Goal: Task Accomplishment & Management: Manage account settings

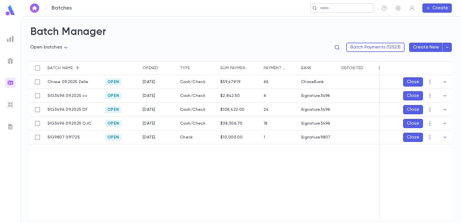
drag, startPoint x: 0, startPoint y: 0, endPoint x: 323, endPoint y: 6, distance: 322.9
click at [323, 6] on input "text" at bounding box center [340, 7] width 45 height 5
paste input "**********"
type input "**********"
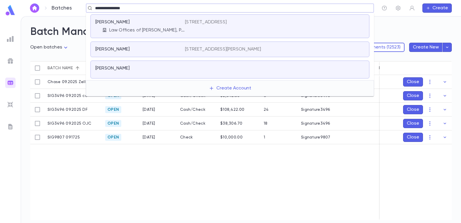
click at [176, 28] on p "Law Offices of [PERSON_NAME], P.C." at bounding box center [147, 30] width 76 height 6
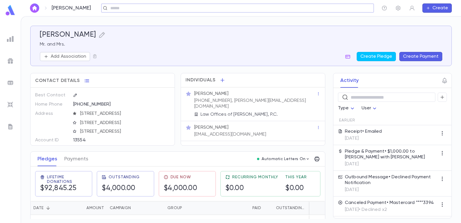
click at [422, 54] on button "Create Payment" at bounding box center [421, 56] width 43 height 9
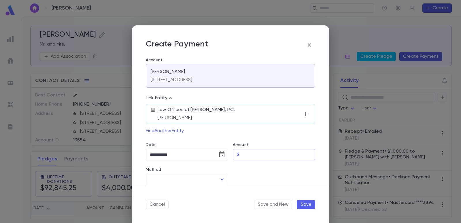
click at [248, 158] on input "Amount" at bounding box center [279, 154] width 74 height 11
type input "********"
click at [256, 173] on div at bounding box center [271, 172] width 87 height 25
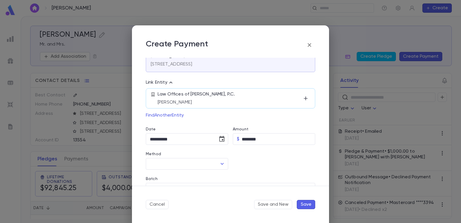
scroll to position [29, 0]
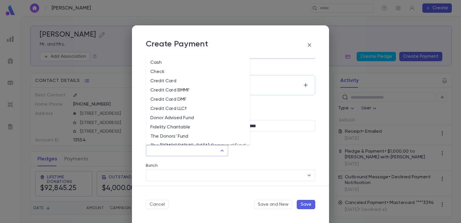
click at [197, 147] on input "Method" at bounding box center [182, 150] width 69 height 11
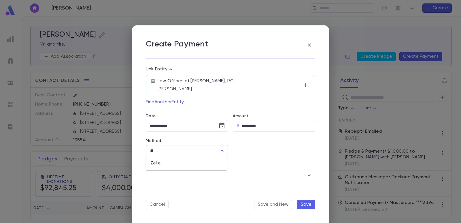
drag, startPoint x: 187, startPoint y: 162, endPoint x: 182, endPoint y: 172, distance: 11.0
click at [185, 164] on li "Zelle" at bounding box center [186, 163] width 81 height 9
type input "*****"
click at [180, 174] on input "Batch" at bounding box center [226, 175] width 156 height 11
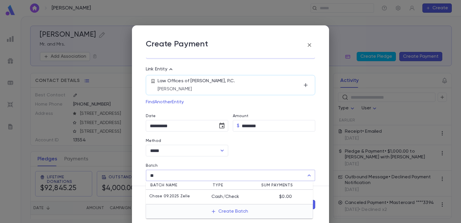
click at [182, 195] on p "Chase 09.2025 Zelle" at bounding box center [169, 197] width 41 height 6
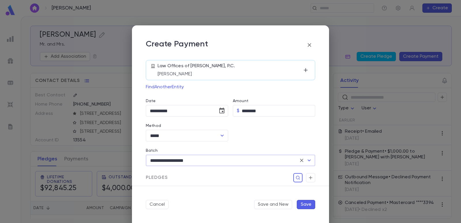
scroll to position [58, 0]
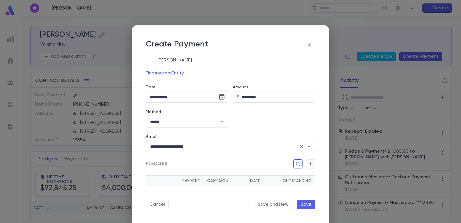
type input "**********"
click at [311, 166] on icon "button" at bounding box center [310, 164] width 5 height 6
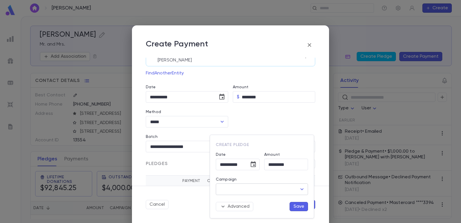
click at [279, 189] on input "Campaign" at bounding box center [258, 189] width 78 height 11
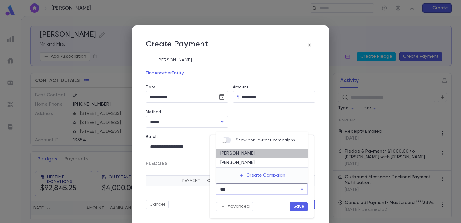
click at [246, 155] on li "[PERSON_NAME]" at bounding box center [262, 153] width 92 height 9
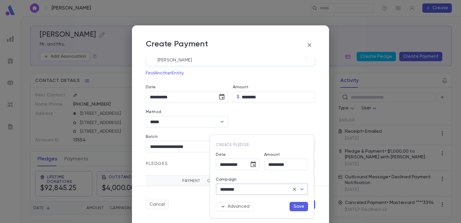
type input "********"
click at [297, 207] on button "Save" at bounding box center [299, 206] width 18 height 9
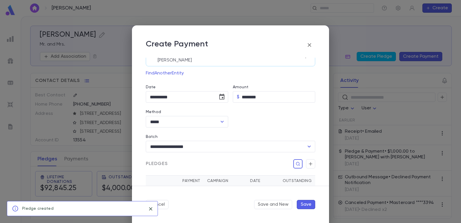
click at [308, 206] on button "Save" at bounding box center [306, 204] width 18 height 9
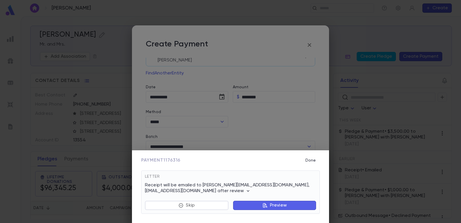
click at [246, 204] on button "Preview" at bounding box center [274, 205] width 83 height 9
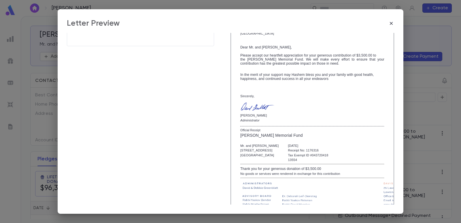
scroll to position [99, 0]
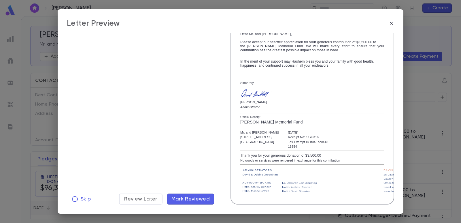
click at [198, 186] on div "Receipt [PERSON_NAME] [STREET_ADDRESS] Payment $3,500.00 • [DATE] Delivery Emai…" at bounding box center [140, 73] width 147 height 264
click at [201, 202] on span "Mark Reviewed" at bounding box center [191, 199] width 39 height 6
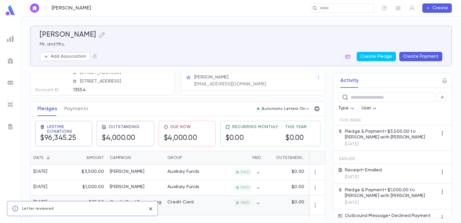
scroll to position [115, 0]
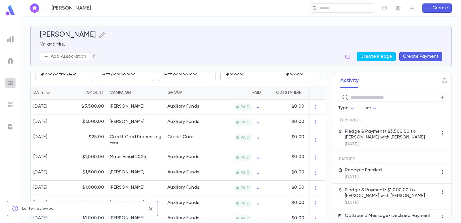
click at [8, 79] on img at bounding box center [10, 82] width 7 height 7
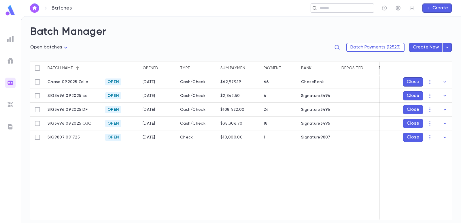
click at [321, 10] on input "text" at bounding box center [340, 7] width 45 height 5
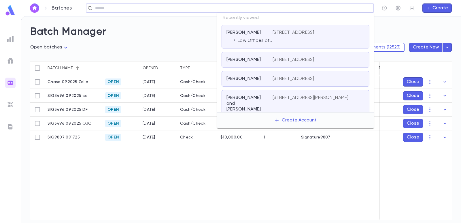
paste input "**********"
type input "**********"
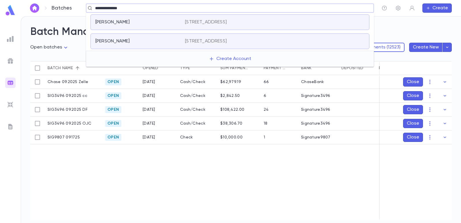
click at [139, 23] on div "[PERSON_NAME]" at bounding box center [136, 22] width 83 height 6
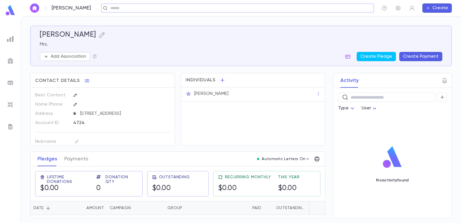
click at [440, 52] on button "Create Payment" at bounding box center [421, 56] width 43 height 9
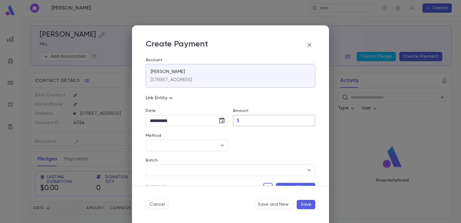
click at [262, 117] on input "Amount" at bounding box center [279, 120] width 74 height 11
type input "******"
click at [268, 145] on div at bounding box center [271, 138] width 87 height 25
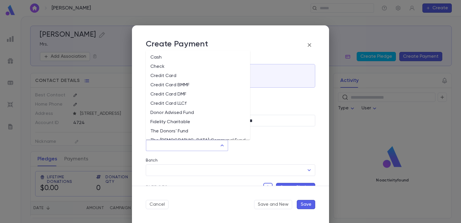
click at [159, 146] on input "Method" at bounding box center [182, 145] width 69 height 11
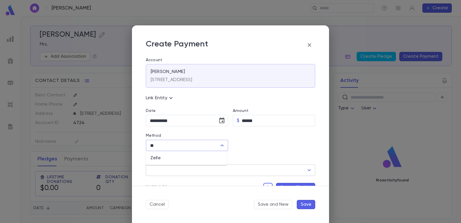
drag, startPoint x: 161, startPoint y: 161, endPoint x: 160, endPoint y: 173, distance: 12.7
click at [161, 160] on li "Zelle" at bounding box center [186, 157] width 81 height 9
type input "*****"
click at [160, 174] on input "Batch" at bounding box center [226, 170] width 156 height 11
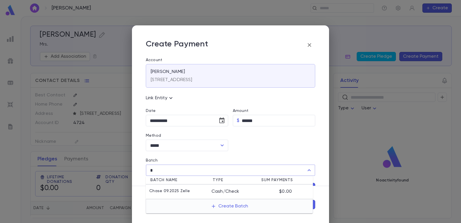
click at [168, 189] on p "Chase 09.2025 Zelle" at bounding box center [169, 192] width 41 height 6
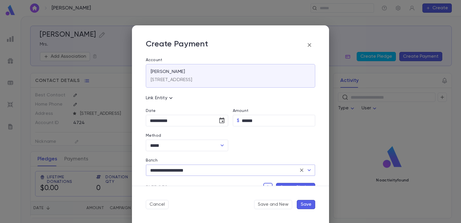
scroll to position [29, 0]
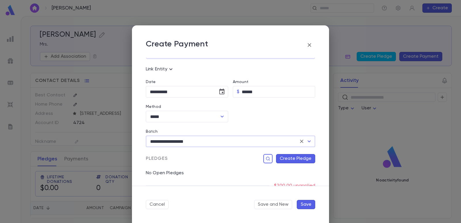
type input "**********"
click at [288, 156] on button "Create Pledge" at bounding box center [295, 158] width 39 height 9
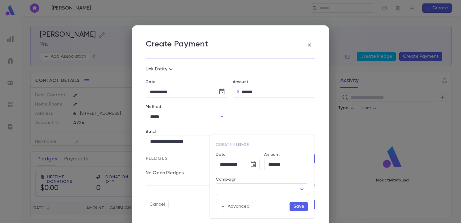
click at [257, 187] on input "Campaign" at bounding box center [258, 189] width 78 height 11
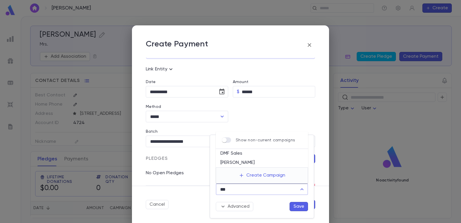
click at [237, 156] on li "DMF Sales" at bounding box center [262, 153] width 92 height 9
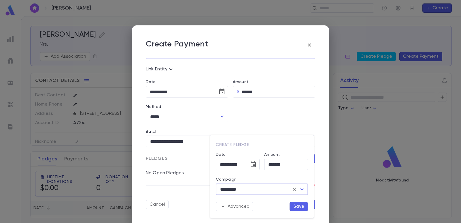
type input "*********"
click at [297, 206] on button "Save" at bounding box center [299, 206] width 18 height 9
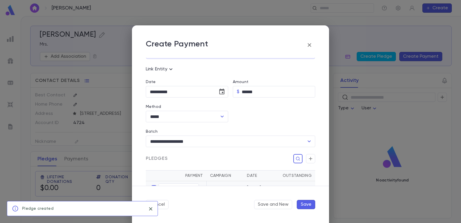
click at [304, 204] on button "Save" at bounding box center [306, 204] width 18 height 9
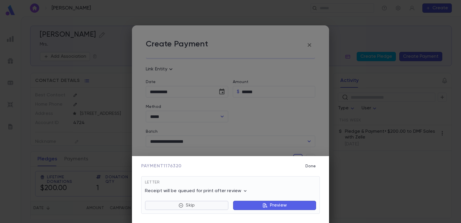
click at [191, 206] on p "Skip" at bounding box center [190, 205] width 9 height 6
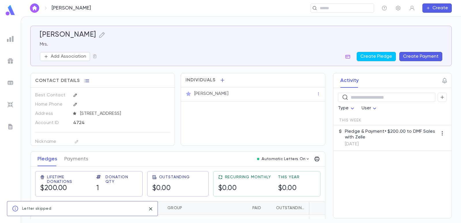
click at [12, 82] on img at bounding box center [10, 82] width 7 height 7
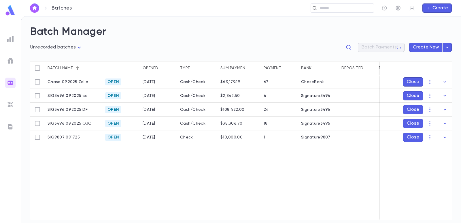
click at [42, 45] on body "**********" at bounding box center [230, 119] width 461 height 207
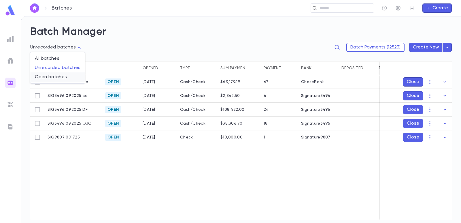
click at [49, 76] on span "Open batches" at bounding box center [58, 77] width 46 height 6
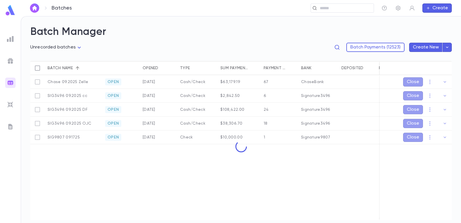
type input "****"
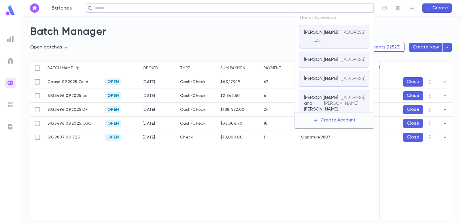
click at [351, 8] on input "text" at bounding box center [228, 7] width 270 height 5
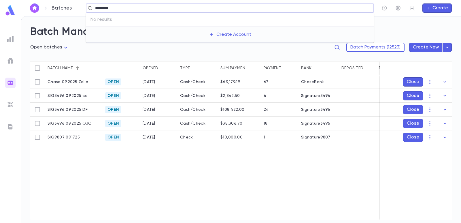
type input "*********"
drag, startPoint x: 130, startPoint y: 2, endPoint x: 99, endPoint y: 16, distance: 34.1
click at [70, 8] on div "Batches ​ Create" at bounding box center [241, 8] width 441 height 16
click at [323, 10] on input "text" at bounding box center [340, 7] width 45 height 5
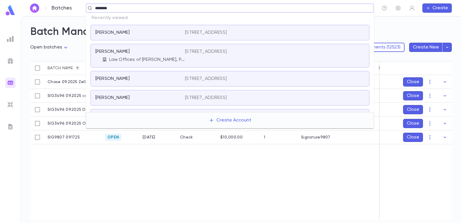
type input "*********"
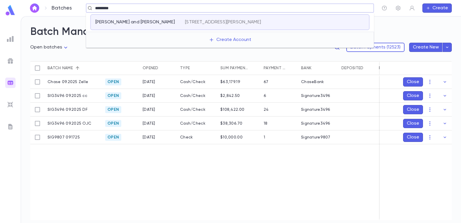
click at [221, 22] on p "[STREET_ADDRESS][PERSON_NAME]" at bounding box center [223, 22] width 76 height 6
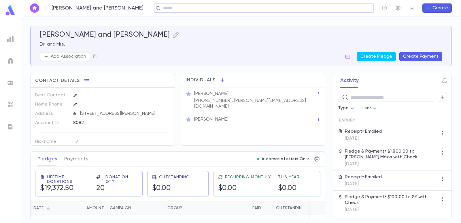
click at [427, 54] on button "Create Payment" at bounding box center [421, 56] width 43 height 9
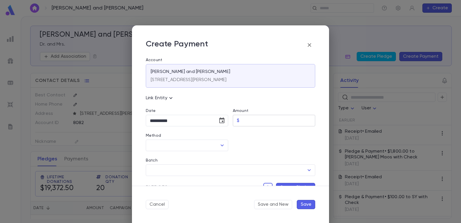
click at [252, 118] on input "Amount" at bounding box center [279, 120] width 74 height 11
type input "****"
click at [246, 160] on div "Batch" at bounding box center [231, 161] width 170 height 6
type input "********"
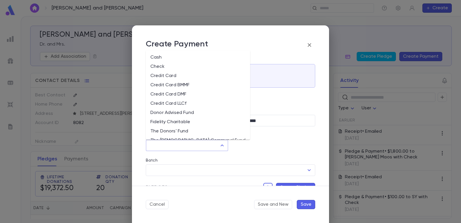
click at [195, 143] on input "Method" at bounding box center [182, 145] width 69 height 11
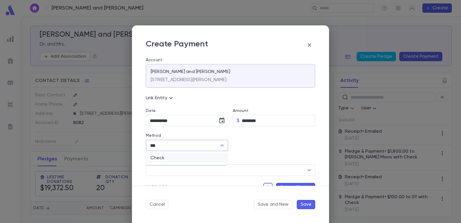
click at [187, 157] on li "Check" at bounding box center [186, 157] width 81 height 9
type input "*****"
click at [246, 146] on input "Check Number" at bounding box center [274, 145] width 65 height 11
type input "****"
click at [221, 170] on input "Batch" at bounding box center [226, 170] width 156 height 11
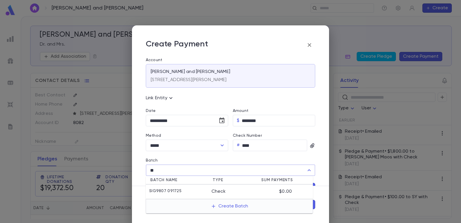
click at [199, 192] on div "SIG9807 091725" at bounding box center [180, 192] width 62 height 6
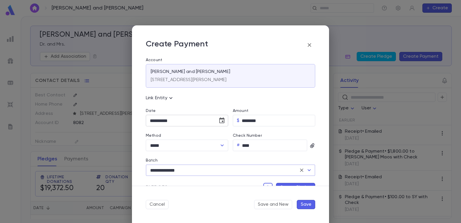
type input "**********"
click at [222, 122] on icon "Choose date, selected date is Sep 17, 2025" at bounding box center [221, 120] width 5 height 6
drag, startPoint x: 155, startPoint y: 181, endPoint x: 250, endPoint y: 183, distance: 95.2
click at [157, 181] on button "15" at bounding box center [156, 181] width 10 height 10
type input "**********"
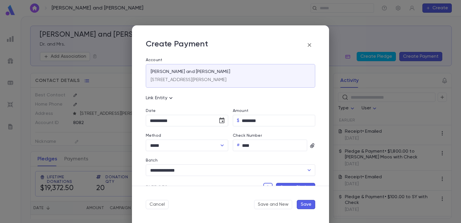
click at [285, 185] on button "Create Pledge" at bounding box center [295, 187] width 39 height 9
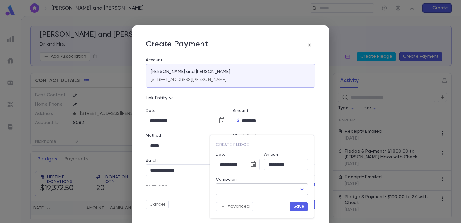
click at [267, 191] on input "Campaign" at bounding box center [258, 189] width 78 height 11
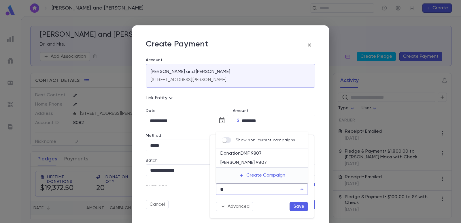
click at [257, 155] on li "DonationDMF 9807" at bounding box center [262, 153] width 92 height 9
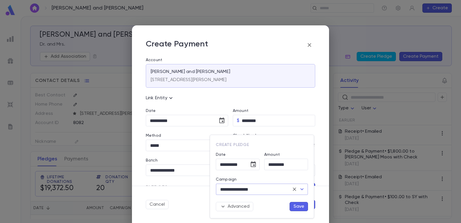
type input "**********"
click at [300, 208] on button "Save" at bounding box center [299, 206] width 18 height 9
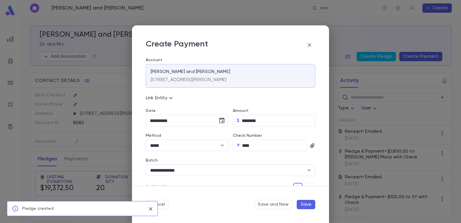
click at [304, 204] on button "Save" at bounding box center [306, 204] width 18 height 9
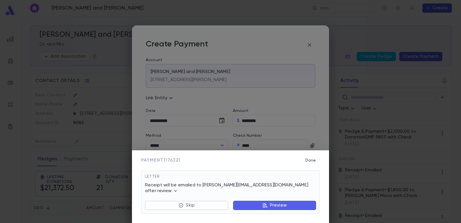
click at [250, 206] on button "Preview" at bounding box center [274, 205] width 83 height 9
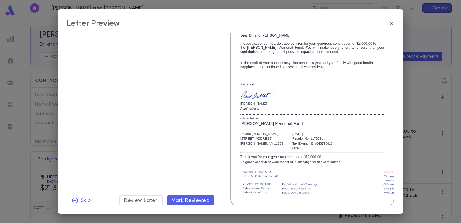
scroll to position [99, 0]
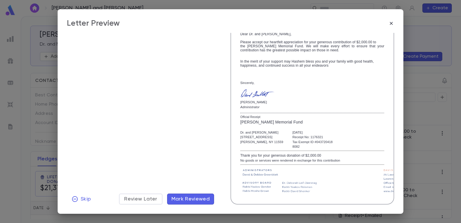
click at [189, 196] on span "Mark Reviewed" at bounding box center [191, 199] width 39 height 6
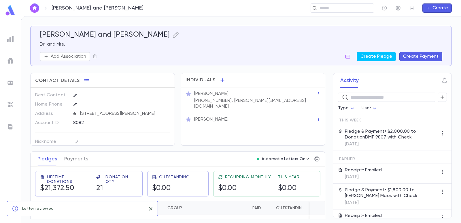
click at [421, 56] on button "Create Payment" at bounding box center [421, 56] width 43 height 9
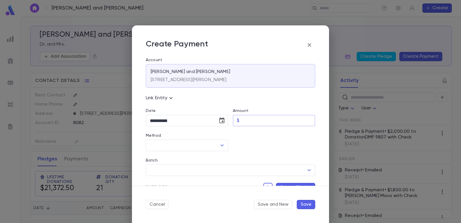
click at [245, 122] on input "Amount" at bounding box center [279, 120] width 74 height 11
type input "********"
click at [247, 140] on div at bounding box center [271, 138] width 87 height 25
click at [195, 143] on input "Method" at bounding box center [182, 145] width 69 height 11
click at [186, 158] on li "Cash" at bounding box center [186, 157] width 81 height 9
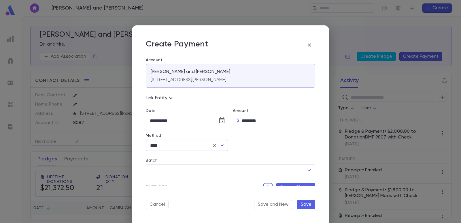
type input "****"
click at [283, 185] on button "Create Pledge" at bounding box center [295, 187] width 39 height 9
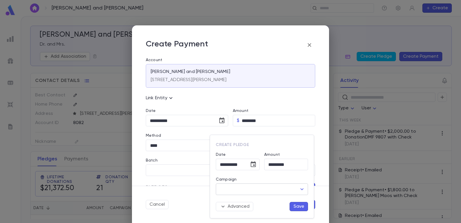
click at [258, 189] on input "Campaign" at bounding box center [258, 189] width 78 height 11
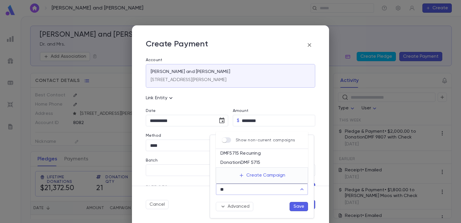
click at [251, 165] on li "DonationDMF 5715" at bounding box center [262, 162] width 92 height 9
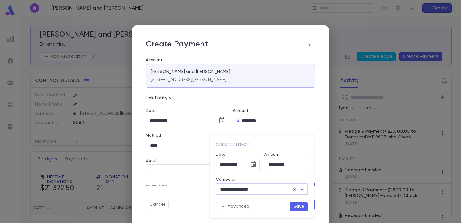
type input "**********"
click at [296, 205] on button "Save" at bounding box center [299, 206] width 18 height 9
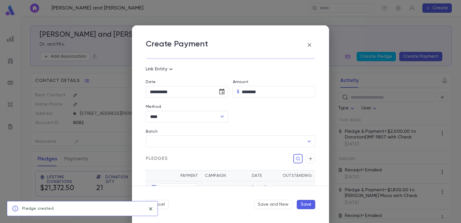
scroll to position [58, 0]
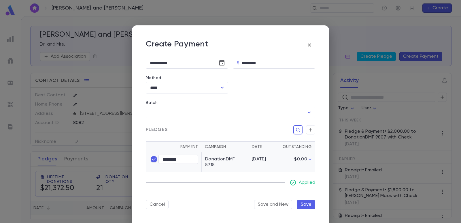
click at [307, 206] on button "Save" at bounding box center [306, 204] width 18 height 9
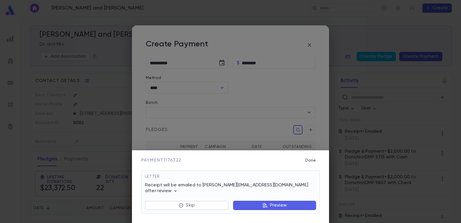
click at [241, 202] on button "Preview" at bounding box center [274, 205] width 83 height 9
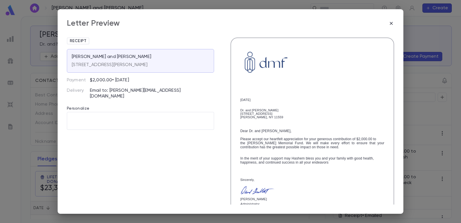
scroll to position [99, 0]
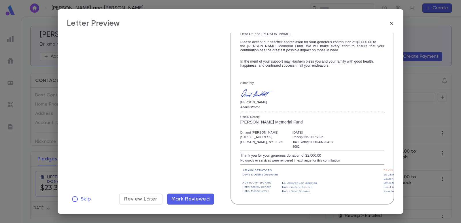
click at [198, 201] on span "Mark Reviewed" at bounding box center [191, 199] width 39 height 6
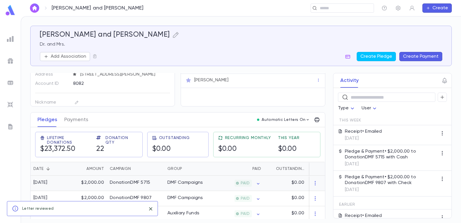
scroll to position [86, 0]
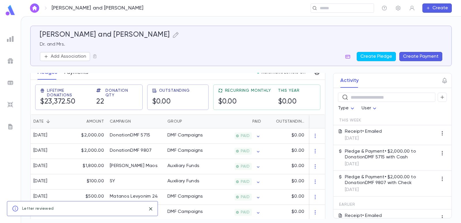
click at [78, 77] on button "Payments" at bounding box center [76, 72] width 24 height 14
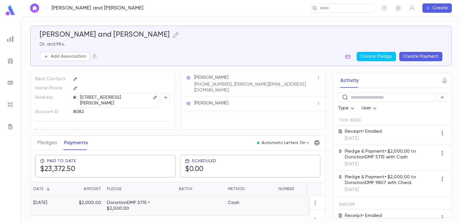
scroll to position [58, 0]
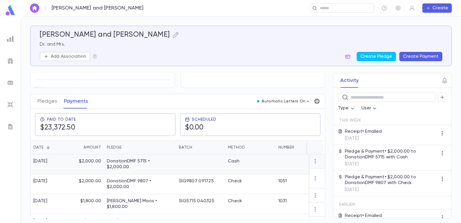
click at [196, 160] on div at bounding box center [200, 164] width 49 height 20
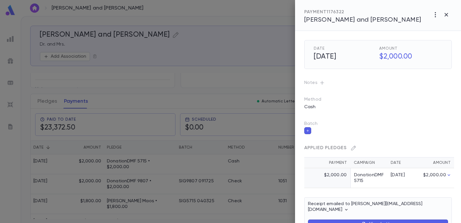
click at [321, 83] on icon "button" at bounding box center [322, 83] width 4 height 4
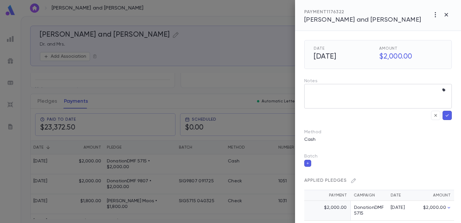
click at [321, 93] on textarea at bounding box center [373, 96] width 131 height 25
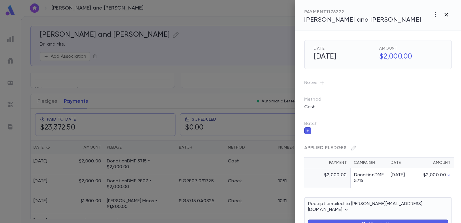
click at [447, 14] on icon "button" at bounding box center [446, 14] width 3 height 3
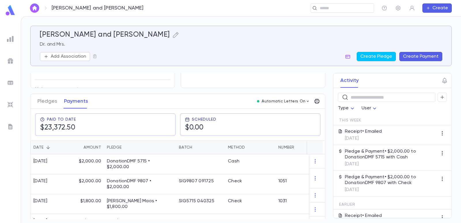
click at [228, 55] on div "Add Association Create Pledge Create Payment" at bounding box center [241, 56] width 403 height 9
click at [10, 82] on img at bounding box center [10, 82] width 7 height 7
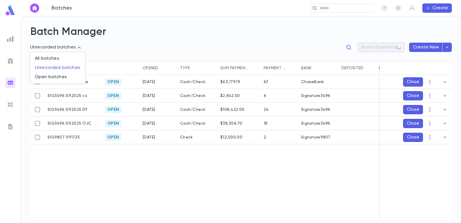
click at [66, 47] on body "**********" at bounding box center [230, 119] width 461 height 207
click at [64, 75] on span "Open batches" at bounding box center [58, 77] width 46 height 6
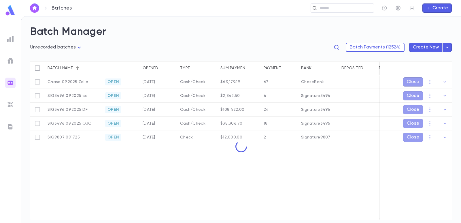
type input "****"
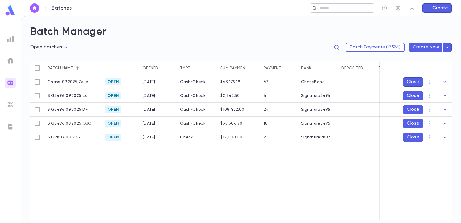
click at [324, 9] on input "text" at bounding box center [340, 7] width 45 height 5
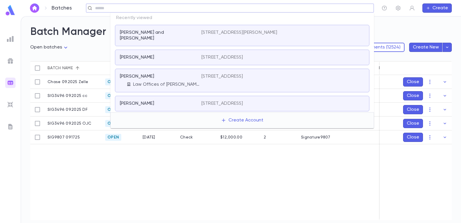
paste input "**********"
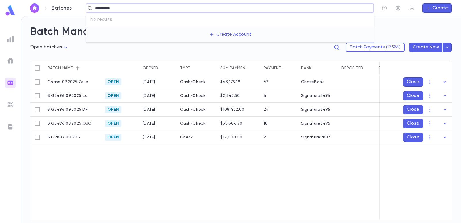
type input "**********"
click at [168, 51] on div "Batch Payments (12524) Create New" at bounding box center [294, 47] width 316 height 9
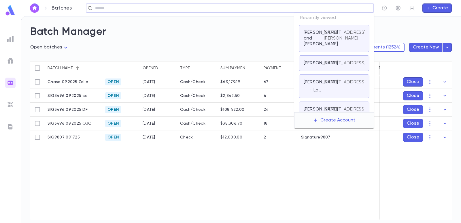
click at [322, 7] on input "text" at bounding box center [228, 7] width 270 height 5
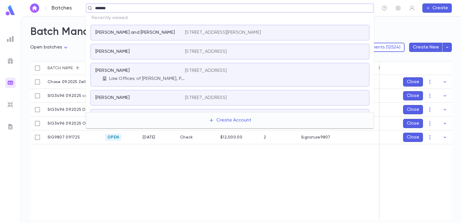
type input "********"
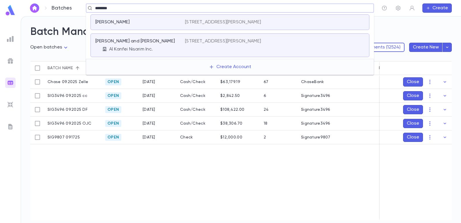
click at [180, 24] on div "[PERSON_NAME]" at bounding box center [140, 22] width 90 height 6
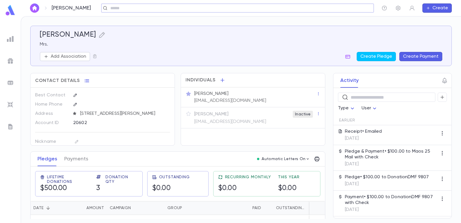
click at [434, 53] on button "Create Payment" at bounding box center [421, 56] width 43 height 9
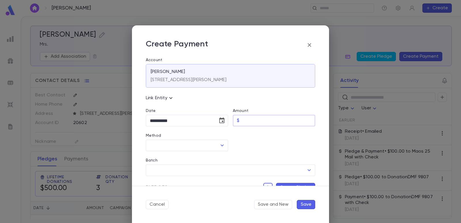
click at [249, 121] on input "Amount" at bounding box center [279, 120] width 74 height 11
type input "*********"
click at [249, 134] on div at bounding box center [271, 138] width 87 height 25
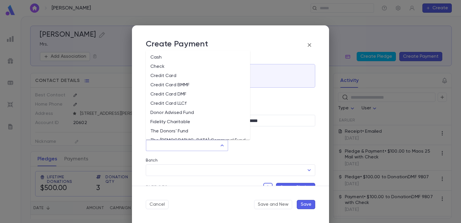
click at [191, 146] on input "Method" at bounding box center [182, 145] width 69 height 11
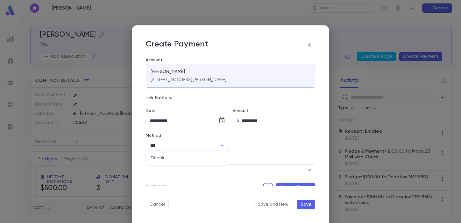
click at [183, 158] on li "Check" at bounding box center [186, 157] width 81 height 9
type input "*****"
click at [274, 147] on input "Check Number" at bounding box center [274, 145] width 65 height 11
click at [254, 159] on div "Batch" at bounding box center [231, 161] width 170 height 6
type input "*****"
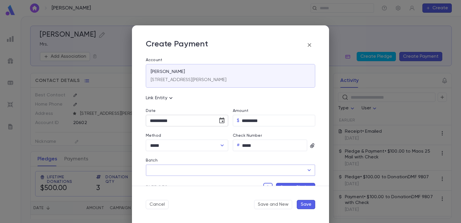
click at [221, 119] on icon "Choose date, selected date is Sep 17, 2025" at bounding box center [221, 120] width 5 height 6
click at [169, 182] on button "16" at bounding box center [168, 181] width 10 height 10
type input "**********"
click at [171, 171] on input "Batch" at bounding box center [226, 170] width 156 height 11
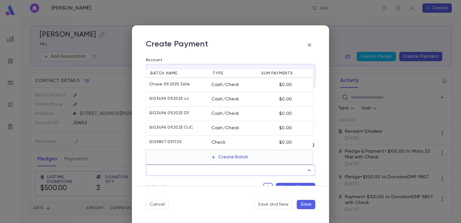
click at [219, 159] on button "Create Batch" at bounding box center [230, 157] width 44 height 9
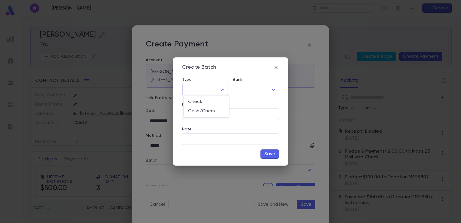
click at [204, 93] on body "[PERSON_NAME] ​ Create [PERSON_NAME] Mrs. Add Association Create Pledge Create …" at bounding box center [230, 119] width 461 height 207
click at [206, 102] on span "Check" at bounding box center [206, 102] width 36 height 6
type input "*****"
click at [250, 87] on body "[PERSON_NAME] ​ Create [PERSON_NAME] Mrs. Add Association Create Pledge Create …" at bounding box center [230, 119] width 461 height 207
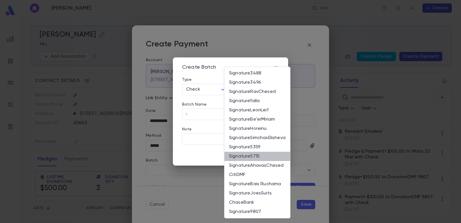
click at [243, 156] on span "Signature5715" at bounding box center [257, 156] width 57 height 6
type input "**"
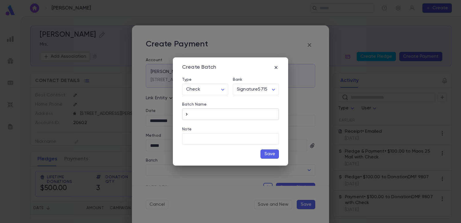
click at [186, 114] on icon "button" at bounding box center [187, 114] width 6 height 6
click at [238, 113] on input "**********" at bounding box center [235, 114] width 88 height 11
type input "**********"
click at [265, 152] on button "Save" at bounding box center [270, 153] width 18 height 9
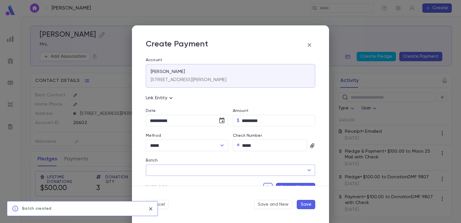
type input "**********"
drag, startPoint x: 282, startPoint y: 182, endPoint x: 281, endPoint y: 185, distance: 3.2
click at [282, 184] on div "Pledges Create Pledge" at bounding box center [228, 184] width 174 height 16
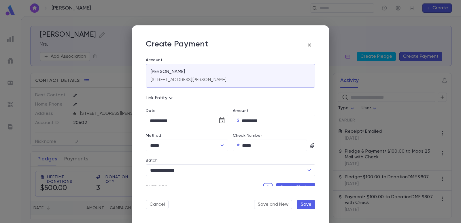
click at [281, 185] on button "Create Pledge" at bounding box center [295, 187] width 39 height 9
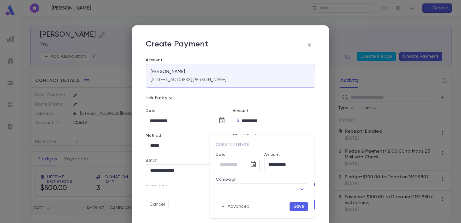
type input "**********"
click at [253, 191] on input "Campaign" at bounding box center [258, 189] width 78 height 11
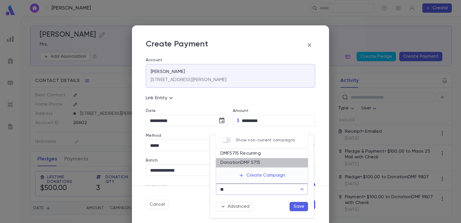
drag, startPoint x: 248, startPoint y: 161, endPoint x: 275, endPoint y: 195, distance: 43.3
click at [249, 161] on li "DonationDMF 5715" at bounding box center [262, 162] width 92 height 9
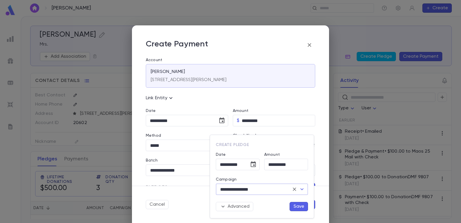
type input "**********"
click at [298, 205] on button "Save" at bounding box center [299, 206] width 18 height 9
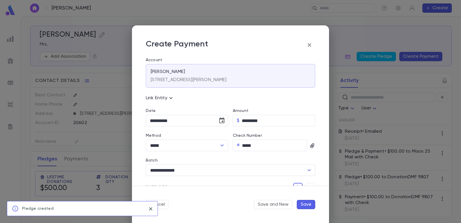
click at [307, 201] on button "Save" at bounding box center [306, 204] width 18 height 9
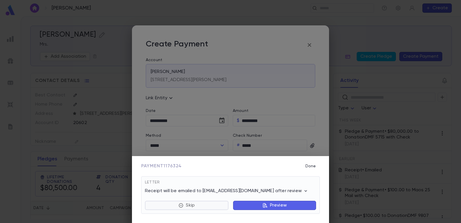
click at [201, 203] on button "Skip" at bounding box center [187, 205] width 84 height 9
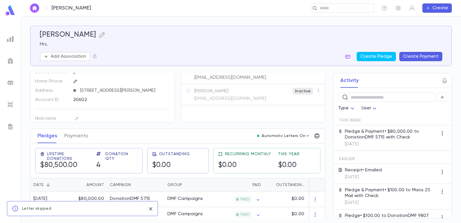
scroll to position [58, 0]
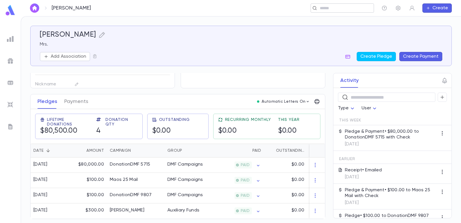
click at [342, 7] on input "text" at bounding box center [340, 7] width 45 height 5
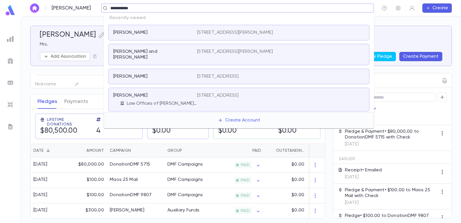
type input "**********"
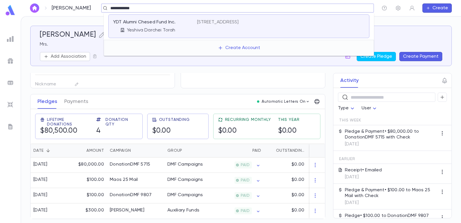
click at [218, 22] on p "[STREET_ADDRESS]" at bounding box center [218, 22] width 42 height 6
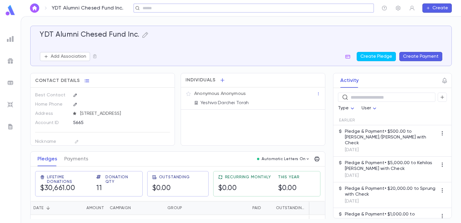
click at [174, 10] on input "text" at bounding box center [252, 7] width 222 height 5
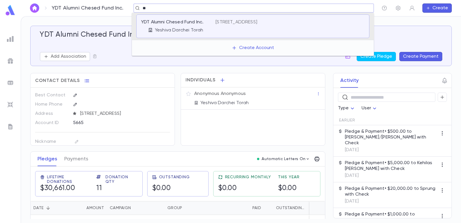
type input "*"
type input "**********"
click at [193, 28] on p "Yeshiva Darchei Torah" at bounding box center [179, 30] width 48 height 6
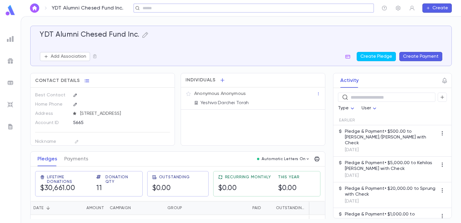
click at [430, 9] on icon "button" at bounding box center [428, 8] width 4 height 5
click at [432, 20] on li "Account" at bounding box center [438, 19] width 29 height 9
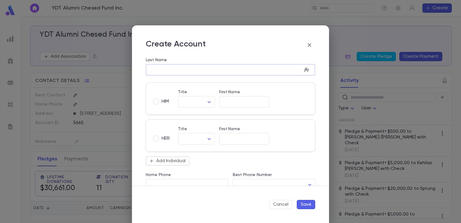
click at [191, 67] on input "Last Name" at bounding box center [224, 70] width 156 height 7
type input "**********"
click at [225, 99] on input "First Name" at bounding box center [244, 102] width 50 height 7
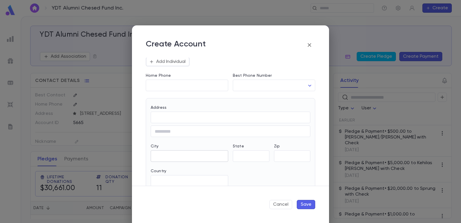
scroll to position [173, 0]
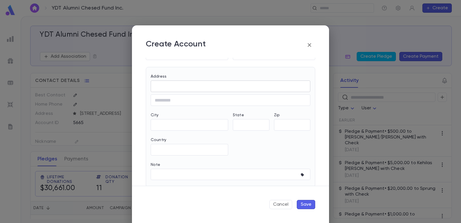
type input "**********"
click at [173, 89] on input "Address" at bounding box center [231, 86] width 160 height 7
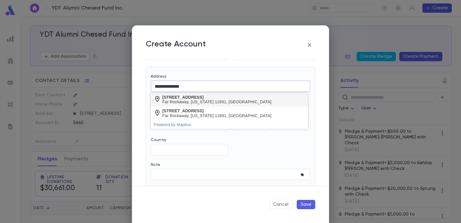
click at [176, 97] on div "[STREET_ADDRESS]" at bounding box center [217, 97] width 109 height 5
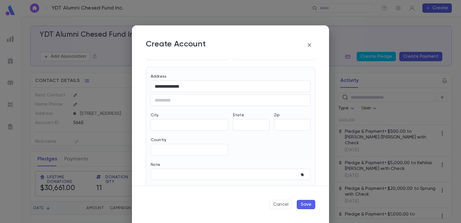
type input "**********"
type input "**"
type input "**********"
type input "*****"
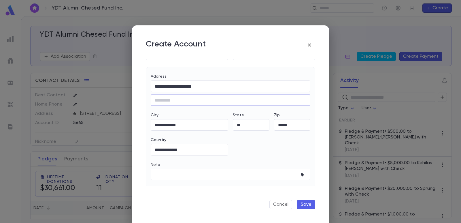
click at [310, 205] on button "Save" at bounding box center [306, 204] width 18 height 9
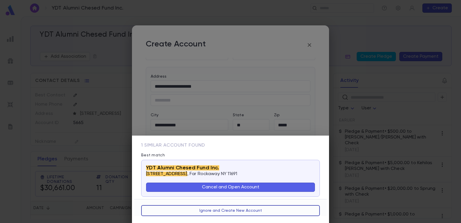
click at [212, 211] on button "Ignore and Create New Account" at bounding box center [230, 210] width 179 height 11
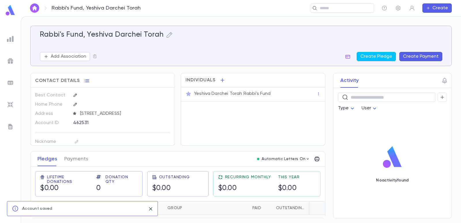
click at [423, 54] on button "Create Payment" at bounding box center [421, 56] width 43 height 9
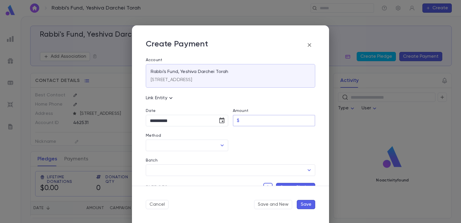
click at [251, 119] on input "Amount" at bounding box center [279, 120] width 74 height 11
type input "********"
click at [261, 144] on div at bounding box center [271, 138] width 87 height 25
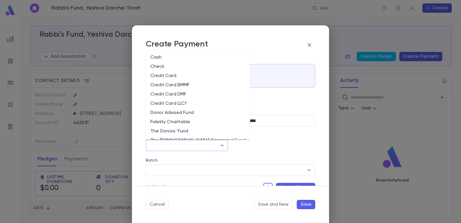
click at [193, 146] on input "Method" at bounding box center [182, 145] width 69 height 11
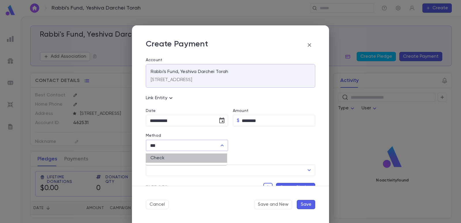
click at [195, 159] on li "Check" at bounding box center [186, 157] width 81 height 9
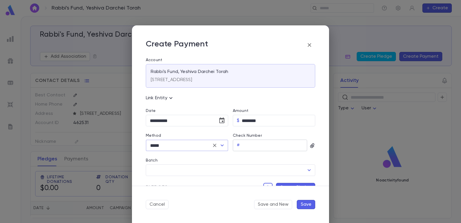
type input "*****"
click at [245, 146] on input "Check Number" at bounding box center [274, 145] width 65 height 11
type input "****"
click at [222, 172] on input "Batch" at bounding box center [226, 170] width 156 height 11
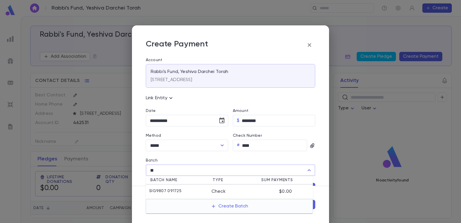
click at [182, 190] on div "SIG9807 091725" at bounding box center [180, 192] width 62 height 6
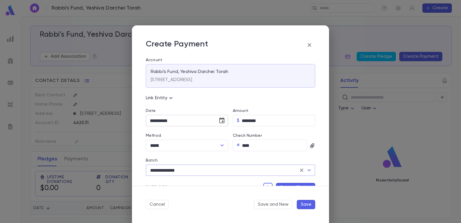
type input "**********"
click at [221, 123] on icon "Choose date, selected date is Sep 17, 2025" at bounding box center [221, 120] width 5 height 6
click at [169, 180] on button "16" at bounding box center [168, 181] width 10 height 10
type input "**********"
click at [281, 185] on form "**********" at bounding box center [230, 123] width 197 height 197
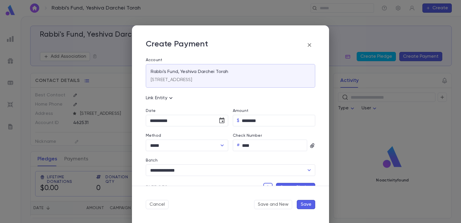
click at [280, 184] on button "Create Pledge" at bounding box center [295, 187] width 39 height 9
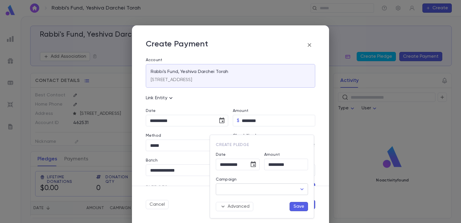
click at [248, 189] on input "Campaign" at bounding box center [258, 189] width 78 height 11
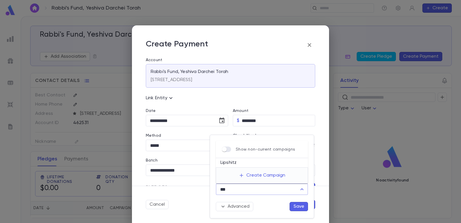
drag, startPoint x: 231, startPoint y: 161, endPoint x: 287, endPoint y: 208, distance: 72.2
click at [233, 163] on li "Lipshitz" at bounding box center [262, 162] width 92 height 9
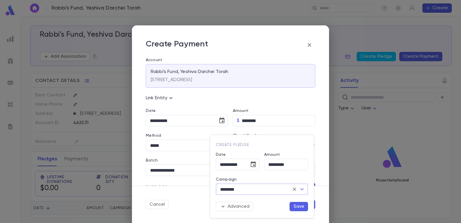
type input "********"
click at [302, 207] on button "Save" at bounding box center [299, 206] width 18 height 9
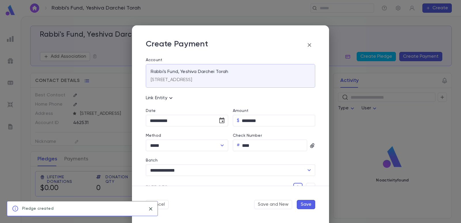
click at [310, 205] on button "Save" at bounding box center [306, 204] width 18 height 9
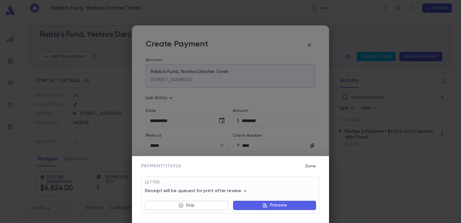
click at [259, 207] on button "Preview" at bounding box center [274, 205] width 83 height 9
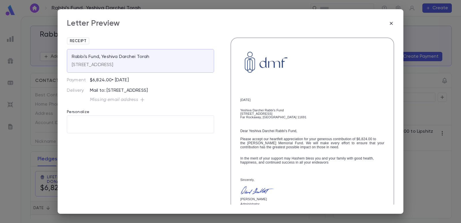
scroll to position [99, 0]
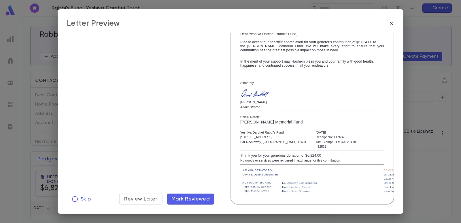
click at [202, 199] on span "Mark Reviewed" at bounding box center [191, 199] width 39 height 6
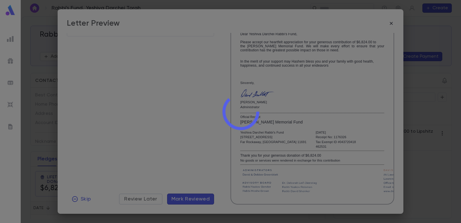
scroll to position [0, 0]
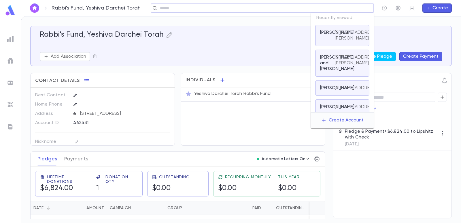
click at [343, 10] on input "text" at bounding box center [260, 7] width 205 height 5
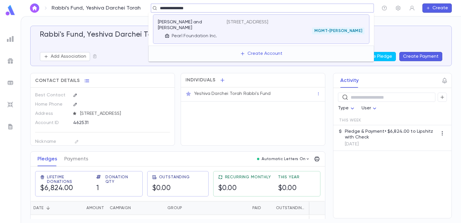
type input "**********"
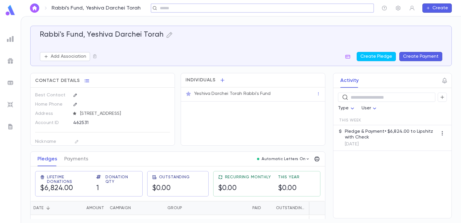
click at [297, 7] on input "text" at bounding box center [260, 7] width 205 height 5
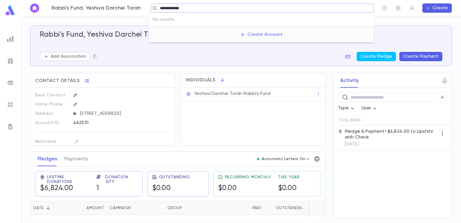
drag, startPoint x: 198, startPoint y: 6, endPoint x: 150, endPoint y: 7, distance: 47.3
click at [151, 7] on div "**********" at bounding box center [262, 7] width 223 height 9
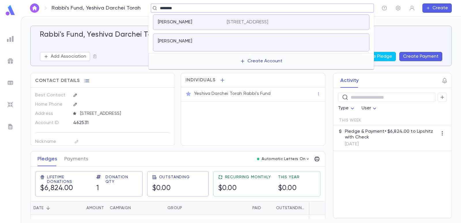
click at [259, 61] on button "Create Account" at bounding box center [262, 61] width 52 height 11
type input "********"
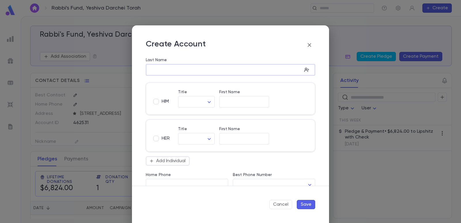
click at [185, 69] on input "Last Name" at bounding box center [224, 70] width 156 height 7
type input "*******"
click at [227, 103] on input "First Name" at bounding box center [244, 102] width 50 height 7
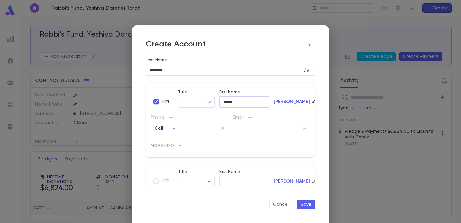
type input "*****"
click at [308, 205] on button "Save" at bounding box center [306, 204] width 18 height 9
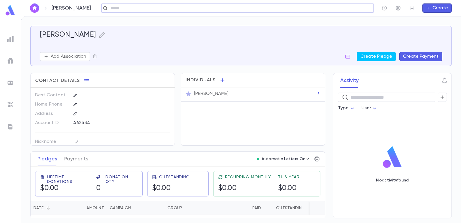
click at [421, 54] on button "Create Payment" at bounding box center [421, 56] width 43 height 9
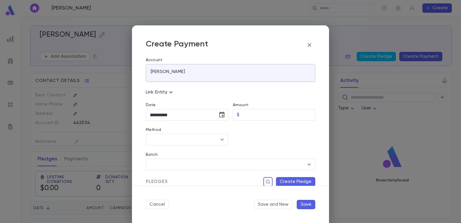
drag, startPoint x: 261, startPoint y: 112, endPoint x: 260, endPoint y: 109, distance: 3.2
click at [261, 112] on input "Amount" at bounding box center [279, 114] width 74 height 11
type input "*****"
drag, startPoint x: 244, startPoint y: 136, endPoint x: 235, endPoint y: 138, distance: 8.8
click at [243, 136] on div at bounding box center [271, 133] width 87 height 25
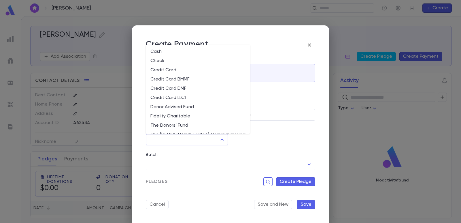
click at [202, 138] on input "Method" at bounding box center [182, 139] width 69 height 11
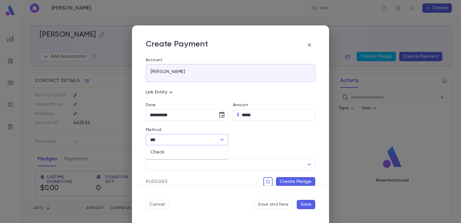
drag, startPoint x: 189, startPoint y: 148, endPoint x: 192, endPoint y: 153, distance: 5.2
click at [188, 151] on li "Check" at bounding box center [186, 152] width 81 height 9
type input "*****"
click at [245, 138] on input "Check Number" at bounding box center [274, 139] width 65 height 11
type input "****"
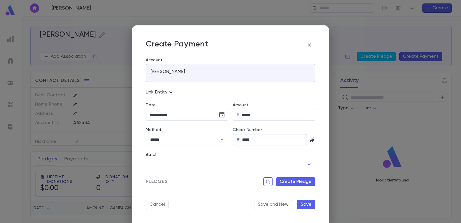
click at [247, 151] on div "Batch ​" at bounding box center [228, 157] width 174 height 25
click at [239, 163] on input "Batch" at bounding box center [226, 164] width 156 height 11
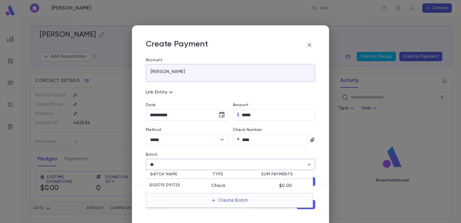
drag, startPoint x: 190, startPoint y: 184, endPoint x: 210, endPoint y: 146, distance: 42.8
click at [190, 184] on div "SIG5715 091725" at bounding box center [180, 186] width 62 height 6
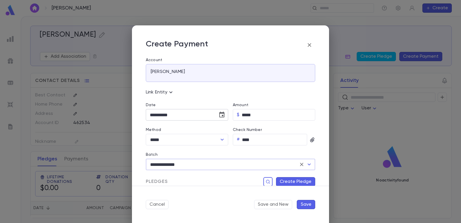
type input "**********"
click at [221, 110] on button "Choose date, selected date is Sep 17, 2025" at bounding box center [222, 115] width 12 height 12
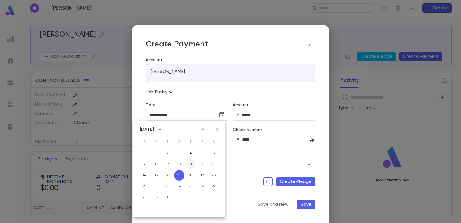
click at [190, 165] on button "11" at bounding box center [191, 164] width 10 height 10
type input "**********"
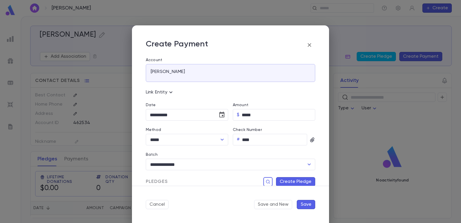
click at [283, 182] on button "Create Pledge" at bounding box center [295, 181] width 39 height 9
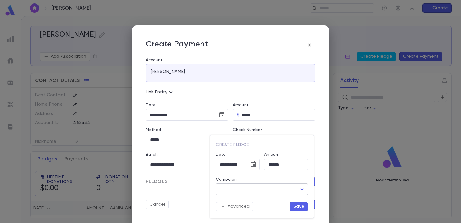
click at [251, 189] on input "Campaign" at bounding box center [258, 189] width 78 height 11
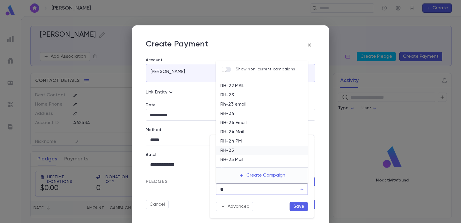
scroll to position [22, 0]
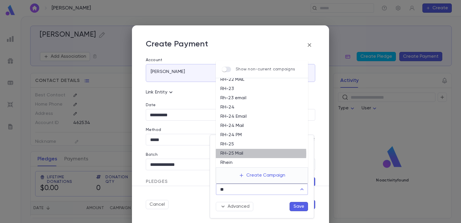
click at [245, 153] on li "RH-25 Mail" at bounding box center [262, 153] width 92 height 9
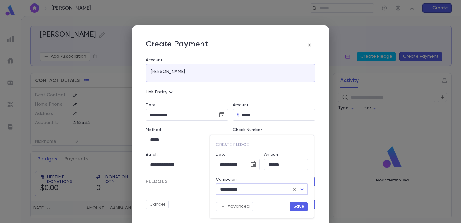
type input "**********"
click at [297, 207] on button "Save" at bounding box center [299, 206] width 18 height 9
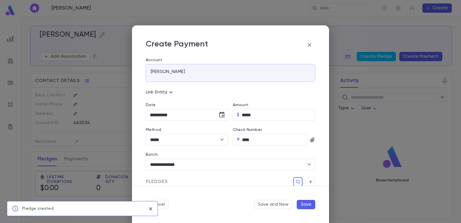
click at [309, 205] on button "Save" at bounding box center [306, 204] width 18 height 9
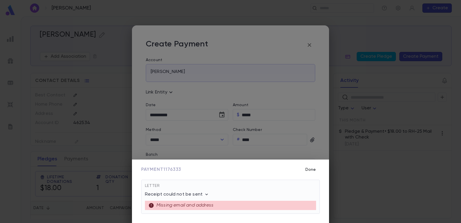
click at [311, 170] on button "Done" at bounding box center [311, 169] width 18 height 11
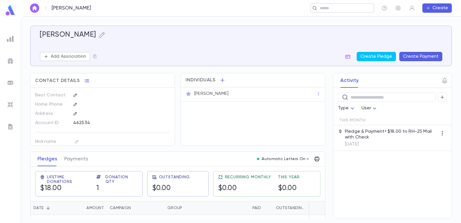
click at [329, 6] on input "text" at bounding box center [340, 7] width 45 height 5
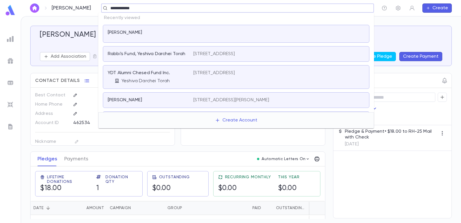
type input "**********"
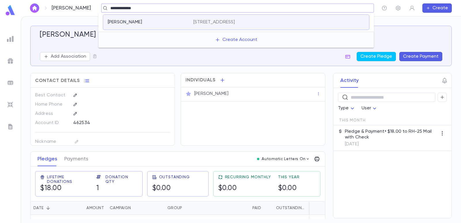
click at [282, 23] on div "[STREET_ADDRESS]" at bounding box center [278, 22] width 171 height 6
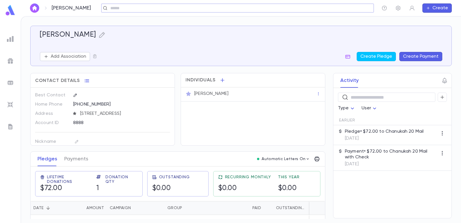
click at [411, 61] on div "[PERSON_NAME] Add Association Create Pledge Create Payment" at bounding box center [241, 46] width 422 height 40
click at [99, 37] on icon "button" at bounding box center [102, 34] width 7 height 7
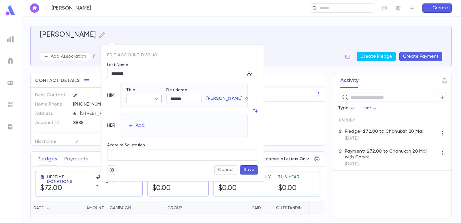
click at [138, 97] on body "[PERSON_NAME] ​ Create [PERSON_NAME] Add Association Create Pledge Create Payme…" at bounding box center [230, 119] width 461 height 207
click at [142, 108] on span "Mr." at bounding box center [157, 110] width 49 height 6
type input "***"
click at [246, 170] on button "Save" at bounding box center [249, 169] width 18 height 9
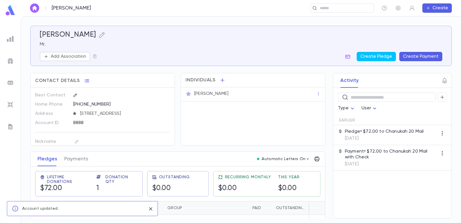
click at [421, 56] on button "Create Payment" at bounding box center [421, 56] width 43 height 9
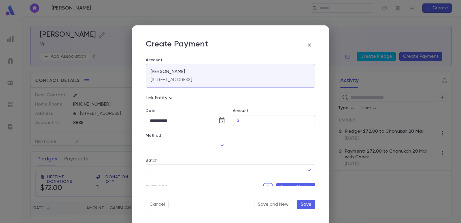
click at [255, 117] on input "Amount" at bounding box center [279, 120] width 74 height 11
type input "******"
drag, startPoint x: 258, startPoint y: 138, endPoint x: 180, endPoint y: 148, distance: 78.3
click at [257, 138] on div at bounding box center [271, 138] width 87 height 25
click at [177, 150] on input "Method" at bounding box center [182, 145] width 69 height 11
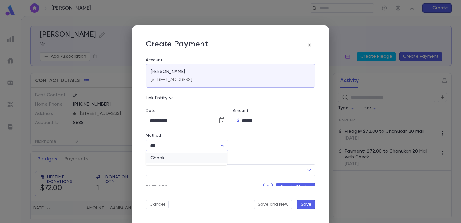
click at [171, 156] on li "Check" at bounding box center [186, 157] width 81 height 9
type input "*****"
click at [249, 143] on input "Check Number" at bounding box center [274, 145] width 65 height 11
type input "****"
click at [210, 171] on input "Batch" at bounding box center [226, 170] width 156 height 11
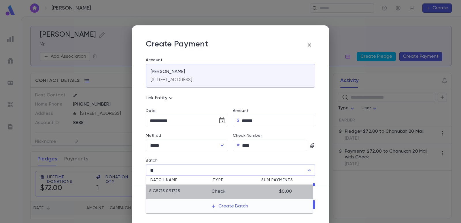
drag, startPoint x: 198, startPoint y: 190, endPoint x: 199, endPoint y: 133, distance: 56.5
click at [197, 190] on div "SIG5715 091725" at bounding box center [180, 192] width 62 height 6
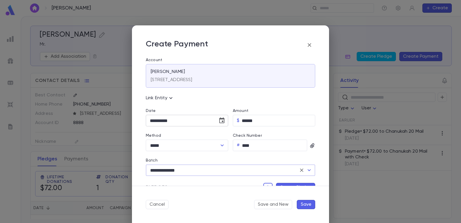
type input "**********"
click at [220, 124] on button "Choose date, selected date is Sep 17, 2025" at bounding box center [222, 121] width 12 height 12
drag, startPoint x: 190, startPoint y: 170, endPoint x: 207, endPoint y: 178, distance: 18.7
click at [191, 170] on button "11" at bounding box center [191, 170] width 10 height 10
type input "**********"
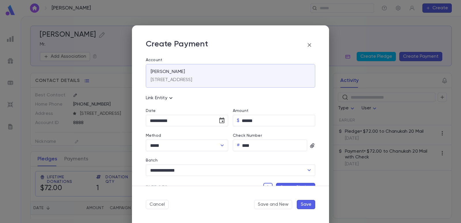
click at [282, 185] on button "Create Pledge" at bounding box center [295, 187] width 39 height 9
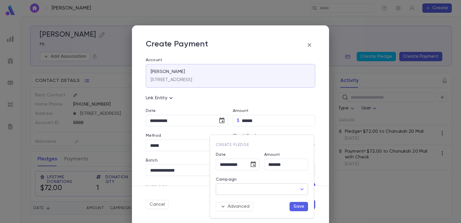
click at [248, 188] on input "Campaign" at bounding box center [258, 189] width 78 height 11
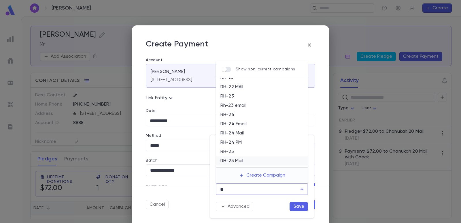
scroll to position [22, 0]
click at [242, 154] on li "RH-25 Mail" at bounding box center [262, 153] width 92 height 9
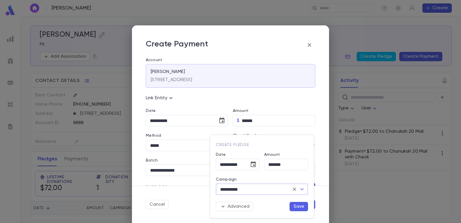
type input "**********"
click at [296, 210] on button "Save" at bounding box center [299, 206] width 18 height 9
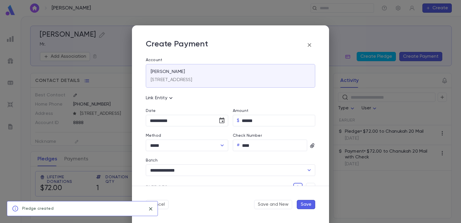
click at [308, 205] on button "Save" at bounding box center [306, 204] width 18 height 9
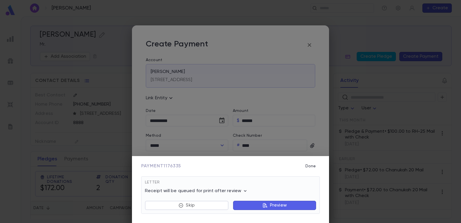
click at [279, 204] on p "Preview" at bounding box center [278, 205] width 17 height 6
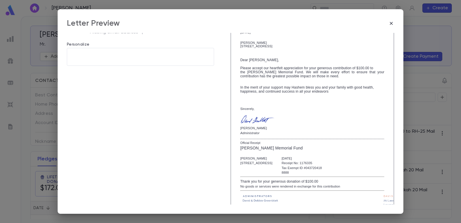
scroll to position [96, 0]
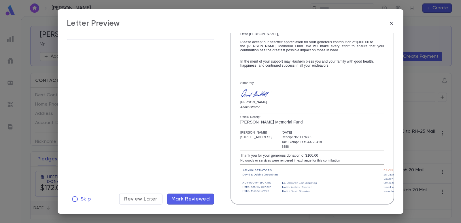
click at [197, 202] on span "Mark Reviewed" at bounding box center [191, 199] width 39 height 6
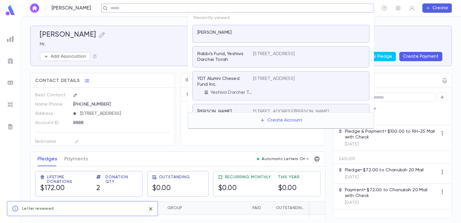
click at [338, 8] on input "text" at bounding box center [236, 7] width 254 height 5
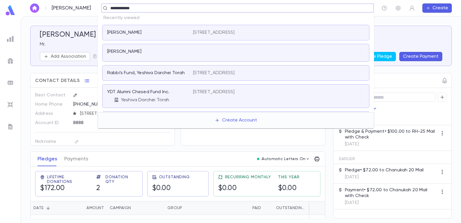
type input "**********"
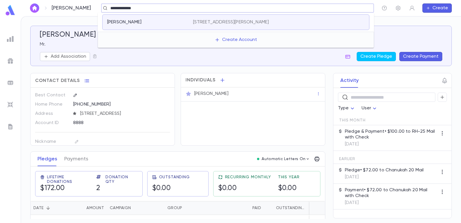
click at [268, 25] on div "[PERSON_NAME] [STREET_ADDRESS][PERSON_NAME][PERSON_NAME]" at bounding box center [235, 22] width 267 height 16
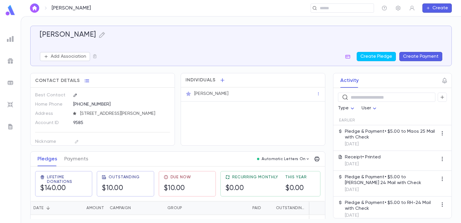
click at [434, 55] on button "Create Payment" at bounding box center [421, 56] width 43 height 9
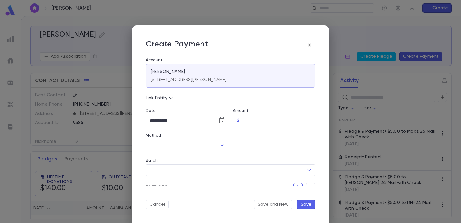
click at [240, 120] on div "$ ​" at bounding box center [274, 121] width 82 height 12
type input "****"
click at [245, 135] on div at bounding box center [271, 138] width 87 height 25
click at [189, 146] on input "Method" at bounding box center [182, 145] width 69 height 11
drag, startPoint x: 183, startPoint y: 157, endPoint x: 224, endPoint y: 150, distance: 41.4
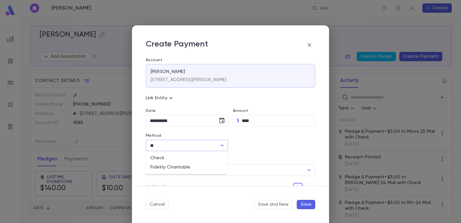
click at [183, 157] on li "Check" at bounding box center [186, 157] width 81 height 9
type input "*****"
click at [250, 144] on input "Check Number" at bounding box center [274, 145] width 65 height 11
type input "****"
click at [214, 169] on input "Batch" at bounding box center [226, 170] width 156 height 11
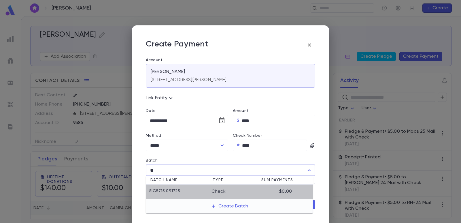
click at [205, 187] on li "SIG5715 091725 Check $0.00" at bounding box center [229, 192] width 167 height 14
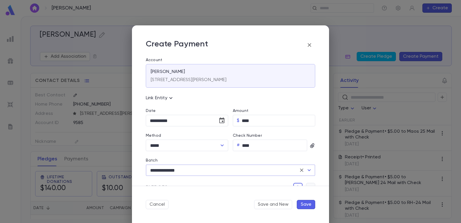
type input "**********"
click at [307, 184] on button "button" at bounding box center [310, 187] width 9 height 9
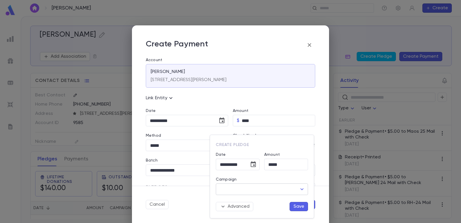
click at [250, 189] on input "Campaign" at bounding box center [258, 189] width 78 height 11
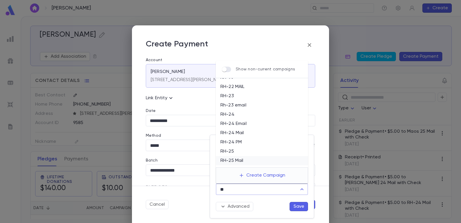
scroll to position [22, 0]
click at [246, 150] on li "RH-25 Mail" at bounding box center [262, 153] width 92 height 9
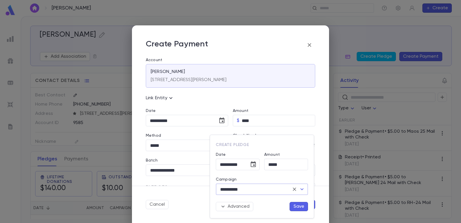
type input "**********"
click at [293, 204] on button "Save" at bounding box center [299, 206] width 18 height 9
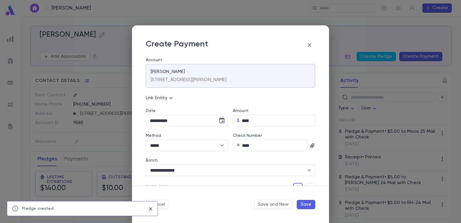
scroll to position [6, 0]
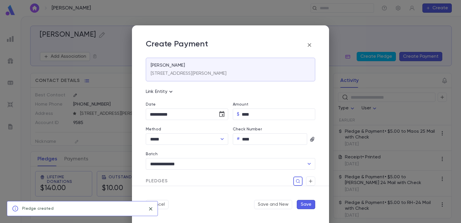
click at [306, 203] on button "Save" at bounding box center [306, 204] width 18 height 9
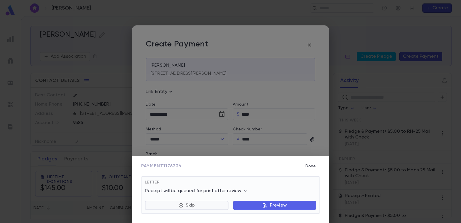
click at [199, 207] on button "Skip" at bounding box center [187, 205] width 84 height 9
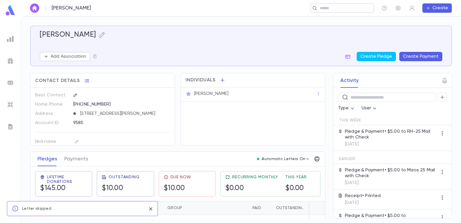
click at [355, 7] on input "text" at bounding box center [340, 7] width 45 height 5
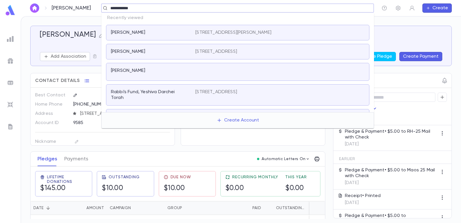
type input "**********"
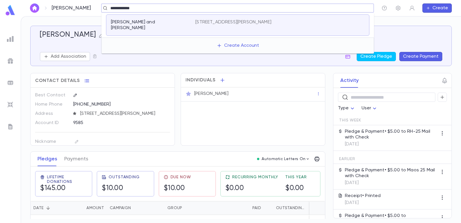
click at [272, 22] on p "[STREET_ADDRESS][PERSON_NAME]" at bounding box center [233, 22] width 76 height 6
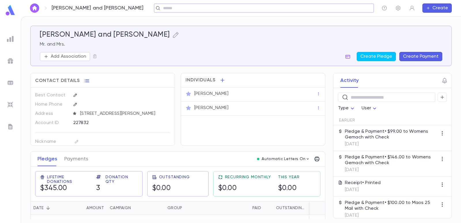
click at [426, 59] on button "Create Payment" at bounding box center [421, 56] width 43 height 9
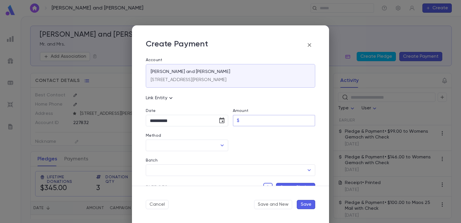
click at [247, 120] on input "Amount" at bounding box center [279, 120] width 74 height 11
type input "*****"
click at [253, 143] on div at bounding box center [271, 138] width 87 height 25
drag, startPoint x: 182, startPoint y: 143, endPoint x: 178, endPoint y: 144, distance: 3.9
click at [181, 144] on input "Method" at bounding box center [182, 145] width 69 height 11
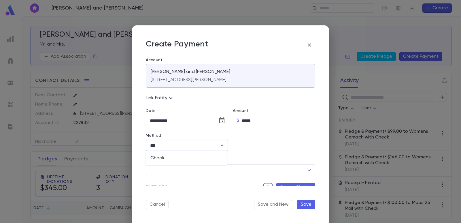
click at [175, 159] on li "Check" at bounding box center [186, 157] width 81 height 9
type input "*****"
click at [259, 146] on input "Check Number" at bounding box center [274, 145] width 65 height 11
type input "****"
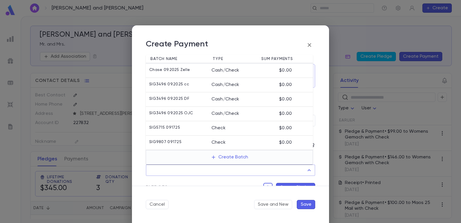
click at [216, 168] on input "Batch" at bounding box center [226, 170] width 156 height 11
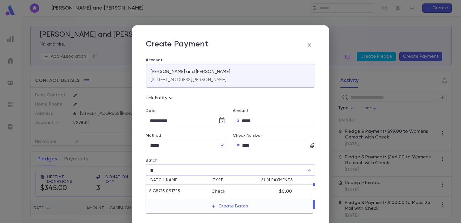
click at [197, 190] on div "SIG5715 091725" at bounding box center [180, 192] width 62 height 6
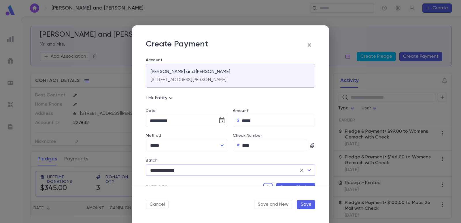
type input "**********"
click at [223, 122] on icon "Choose date, selected date is Sep 17, 2025" at bounding box center [221, 120] width 5 height 6
drag, startPoint x: 144, startPoint y: 180, endPoint x: 175, endPoint y: 180, distance: 30.6
click at [144, 181] on button "14" at bounding box center [145, 181] width 10 height 10
type input "**********"
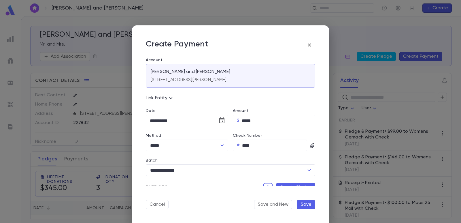
click at [280, 185] on button "Create Pledge" at bounding box center [295, 187] width 39 height 9
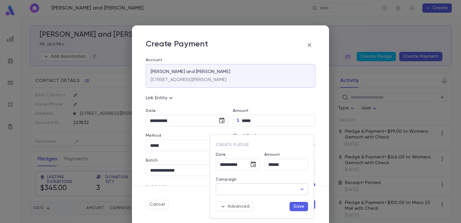
click at [233, 185] on input "Campaign" at bounding box center [258, 189] width 78 height 11
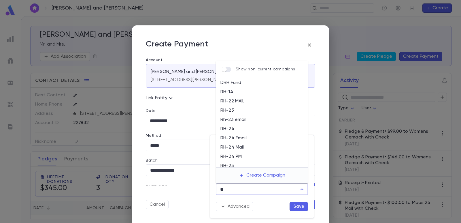
scroll to position [22, 0]
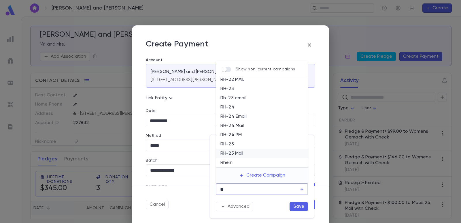
click at [242, 157] on ul "DRH Fund RH-14 RH-22 MAIL RH-23 Rh-23 email RH-24 RH-24 Email RH-24 Mail RH-24 …" at bounding box center [262, 122] width 92 height 89
click at [242, 155] on li "RH-25 Mail" at bounding box center [262, 153] width 92 height 9
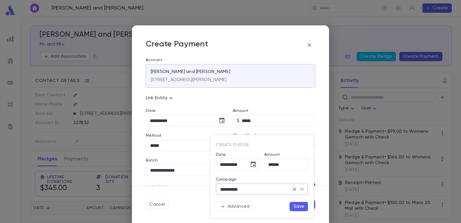
type input "**********"
click at [297, 206] on button "Save" at bounding box center [299, 206] width 18 height 9
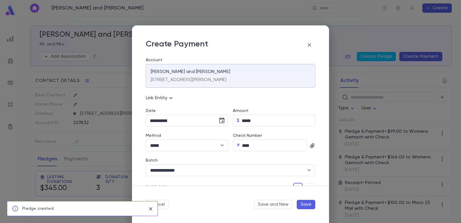
click at [304, 204] on button "Save" at bounding box center [306, 204] width 18 height 9
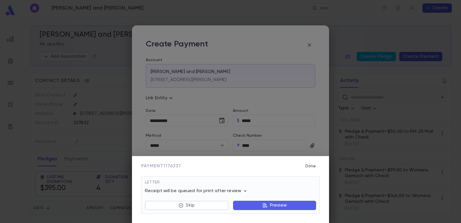
click at [243, 204] on button "Preview" at bounding box center [274, 205] width 83 height 9
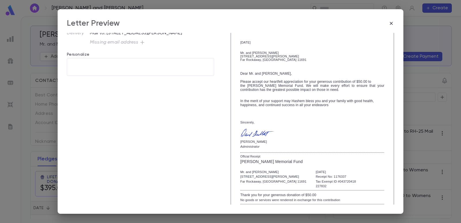
scroll to position [99, 0]
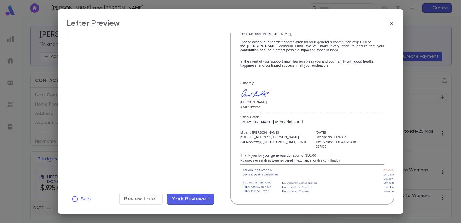
click at [199, 199] on span "Mark Reviewed" at bounding box center [191, 199] width 39 height 6
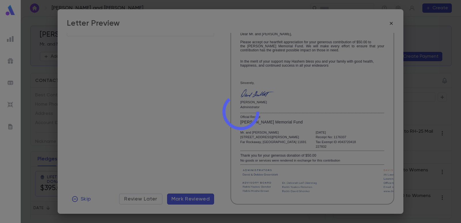
scroll to position [0, 0]
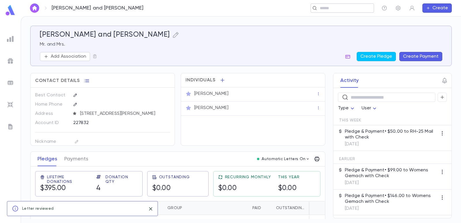
click at [344, 6] on input "text" at bounding box center [340, 7] width 45 height 5
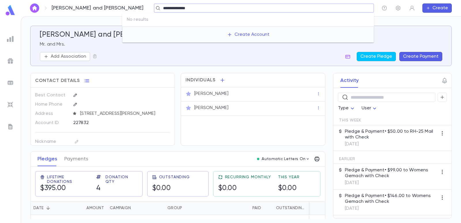
drag, startPoint x: 144, startPoint y: 8, endPoint x: 115, endPoint y: 8, distance: 28.8
click at [114, 8] on div "**********" at bounding box center [241, 8] width 441 height 16
type input "**********"
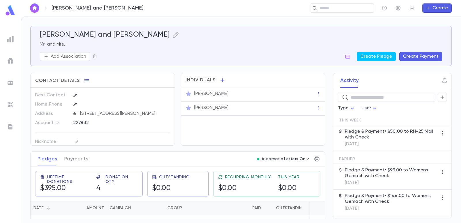
click at [135, 15] on div "[PERSON_NAME] and [PERSON_NAME] ​ Create" at bounding box center [241, 8] width 441 height 16
click at [328, 11] on input "text" at bounding box center [340, 7] width 45 height 5
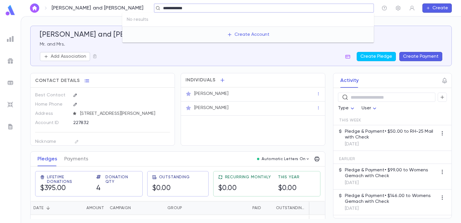
type input "**********"
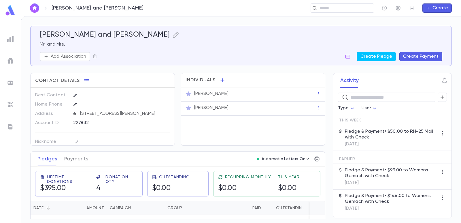
drag, startPoint x: 275, startPoint y: 34, endPoint x: 260, endPoint y: 39, distance: 15.8
click at [260, 39] on div "[PERSON_NAME] and [PERSON_NAME] Mr. and Mrs. Add Association Create Pledge Crea…" at bounding box center [241, 46] width 403 height 31
click at [441, 5] on button "Create" at bounding box center [437, 7] width 29 height 9
click at [432, 18] on li "Account" at bounding box center [438, 19] width 29 height 9
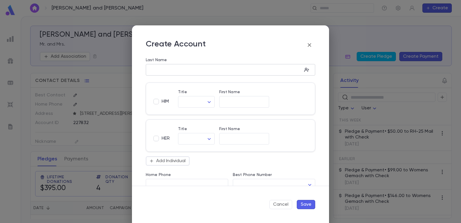
click at [155, 67] on input "Last Name" at bounding box center [224, 70] width 156 height 7
type input "*******"
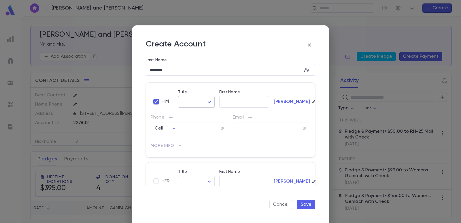
click at [188, 101] on body "[PERSON_NAME] and [PERSON_NAME] ​ Create [PERSON_NAME] and [PERSON_NAME] Mr. an…" at bounding box center [230, 119] width 461 height 207
click at [194, 113] on span "Mr." at bounding box center [208, 114] width 49 height 6
type input "***"
click at [224, 101] on input "First Name" at bounding box center [244, 102] width 50 height 7
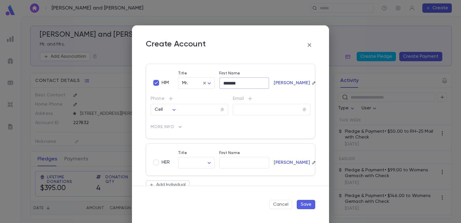
scroll to position [29, 0]
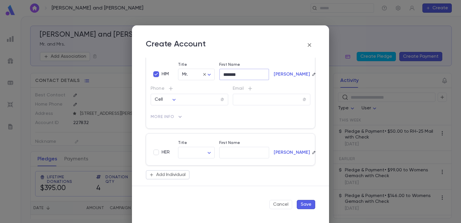
type input "*******"
click at [187, 152] on body "[PERSON_NAME] and [PERSON_NAME] ​ Create [PERSON_NAME] and [PERSON_NAME] Mr. an…" at bounding box center [230, 119] width 461 height 207
click at [190, 166] on span "Mrs." at bounding box center [197, 165] width 26 height 6
type input "****"
click at [232, 155] on input "First Name" at bounding box center [244, 152] width 50 height 7
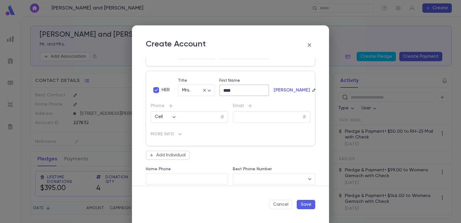
scroll to position [144, 0]
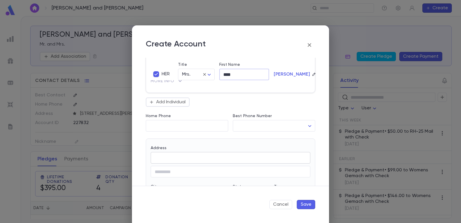
type input "****"
click at [178, 158] on input "Address" at bounding box center [231, 158] width 160 height 7
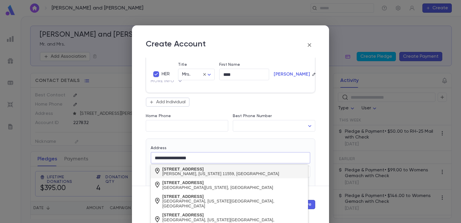
click at [179, 174] on div "[PERSON_NAME], [US_STATE] 11559, [GEOGRAPHIC_DATA]" at bounding box center [221, 173] width 117 height 5
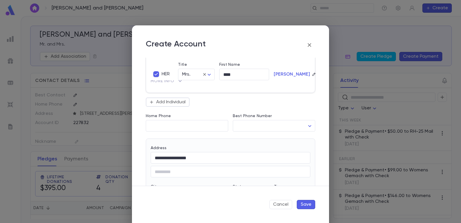
type input "**********"
type input "**"
type input "********"
type input "**********"
type input "*****"
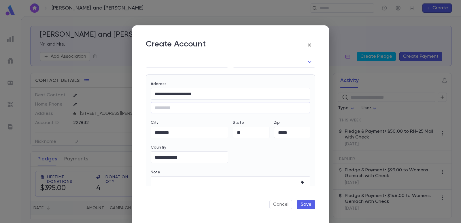
scroll to position [231, 0]
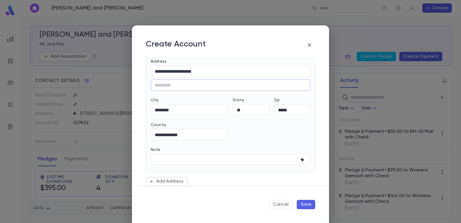
click at [311, 205] on button "Save" at bounding box center [306, 204] width 18 height 9
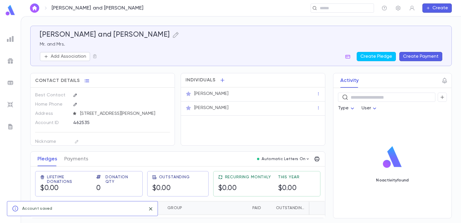
click at [416, 58] on button "Create Payment" at bounding box center [421, 56] width 43 height 9
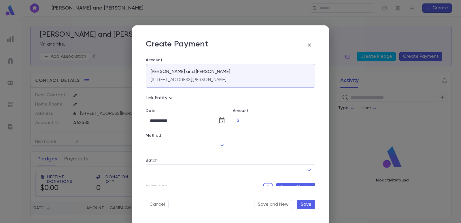
click at [248, 120] on input "Amount" at bounding box center [279, 120] width 74 height 11
type input "******"
click at [247, 144] on div at bounding box center [271, 138] width 87 height 25
click at [198, 147] on input "Method" at bounding box center [182, 145] width 69 height 11
click at [185, 160] on li "Check" at bounding box center [186, 157] width 81 height 9
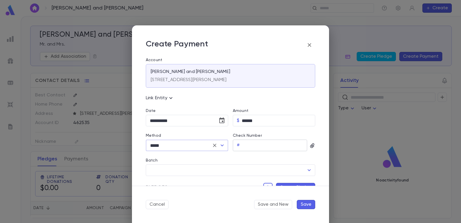
type input "*****"
click at [258, 147] on input "Check Number" at bounding box center [274, 145] width 65 height 11
type input "****"
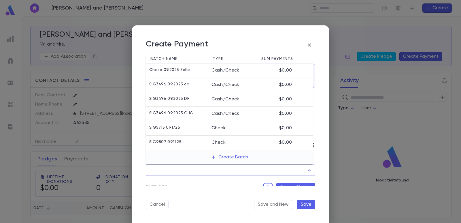
click at [220, 173] on input "Batch" at bounding box center [226, 170] width 156 height 11
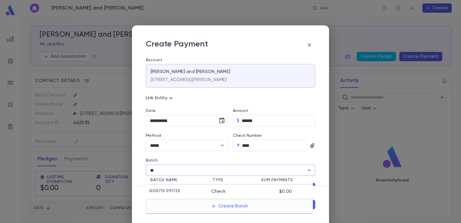
drag, startPoint x: 207, startPoint y: 188, endPoint x: 214, endPoint y: 155, distance: 33.4
click at [206, 189] on li "SIG5715 091725 Check $0.00" at bounding box center [229, 192] width 167 height 14
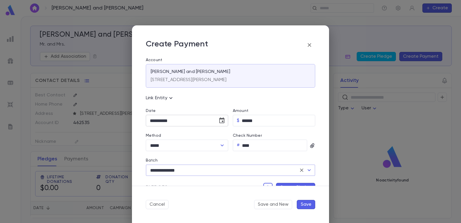
type input "**********"
click at [222, 123] on icon "Choose date, selected date is Sep 17, 2025" at bounding box center [222, 120] width 7 height 7
click at [164, 169] on button "9" at bounding box center [168, 170] width 10 height 10
type input "**********"
click at [283, 183] on button "Create Pledge" at bounding box center [295, 187] width 39 height 9
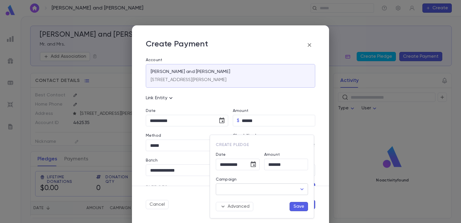
click at [251, 191] on input "Campaign" at bounding box center [258, 189] width 78 height 11
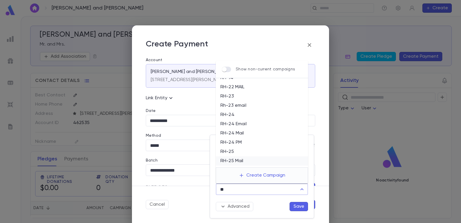
scroll to position [22, 0]
click at [239, 152] on li "RH-25 Mail" at bounding box center [262, 153] width 92 height 9
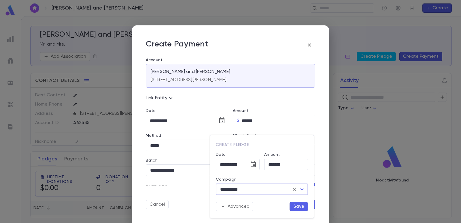
type input "**********"
click at [298, 204] on button "Save" at bounding box center [299, 206] width 18 height 9
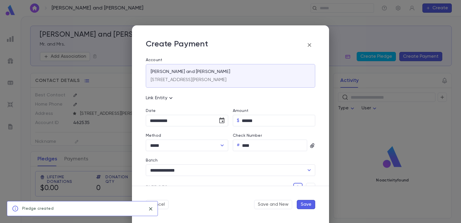
click at [304, 200] on button "Save" at bounding box center [306, 204] width 18 height 9
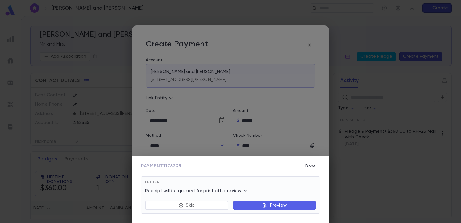
click at [273, 207] on p "Preview" at bounding box center [278, 205] width 17 height 6
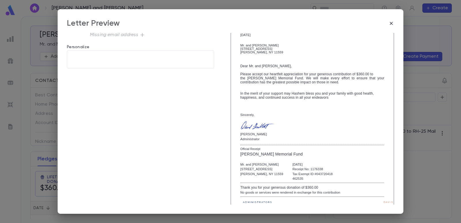
scroll to position [99, 0]
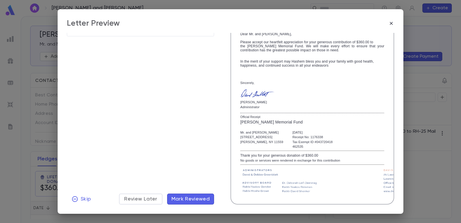
click at [200, 196] on span "Mark Reviewed" at bounding box center [191, 199] width 39 height 6
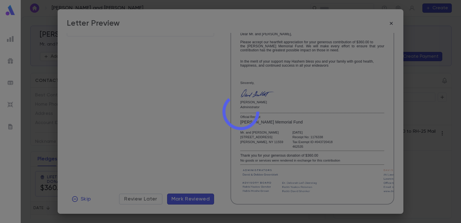
scroll to position [0, 0]
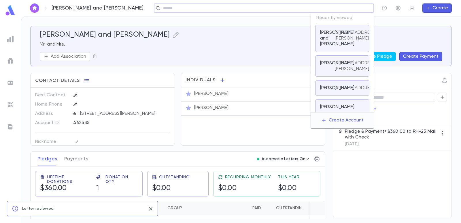
click at [328, 8] on input "text" at bounding box center [262, 7] width 202 height 5
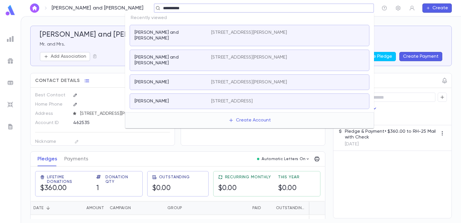
type input "**********"
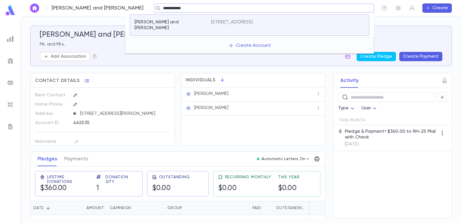
click at [253, 24] on p "[STREET_ADDRESS]" at bounding box center [232, 22] width 42 height 6
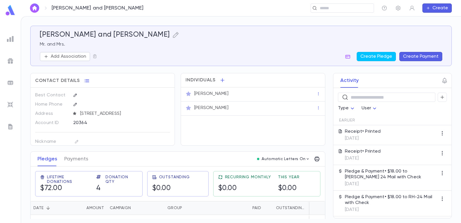
click at [416, 52] on button "Create Payment" at bounding box center [421, 56] width 43 height 9
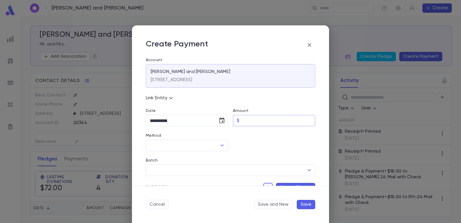
click at [252, 121] on input "Amount" at bounding box center [279, 120] width 74 height 11
type input "*****"
click at [247, 142] on div at bounding box center [271, 138] width 87 height 25
click at [185, 145] on input "Method" at bounding box center [182, 145] width 69 height 11
drag, startPoint x: 164, startPoint y: 144, endPoint x: 140, endPoint y: 142, distance: 24.3
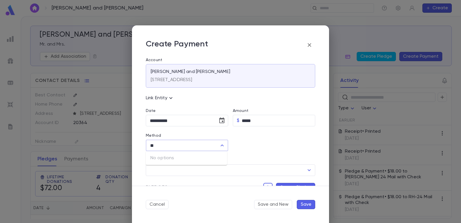
click at [140, 142] on div "**********" at bounding box center [230, 122] width 197 height 128
click at [158, 156] on li "Check" at bounding box center [186, 157] width 81 height 9
type input "*****"
click at [255, 145] on input "Check Number" at bounding box center [274, 145] width 65 height 11
type input "****"
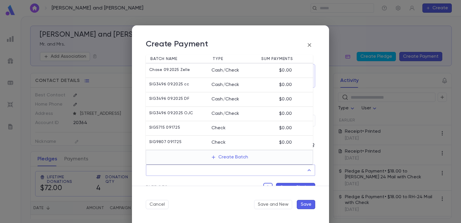
click at [209, 167] on input "Batch" at bounding box center [226, 170] width 156 height 11
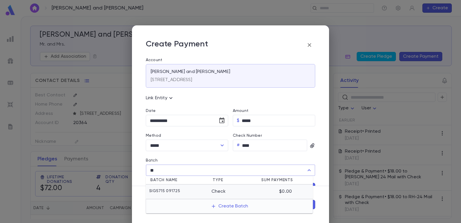
click at [188, 188] on li "SIG5715 091725 Check $0.00" at bounding box center [229, 192] width 167 height 14
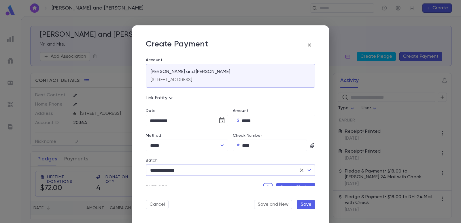
type input "**********"
click at [220, 121] on icon "Choose date, selected date is Sep 17, 2025" at bounding box center [222, 120] width 7 height 7
click at [158, 179] on button "15" at bounding box center [156, 181] width 10 height 10
type input "**********"
click at [284, 183] on button "Create Pledge" at bounding box center [295, 187] width 39 height 9
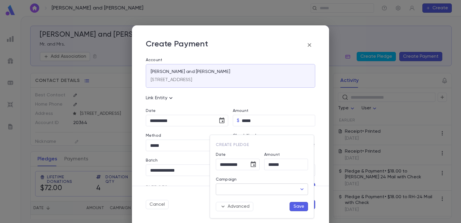
click at [248, 187] on input "Campaign" at bounding box center [258, 189] width 78 height 11
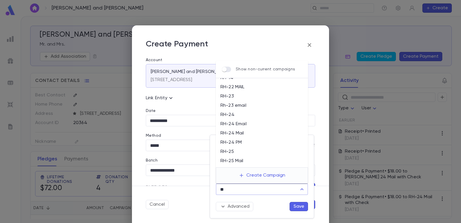
scroll to position [22, 0]
click at [245, 154] on li "RH-25 Mail" at bounding box center [262, 153] width 92 height 9
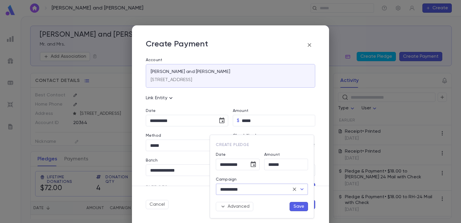
type input "**********"
click at [295, 205] on button "Save" at bounding box center [299, 206] width 18 height 9
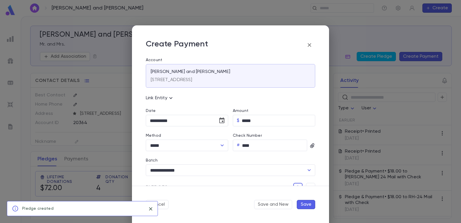
click at [305, 204] on button "Save" at bounding box center [306, 204] width 18 height 9
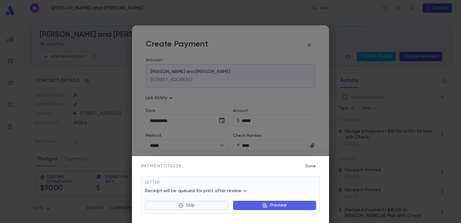
click at [188, 206] on p "Skip" at bounding box center [190, 205] width 9 height 6
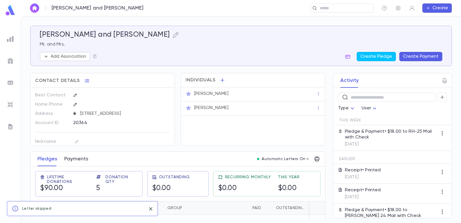
click at [79, 163] on button "Payments" at bounding box center [76, 159] width 24 height 14
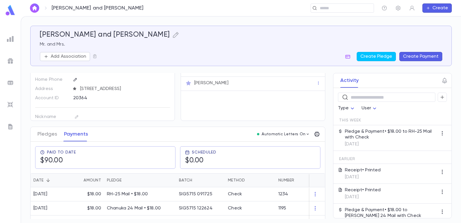
scroll to position [29, 0]
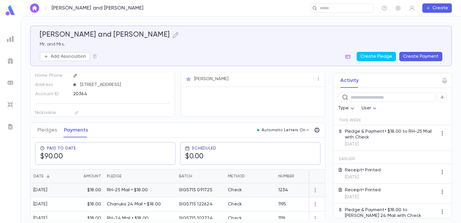
click at [155, 188] on p "RH-25 Mail • $18.00" at bounding box center [140, 190] width 66 height 6
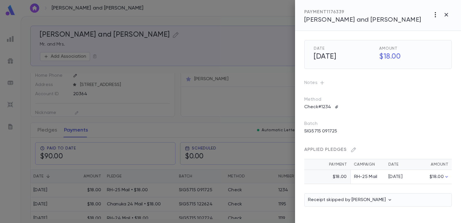
click at [436, 14] on icon "button" at bounding box center [435, 14] width 1 height 5
click at [424, 33] on li "Send Letter" at bounding box center [433, 36] width 49 height 10
click at [446, 48] on li "Print" at bounding box center [447, 47] width 20 height 10
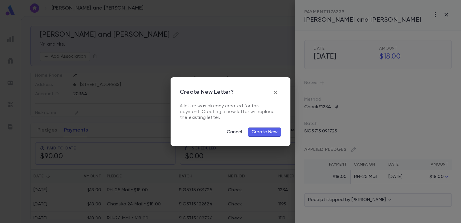
click at [255, 133] on button "Create New" at bounding box center [264, 131] width 33 height 9
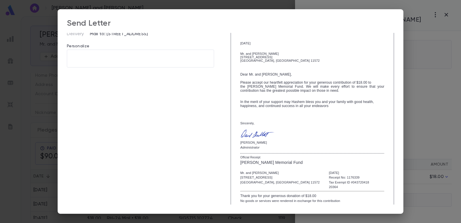
scroll to position [99, 0]
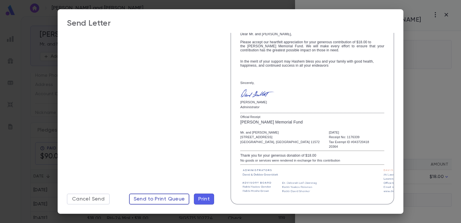
click at [180, 196] on span "Send to Print Queue" at bounding box center [159, 199] width 51 height 6
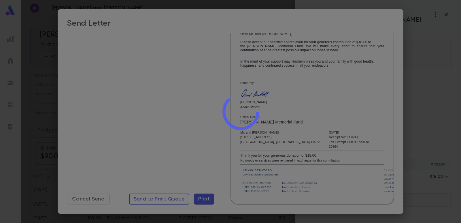
scroll to position [0, 0]
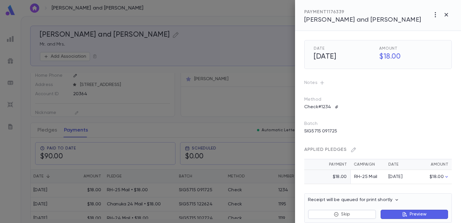
click at [256, 26] on div at bounding box center [230, 111] width 461 height 223
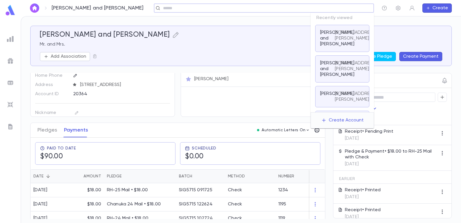
click at [322, 7] on input "text" at bounding box center [262, 7] width 202 height 5
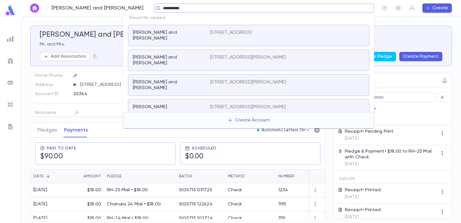
type input "**********"
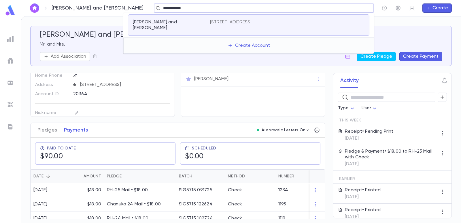
click at [251, 20] on p "[STREET_ADDRESS]" at bounding box center [231, 22] width 42 height 6
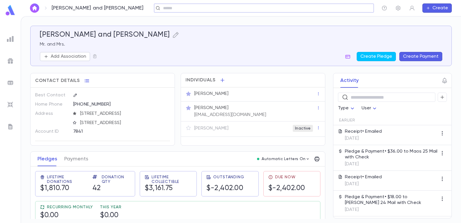
click at [417, 58] on button "Create Payment" at bounding box center [421, 56] width 43 height 9
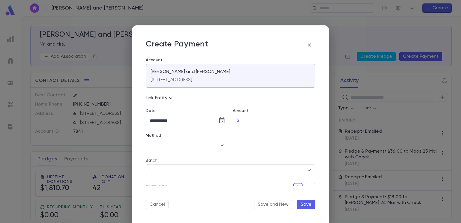
click at [245, 121] on input "Amount" at bounding box center [279, 120] width 74 height 11
type input "*****"
click at [252, 146] on div at bounding box center [271, 138] width 87 height 25
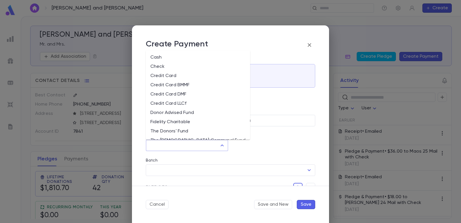
click at [180, 150] on input "Method" at bounding box center [182, 145] width 69 height 11
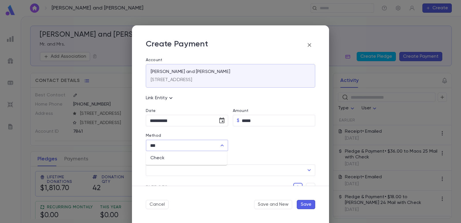
click at [172, 164] on ul "Check" at bounding box center [186, 158] width 81 height 14
click at [171, 158] on li "Check" at bounding box center [186, 157] width 81 height 9
type input "*****"
click at [247, 147] on input "Check Number" at bounding box center [274, 145] width 65 height 11
type input "****"
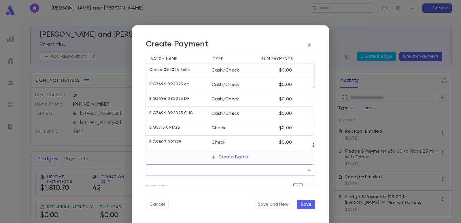
click at [196, 172] on input "Batch" at bounding box center [226, 170] width 156 height 11
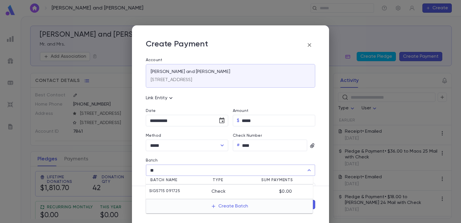
click at [194, 188] on li "SIG5715 091725 Check $0.00" at bounding box center [229, 192] width 167 height 14
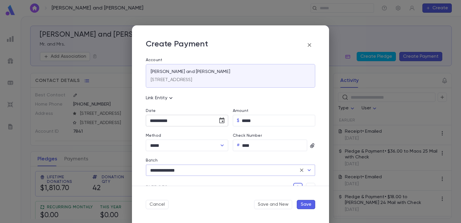
type input "**********"
click at [222, 121] on icon "Choose date, selected date is Sep 17, 2025" at bounding box center [221, 120] width 5 height 6
click at [180, 168] on button "10" at bounding box center [179, 170] width 10 height 10
type input "**********"
drag, startPoint x: 308, startPoint y: 183, endPoint x: 304, endPoint y: 190, distance: 8.0
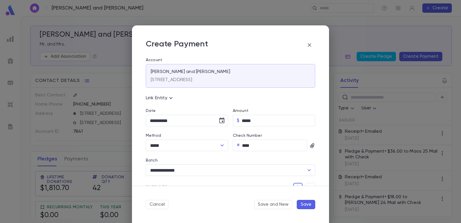
click at [308, 186] on form "**********" at bounding box center [230, 123] width 197 height 197
click at [310, 185] on icon "button" at bounding box center [310, 188] width 5 height 6
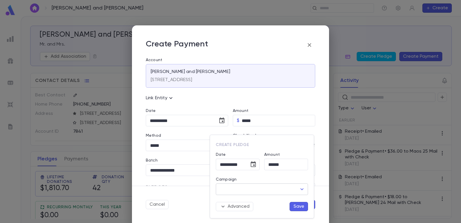
click at [274, 188] on input "Campaign" at bounding box center [258, 189] width 78 height 11
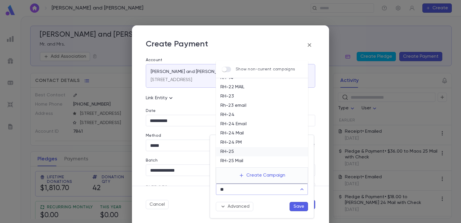
scroll to position [22, 0]
click at [243, 155] on li "RH-25 Mail" at bounding box center [262, 153] width 92 height 9
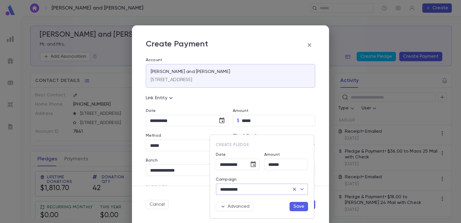
type input "**********"
click at [296, 206] on button "Save" at bounding box center [299, 206] width 18 height 9
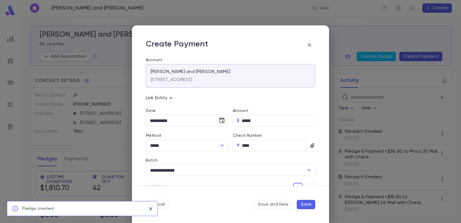
scroll to position [6, 0]
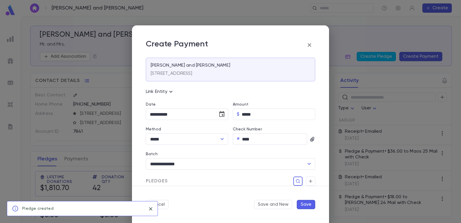
click at [310, 202] on button "Save" at bounding box center [306, 204] width 18 height 9
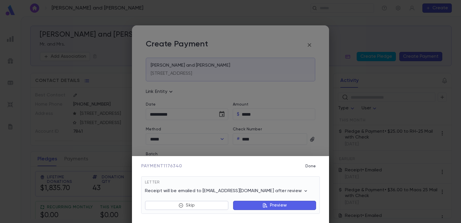
click at [239, 205] on button "Preview" at bounding box center [274, 205] width 83 height 9
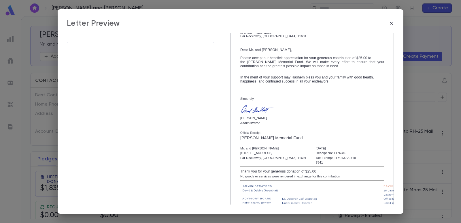
scroll to position [99, 0]
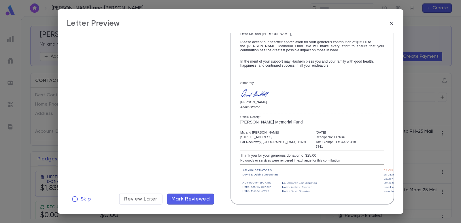
click at [206, 203] on button "Mark Reviewed" at bounding box center [190, 198] width 47 height 11
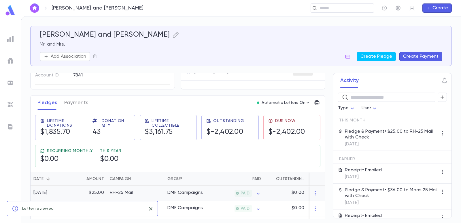
scroll to position [115, 0]
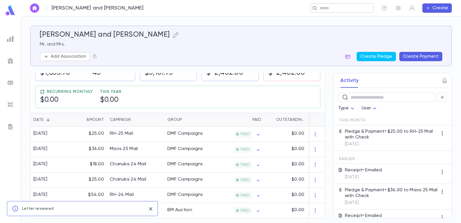
click at [327, 10] on input "text" at bounding box center [340, 7] width 45 height 5
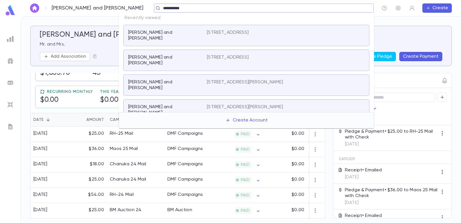
type input "**********"
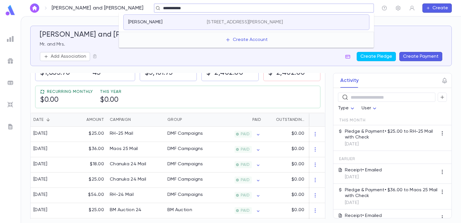
click at [255, 19] on p "[STREET_ADDRESS][PERSON_NAME]" at bounding box center [245, 22] width 76 height 6
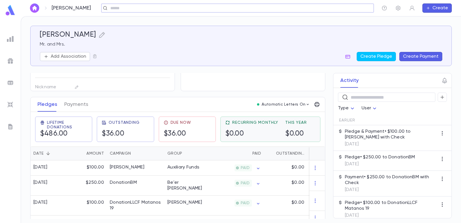
scroll to position [63, 0]
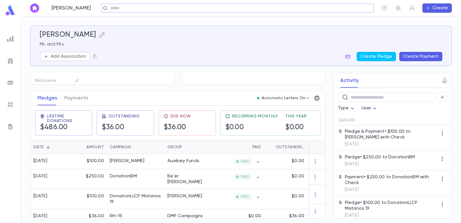
click at [431, 54] on button "Create Payment" at bounding box center [421, 56] width 43 height 9
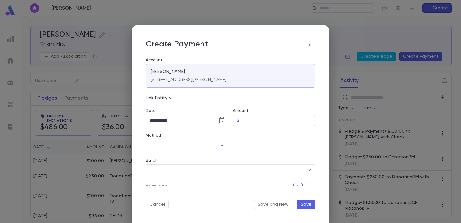
click at [246, 121] on input "Amount" at bounding box center [279, 120] width 74 height 11
type input "*****"
drag, startPoint x: 242, startPoint y: 146, endPoint x: 160, endPoint y: 150, distance: 82.8
click at [237, 146] on div at bounding box center [271, 138] width 87 height 25
click at [160, 147] on input "Method" at bounding box center [182, 145] width 69 height 11
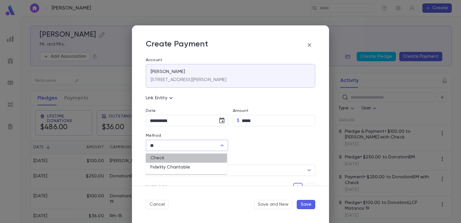
drag, startPoint x: 160, startPoint y: 159, endPoint x: 224, endPoint y: 153, distance: 63.7
click at [161, 159] on li "Check" at bounding box center [186, 157] width 81 height 9
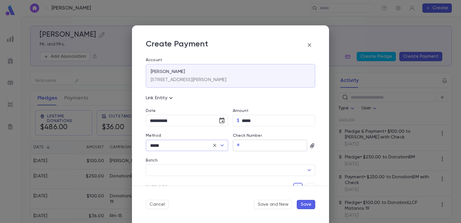
type input "*****"
click at [252, 146] on input "Check Number" at bounding box center [274, 145] width 65 height 11
type input "****"
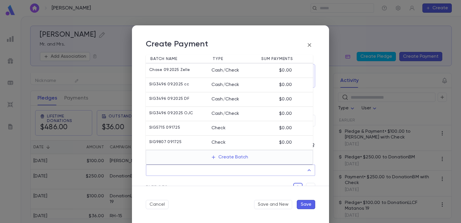
click at [205, 172] on input "Batch" at bounding box center [226, 170] width 156 height 11
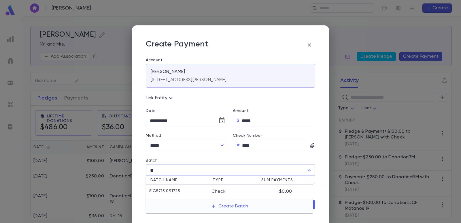
click at [206, 189] on div "SIG5715 091725" at bounding box center [180, 192] width 62 height 6
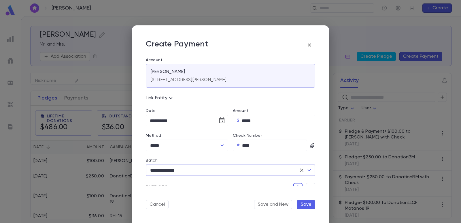
type input "**********"
click at [219, 119] on icon "Choose date, selected date is Sep 17, 2025" at bounding box center [221, 120] width 5 height 6
drag, startPoint x: 211, startPoint y: 169, endPoint x: 277, endPoint y: 187, distance: 68.0
click at [214, 170] on button "13" at bounding box center [214, 170] width 10 height 10
type input "**********"
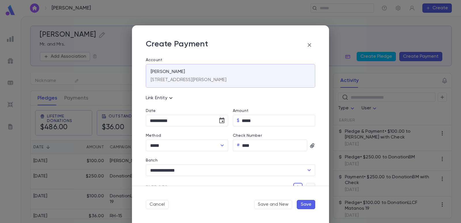
click at [309, 184] on button "button" at bounding box center [310, 187] width 9 height 9
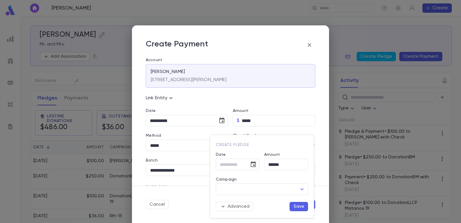
type input "**********"
click at [264, 189] on input "Campaign" at bounding box center [258, 189] width 78 height 11
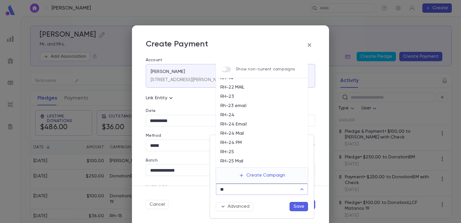
scroll to position [22, 0]
click at [245, 152] on li "RH-25 Mail" at bounding box center [262, 153] width 92 height 9
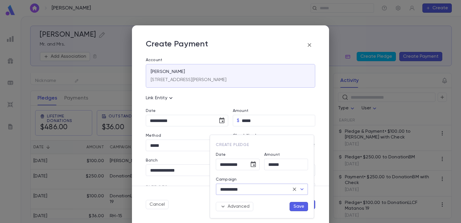
type input "**********"
click at [298, 206] on button "Save" at bounding box center [299, 206] width 18 height 9
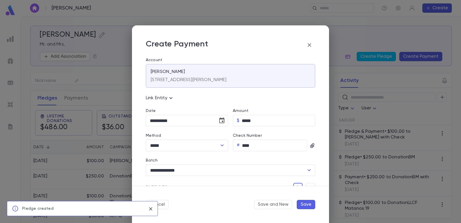
scroll to position [6, 0]
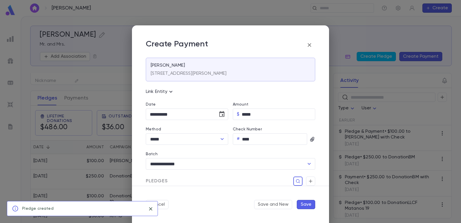
click at [308, 205] on button "Save" at bounding box center [306, 204] width 18 height 9
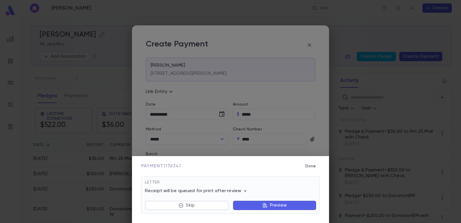
click at [246, 207] on button "Preview" at bounding box center [274, 205] width 83 height 9
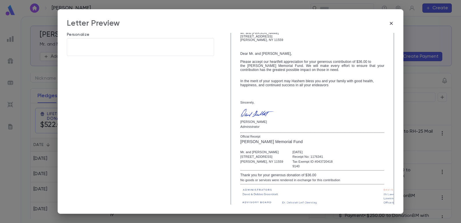
scroll to position [99, 0]
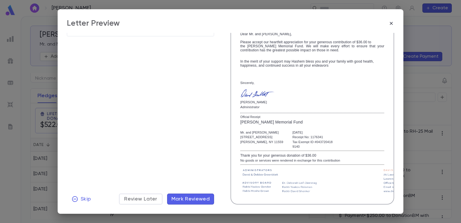
click at [199, 199] on span "Mark Reviewed" at bounding box center [191, 199] width 39 height 6
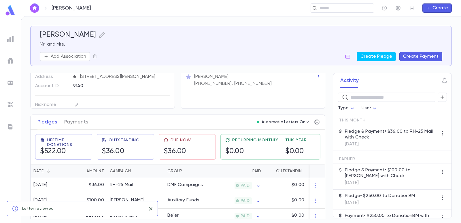
scroll to position [0, 0]
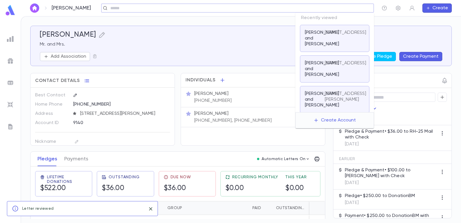
click at [338, 6] on input "text" at bounding box center [236, 7] width 254 height 5
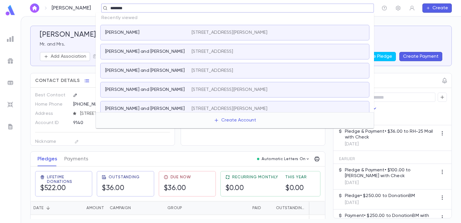
type input "*********"
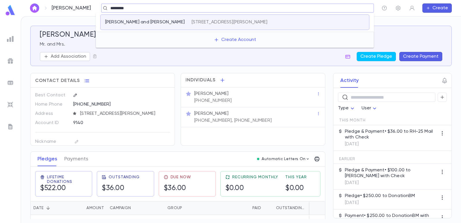
click at [134, 21] on p "[PERSON_NAME] and [PERSON_NAME]" at bounding box center [145, 22] width 80 height 6
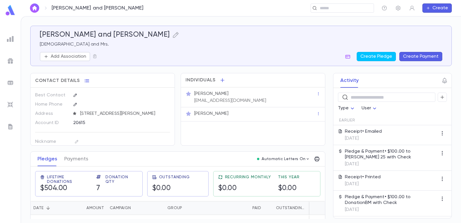
click at [417, 54] on button "Create Payment" at bounding box center [421, 56] width 43 height 9
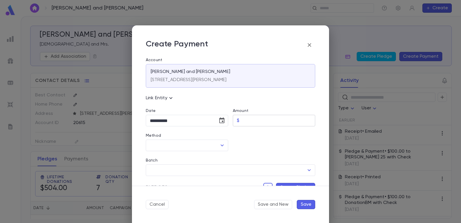
click at [265, 123] on input "Amount" at bounding box center [279, 120] width 74 height 11
type input "*****"
click at [250, 141] on div at bounding box center [271, 138] width 87 height 25
click at [197, 146] on input "Method" at bounding box center [182, 145] width 69 height 11
click at [183, 158] on li "Check" at bounding box center [186, 157] width 81 height 9
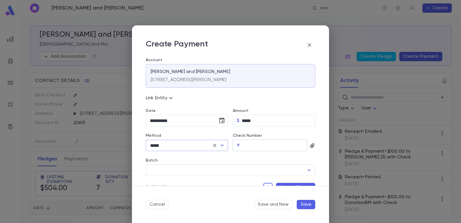
type input "*****"
click at [244, 146] on input "Check Number" at bounding box center [274, 145] width 65 height 11
type input "****"
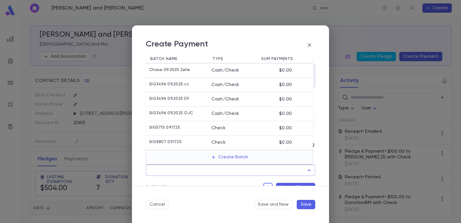
click at [208, 170] on input "Batch" at bounding box center [226, 170] width 156 height 11
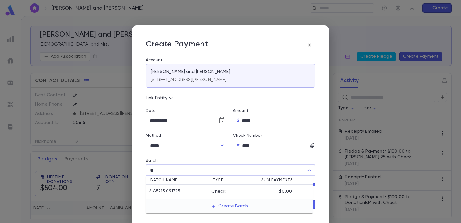
drag, startPoint x: 195, startPoint y: 192, endPoint x: 211, endPoint y: 144, distance: 49.9
click at [195, 191] on div "SIG5715 091725" at bounding box center [180, 192] width 62 height 6
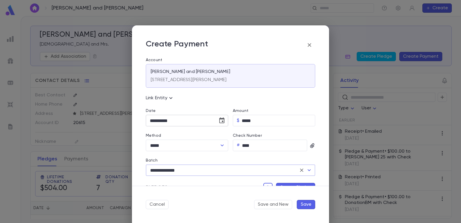
type input "**********"
click at [219, 121] on icon "Choose date, selected date is Sep 17, 2025" at bounding box center [222, 120] width 7 height 7
click at [154, 182] on button "15" at bounding box center [156, 181] width 10 height 10
type input "**********"
click at [298, 186] on div "Cancel Save and New Save" at bounding box center [230, 204] width 197 height 37
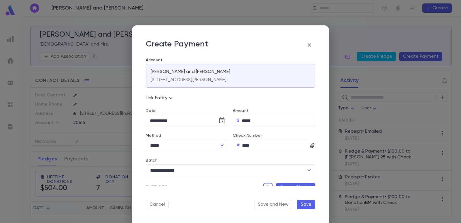
click at [282, 182] on div "Pledges Create Pledge" at bounding box center [228, 184] width 174 height 16
click at [280, 185] on button "Create Pledge" at bounding box center [295, 187] width 39 height 9
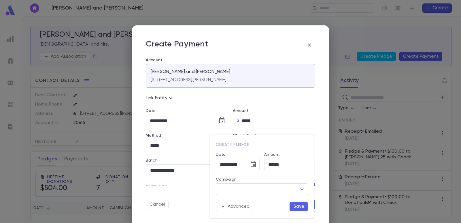
click at [235, 189] on input "Campaign" at bounding box center [258, 189] width 78 height 11
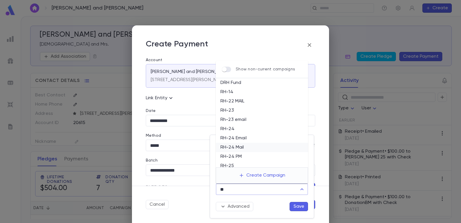
scroll to position [22, 0]
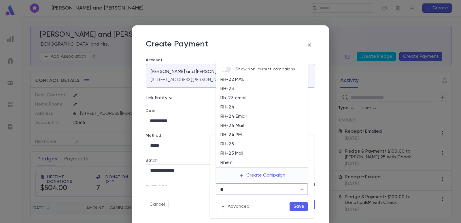
click at [239, 151] on li "RH-25 Mail" at bounding box center [262, 153] width 92 height 9
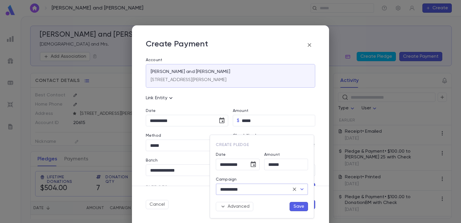
type input "**********"
click at [295, 206] on button "Save" at bounding box center [299, 206] width 18 height 9
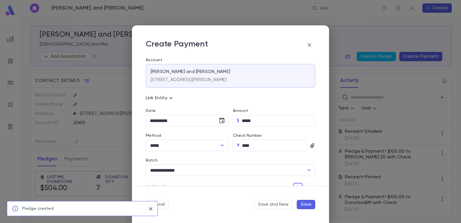
click at [310, 204] on button "Save" at bounding box center [306, 204] width 18 height 9
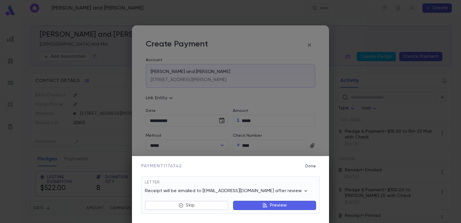
click at [246, 203] on button "Preview" at bounding box center [274, 205] width 83 height 9
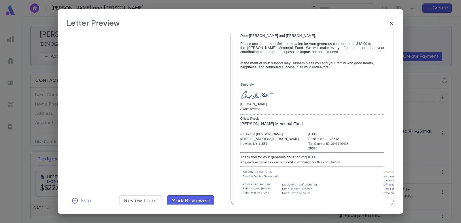
scroll to position [99, 0]
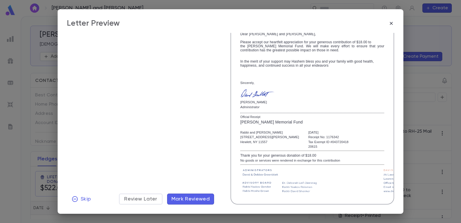
click at [197, 196] on span "Mark Reviewed" at bounding box center [191, 199] width 39 height 6
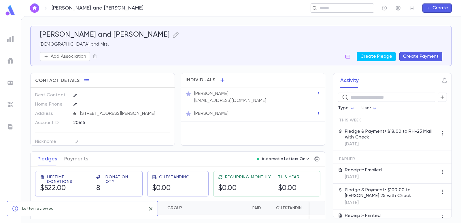
click at [335, 9] on input "text" at bounding box center [340, 7] width 45 height 5
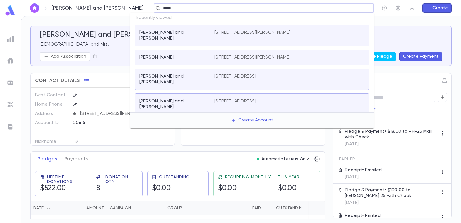
type input "******"
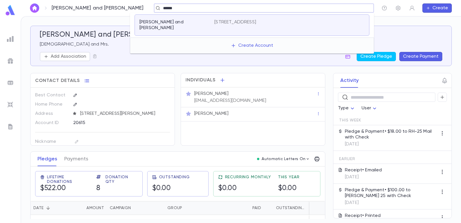
click at [252, 24] on p "[STREET_ADDRESS]" at bounding box center [235, 22] width 42 height 6
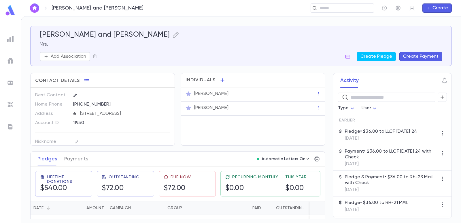
click at [423, 55] on button "Create Payment" at bounding box center [421, 56] width 43 height 9
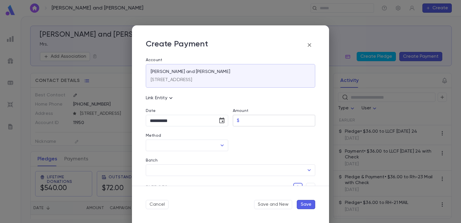
click at [248, 120] on input "Amount" at bounding box center [279, 120] width 74 height 11
type input "*****"
click at [244, 146] on div at bounding box center [271, 138] width 87 height 25
click at [182, 143] on input "Method" at bounding box center [182, 145] width 69 height 11
click at [180, 158] on li "Check" at bounding box center [186, 157] width 81 height 9
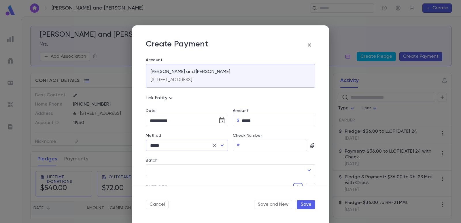
type input "*****"
click at [246, 145] on input "Check Number" at bounding box center [274, 145] width 65 height 11
type input "****"
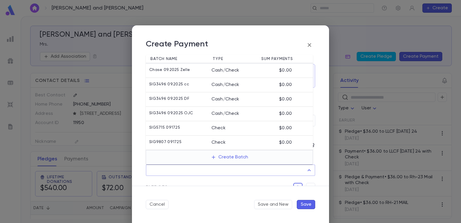
click at [219, 171] on input "Batch" at bounding box center [226, 170] width 156 height 11
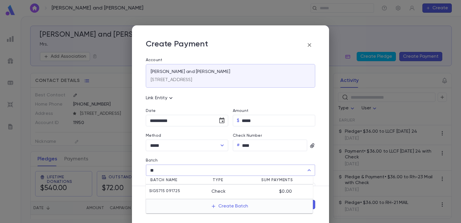
click at [204, 187] on li "SIG5715 091725 Check $0.00" at bounding box center [229, 192] width 167 height 14
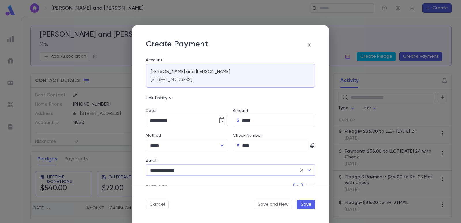
type input "**********"
click at [219, 122] on icon "Choose date, selected date is Sep 17, 2025" at bounding box center [222, 120] width 7 height 7
drag, startPoint x: 147, startPoint y: 182, endPoint x: 319, endPoint y: 189, distance: 172.5
click at [146, 182] on button "14" at bounding box center [145, 181] width 10 height 10
type input "**********"
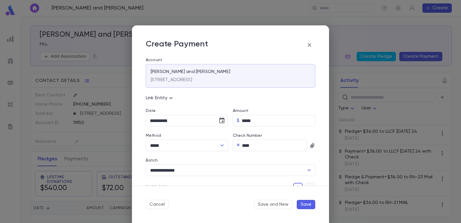
click at [306, 184] on button "button" at bounding box center [310, 187] width 9 height 9
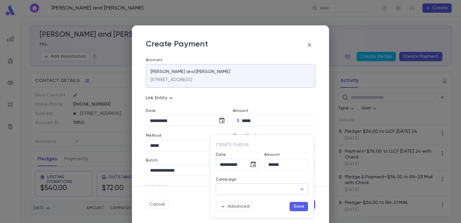
click at [258, 188] on input "Campaign" at bounding box center [258, 189] width 78 height 11
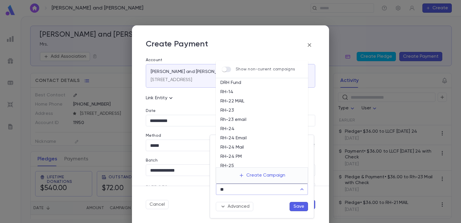
scroll to position [22, 0]
click at [248, 154] on li "RH-25 Mail" at bounding box center [262, 153] width 92 height 9
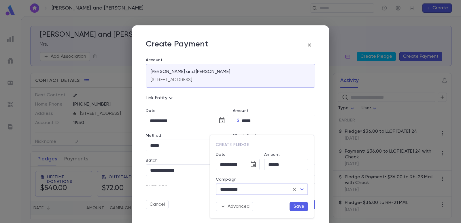
type input "**********"
click at [295, 207] on button "Save" at bounding box center [299, 206] width 18 height 9
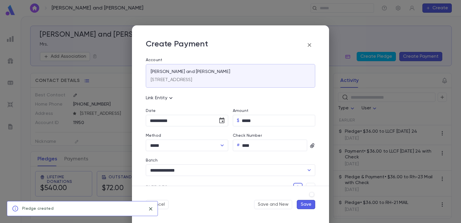
scroll to position [6, 0]
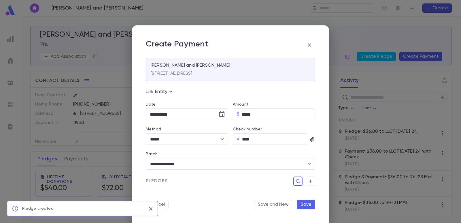
click at [306, 205] on button "Save" at bounding box center [306, 204] width 18 height 9
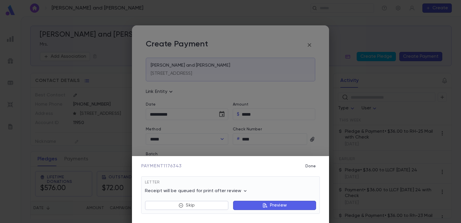
click at [251, 205] on button "Preview" at bounding box center [274, 205] width 83 height 9
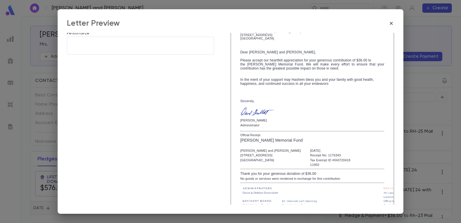
scroll to position [99, 0]
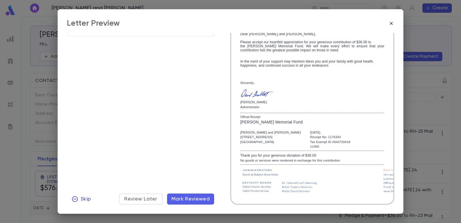
click at [80, 200] on button "Skip" at bounding box center [81, 198] width 29 height 11
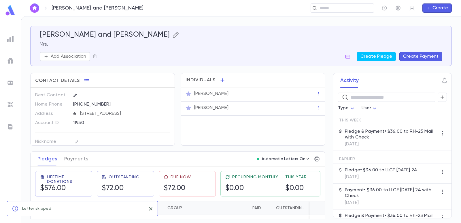
click at [173, 33] on icon "button" at bounding box center [176, 35] width 6 height 6
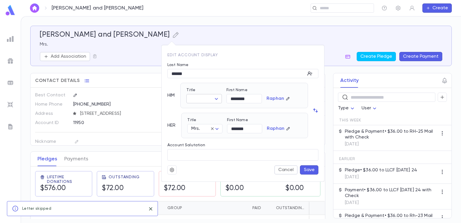
click at [199, 100] on body "[PERSON_NAME] and [PERSON_NAME] ​ Create [PERSON_NAME] and [PERSON_NAME] Mrs. A…" at bounding box center [230, 119] width 461 height 207
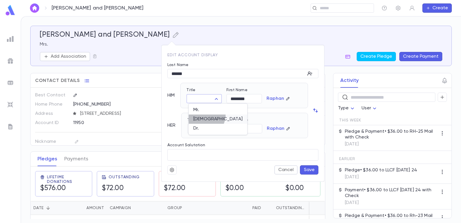
click at [201, 114] on li "[DEMOGRAPHIC_DATA]" at bounding box center [218, 118] width 59 height 9
click at [201, 99] on body "[PERSON_NAME] and [PERSON_NAME] ​ Create [PERSON_NAME] and [PERSON_NAME] Mrs. A…" at bounding box center [230, 119] width 461 height 207
click at [202, 108] on span "Mr." at bounding box center [217, 110] width 49 height 6
type input "***"
click at [312, 171] on button "Save" at bounding box center [309, 169] width 18 height 9
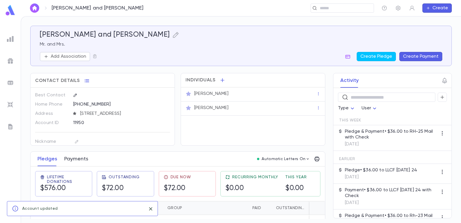
click at [75, 160] on button "Payments" at bounding box center [76, 159] width 24 height 14
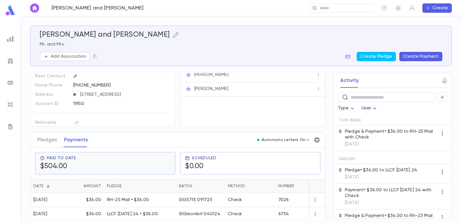
scroll to position [29, 0]
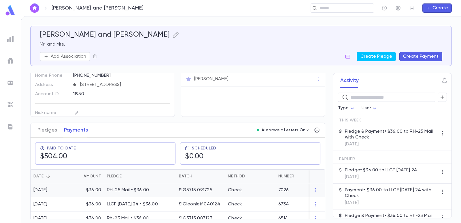
click at [138, 190] on p "RH-25 Mail • $36.00" at bounding box center [140, 190] width 66 height 6
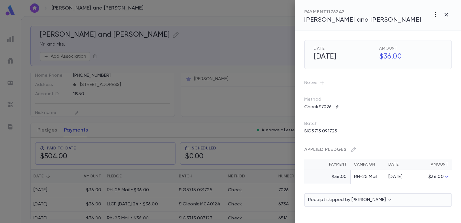
click at [436, 16] on icon "button" at bounding box center [435, 14] width 7 height 7
click at [428, 36] on p "Send Letter" at bounding box center [427, 37] width 26 height 6
click at [447, 46] on li "Print" at bounding box center [447, 47] width 20 height 10
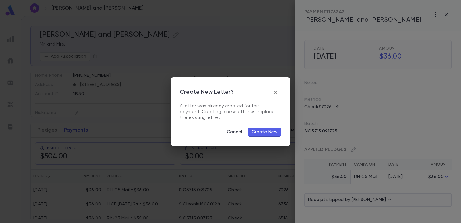
click at [267, 133] on button "Create New" at bounding box center [264, 131] width 33 height 9
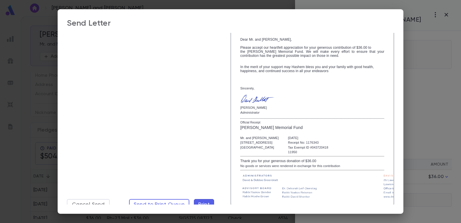
scroll to position [99, 0]
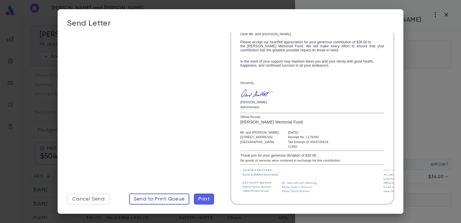
click at [163, 197] on span "Send to Print Queue" at bounding box center [159, 199] width 51 height 6
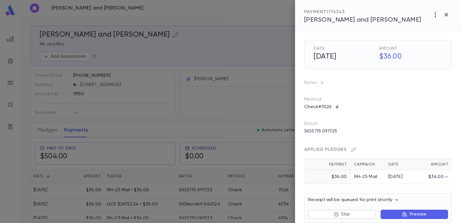
drag, startPoint x: 270, startPoint y: 25, endPoint x: 274, endPoint y: 20, distance: 6.8
click at [270, 23] on div at bounding box center [230, 111] width 461 height 223
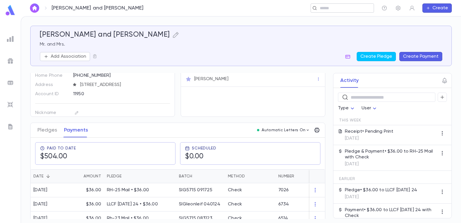
click at [325, 7] on input "text" at bounding box center [340, 7] width 45 height 5
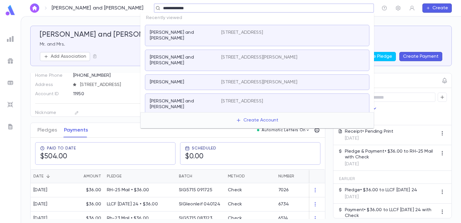
type input "**********"
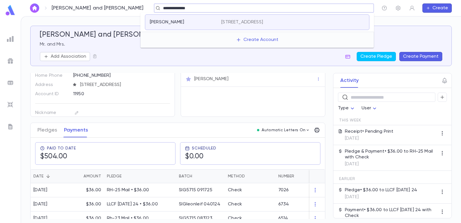
click at [306, 23] on div "[STREET_ADDRESS]" at bounding box center [292, 22] width 143 height 6
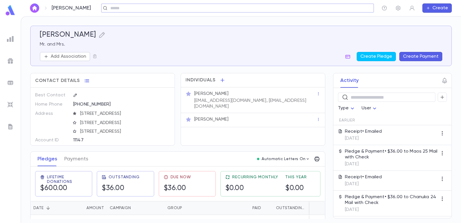
click at [438, 57] on button "Create Payment" at bounding box center [421, 56] width 43 height 9
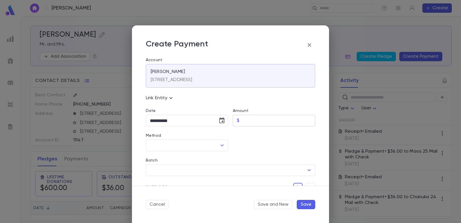
click at [246, 123] on input "Amount" at bounding box center [279, 120] width 74 height 11
type input "*****"
drag, startPoint x: 247, startPoint y: 141, endPoint x: 179, endPoint y: 139, distance: 68.1
click at [233, 141] on div at bounding box center [271, 138] width 87 height 25
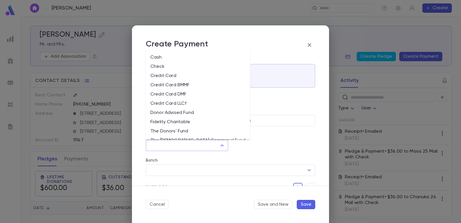
click at [178, 143] on input "Method" at bounding box center [182, 145] width 69 height 11
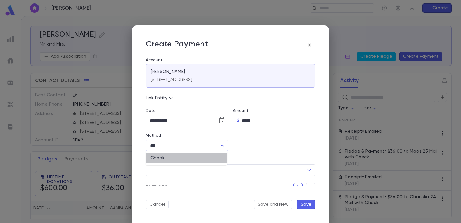
drag, startPoint x: 170, startPoint y: 155, endPoint x: 208, endPoint y: 154, distance: 37.8
click at [170, 156] on li "Check" at bounding box center [186, 157] width 81 height 9
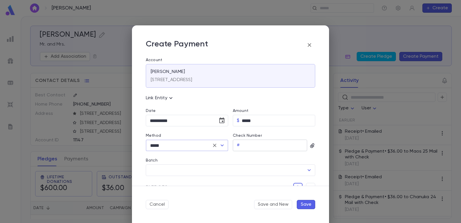
type input "*****"
click at [247, 146] on input "Check Number" at bounding box center [274, 145] width 65 height 11
type input "****"
click at [210, 169] on input "Batch" at bounding box center [226, 170] width 156 height 11
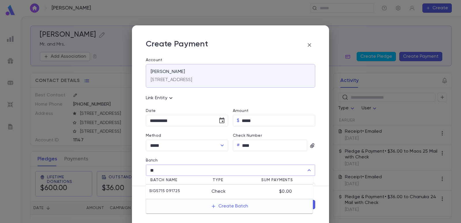
click at [197, 193] on div "SIG5715 091725" at bounding box center [180, 192] width 62 height 6
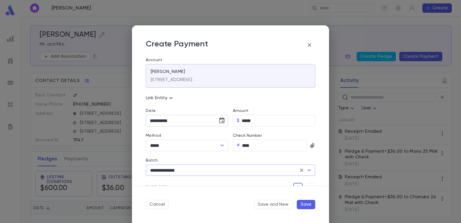
type input "**********"
click at [220, 120] on icon "Choose date, selected date is Sep 17, 2025" at bounding box center [222, 120] width 7 height 7
click at [142, 182] on button "14" at bounding box center [145, 181] width 10 height 10
type input "**********"
click at [308, 185] on icon "button" at bounding box center [310, 188] width 5 height 6
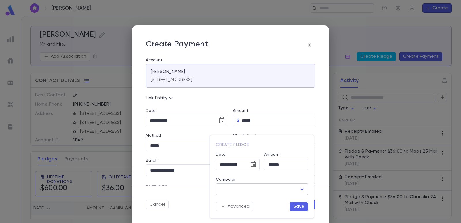
click at [249, 190] on input "Campaign" at bounding box center [258, 189] width 78 height 11
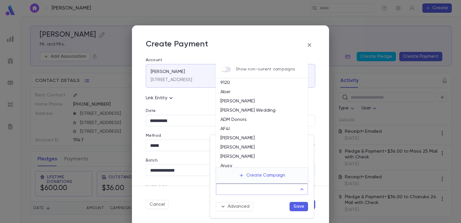
type input "*"
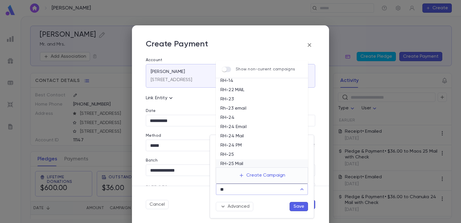
scroll to position [22, 0]
click at [248, 155] on li "RH-25 Mail" at bounding box center [262, 153] width 92 height 9
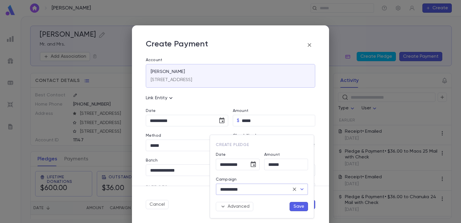
type input "**********"
click at [299, 209] on button "Save" at bounding box center [299, 206] width 18 height 9
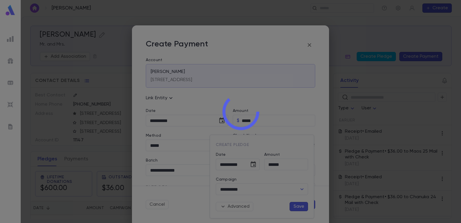
scroll to position [6, 0]
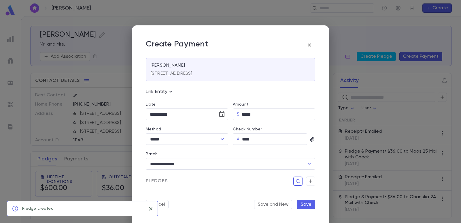
click at [309, 204] on button "Save" at bounding box center [306, 204] width 18 height 9
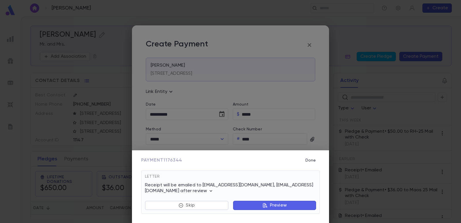
click at [258, 202] on button "Preview" at bounding box center [274, 205] width 83 height 9
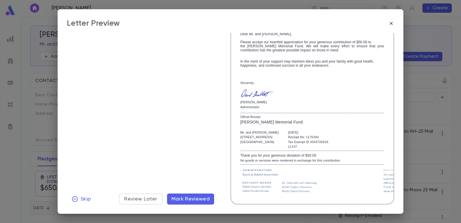
scroll to position [99, 0]
click at [186, 197] on span "Mark Reviewed" at bounding box center [191, 199] width 39 height 6
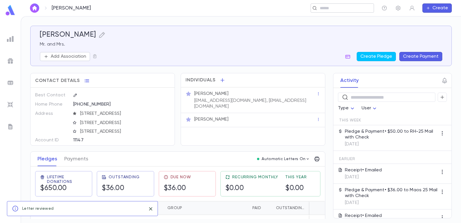
click at [330, 9] on input "text" at bounding box center [340, 7] width 45 height 5
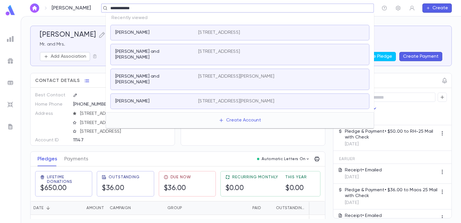
type input "**********"
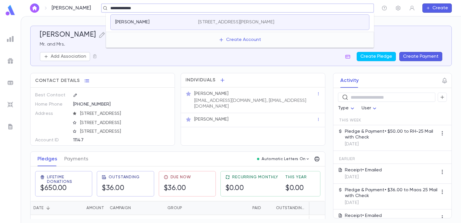
click at [245, 22] on p "[STREET_ADDRESS][PERSON_NAME]" at bounding box center [236, 22] width 76 height 6
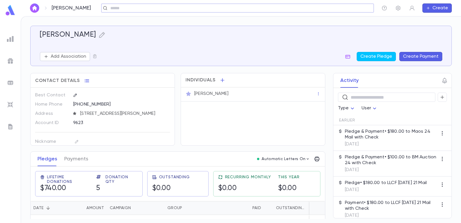
click at [432, 59] on button "Create Payment" at bounding box center [421, 56] width 43 height 9
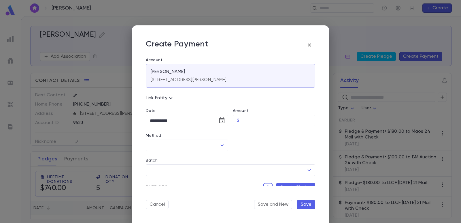
click at [261, 121] on input "Amount" at bounding box center [279, 120] width 74 height 11
type input "******"
click at [255, 138] on div at bounding box center [271, 138] width 87 height 25
click at [219, 119] on icon "Choose date, selected date is Sep 17, 2025" at bounding box center [221, 120] width 5 height 6
click at [154, 185] on button "15" at bounding box center [156, 181] width 10 height 10
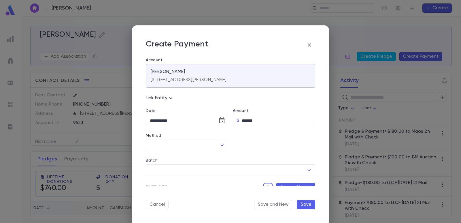
type input "**********"
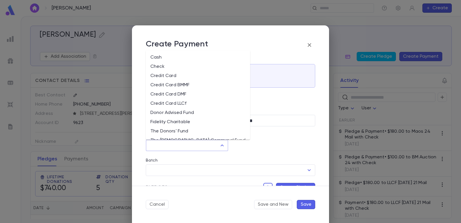
click at [163, 144] on input "Method" at bounding box center [182, 145] width 69 height 11
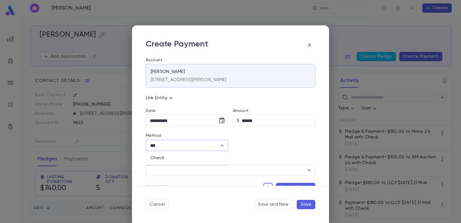
click at [167, 156] on li "Check" at bounding box center [186, 157] width 81 height 9
type input "*****"
click at [250, 144] on input "Check Number" at bounding box center [274, 145] width 65 height 11
type input "***"
click at [212, 169] on input "Batch" at bounding box center [226, 170] width 156 height 11
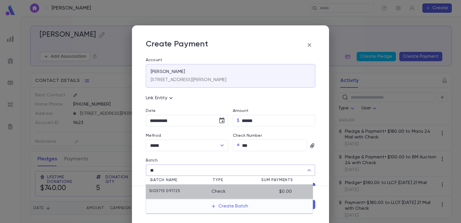
drag, startPoint x: 199, startPoint y: 191, endPoint x: 204, endPoint y: 193, distance: 4.8
click at [200, 191] on div "SIG5715 091725" at bounding box center [180, 192] width 62 height 6
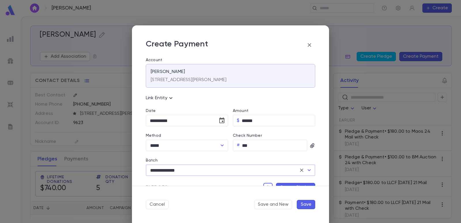
type input "**********"
click at [281, 184] on button "Create Pledge" at bounding box center [295, 187] width 39 height 9
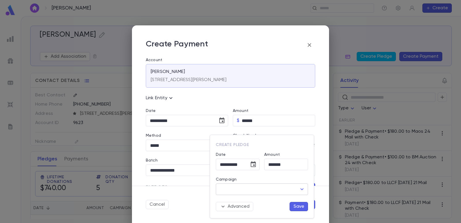
click at [251, 193] on input "Campaign" at bounding box center [258, 189] width 78 height 11
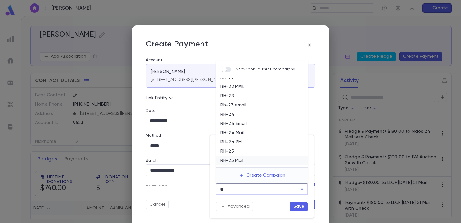
scroll to position [22, 0]
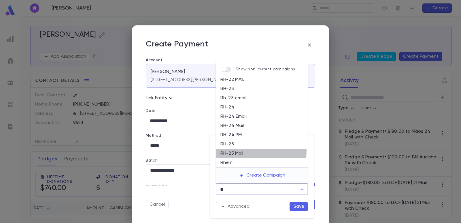
click at [239, 150] on li "RH-25 Mail" at bounding box center [262, 153] width 92 height 9
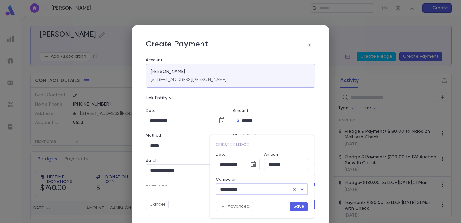
type input "**********"
click at [292, 205] on button "Save" at bounding box center [299, 206] width 18 height 9
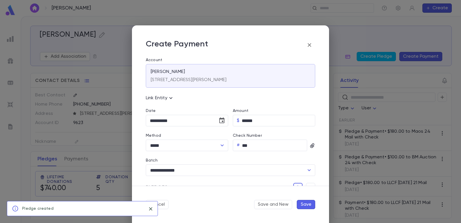
click at [309, 204] on button "Save" at bounding box center [306, 204] width 18 height 9
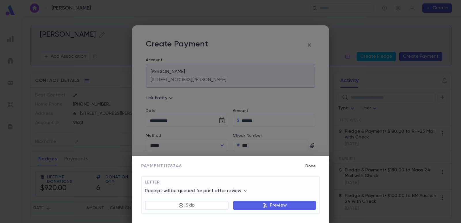
click at [258, 204] on button "Preview" at bounding box center [274, 205] width 83 height 9
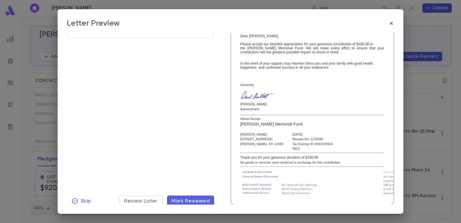
scroll to position [99, 0]
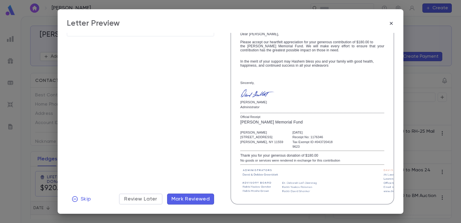
click at [190, 199] on span "Mark Reviewed" at bounding box center [191, 199] width 39 height 6
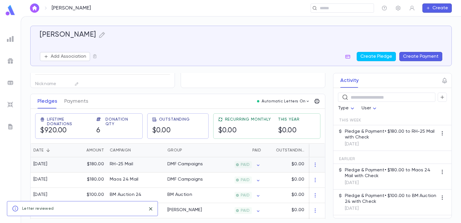
scroll to position [86, 0]
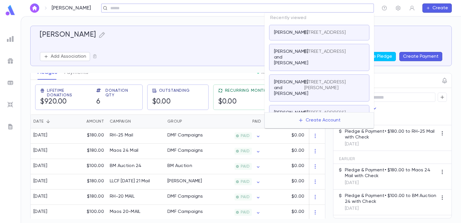
click at [333, 8] on input "text" at bounding box center [236, 7] width 254 height 5
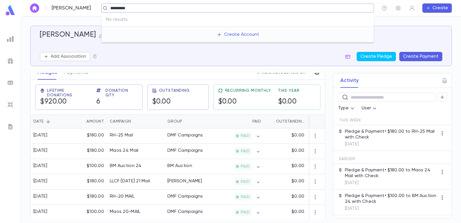
drag, startPoint x: 141, startPoint y: 5, endPoint x: 78, endPoint y: 11, distance: 63.6
click at [78, 11] on div "**********" at bounding box center [241, 8] width 441 height 16
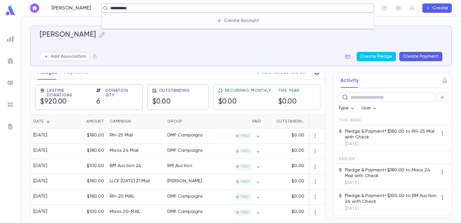
type input "**********"
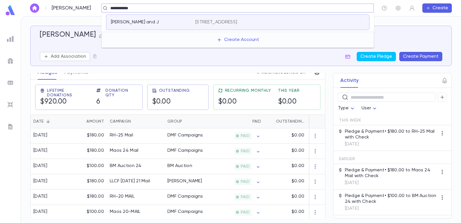
click at [180, 25] on div "[PERSON_NAME] and J [STREET_ADDRESS][PERSON_NAME]" at bounding box center [237, 22] width 263 height 16
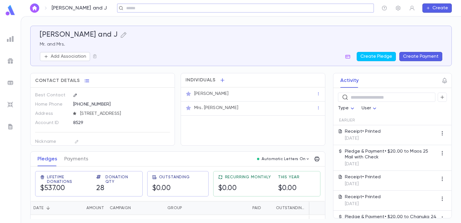
click at [407, 57] on button "Create Payment" at bounding box center [421, 56] width 43 height 9
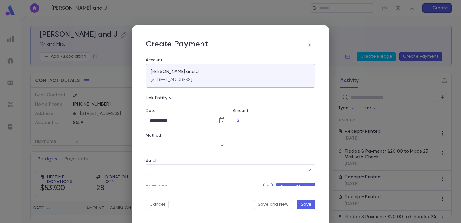
click at [250, 120] on input "Amount" at bounding box center [279, 120] width 74 height 11
type input "*****"
drag, startPoint x: 265, startPoint y: 144, endPoint x: 259, endPoint y: 149, distance: 8.0
click at [262, 148] on div at bounding box center [271, 138] width 87 height 25
click at [195, 147] on input "Method" at bounding box center [182, 145] width 69 height 11
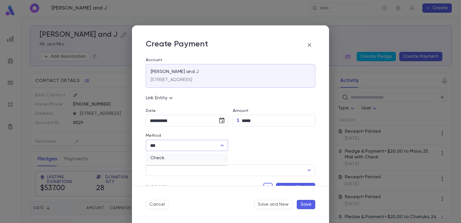
click at [188, 157] on li "Check" at bounding box center [186, 157] width 81 height 9
type input "*****"
drag, startPoint x: 263, startPoint y: 143, endPoint x: 261, endPoint y: 148, distance: 5.3
click at [263, 146] on input "Check Number" at bounding box center [274, 145] width 65 height 11
type input "****"
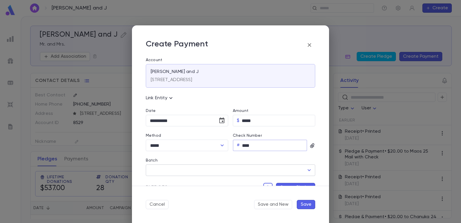
click at [227, 173] on input "Batch" at bounding box center [226, 170] width 156 height 11
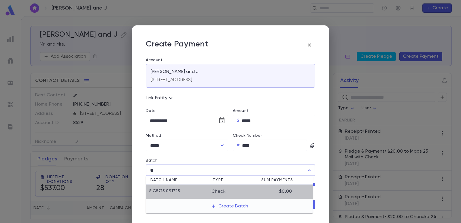
drag, startPoint x: 203, startPoint y: 188, endPoint x: 219, endPoint y: 134, distance: 56.6
click at [203, 188] on li "SIG5715 091725 Check $0.00" at bounding box center [229, 192] width 167 height 14
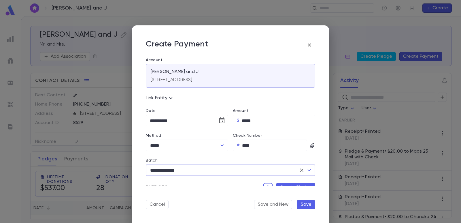
type input "**********"
click at [220, 121] on icon "Choose date, selected date is Sep 17, 2025" at bounding box center [222, 120] width 7 height 7
drag, startPoint x: 161, startPoint y: 180, endPoint x: 217, endPoint y: 186, distance: 56.6
click at [160, 180] on button "15" at bounding box center [156, 181] width 10 height 10
type input "**********"
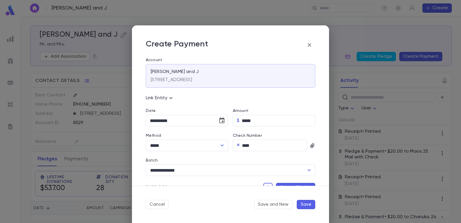
click at [281, 183] on button "Create Pledge" at bounding box center [295, 187] width 39 height 9
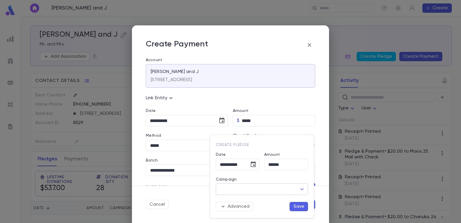
click at [254, 187] on input "Campaign" at bounding box center [258, 189] width 78 height 11
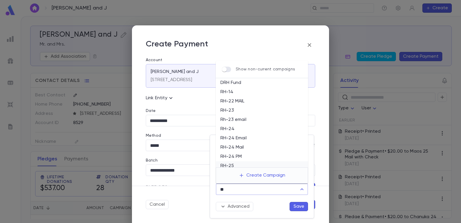
scroll to position [22, 0]
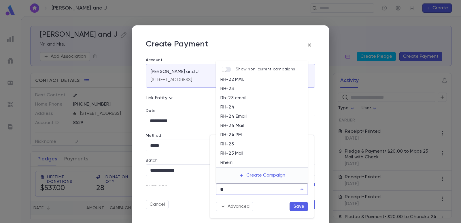
click at [251, 150] on li "RH-25 Mail" at bounding box center [262, 153] width 92 height 9
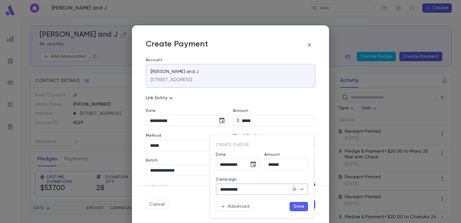
type input "**********"
click at [299, 204] on button "Save" at bounding box center [299, 206] width 18 height 9
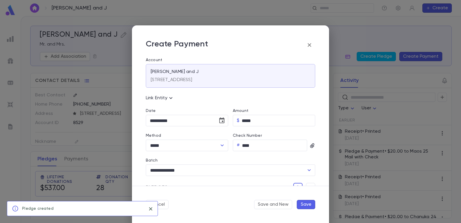
click at [307, 202] on button "Save" at bounding box center [306, 204] width 18 height 9
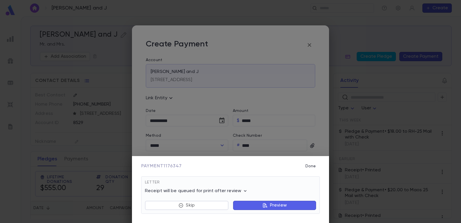
click at [258, 206] on button "Preview" at bounding box center [274, 205] width 83 height 9
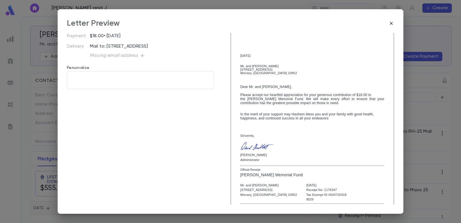
scroll to position [99, 0]
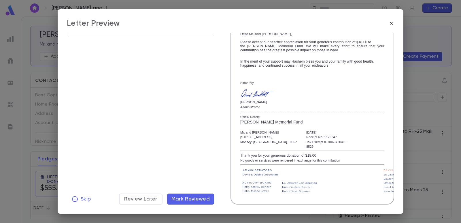
click at [194, 197] on span "Mark Reviewed" at bounding box center [191, 199] width 39 height 6
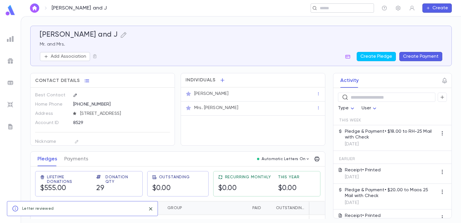
click at [347, 11] on input "text" at bounding box center [340, 7] width 45 height 5
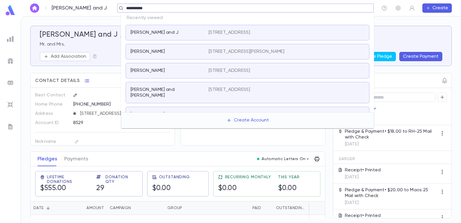
type input "**********"
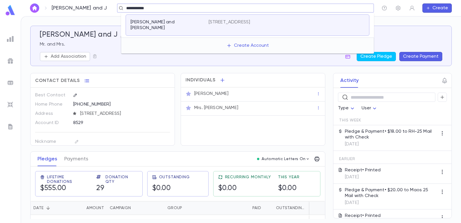
click at [167, 20] on p "[PERSON_NAME] and [PERSON_NAME]" at bounding box center [166, 25] width 71 height 12
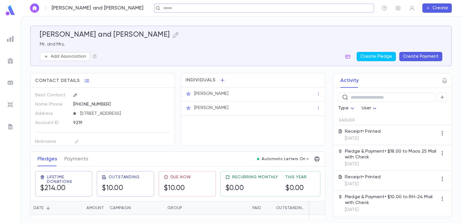
click at [420, 57] on button "Create Payment" at bounding box center [421, 56] width 43 height 9
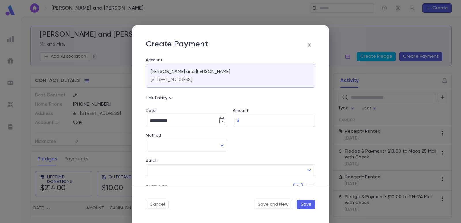
click at [267, 122] on input "Amount" at bounding box center [279, 120] width 74 height 11
type input "*****"
drag, startPoint x: 266, startPoint y: 143, endPoint x: 251, endPoint y: 143, distance: 14.7
click at [251, 143] on div at bounding box center [271, 138] width 87 height 25
click at [186, 146] on input "Method" at bounding box center [182, 145] width 69 height 11
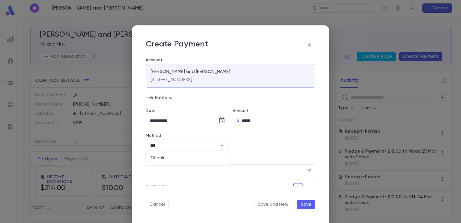
click at [177, 161] on li "Check" at bounding box center [186, 157] width 81 height 9
type input "*****"
click at [261, 144] on input "Check Number" at bounding box center [274, 145] width 65 height 11
type input "****"
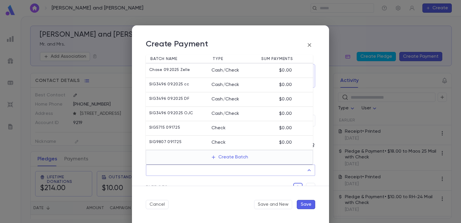
drag, startPoint x: 224, startPoint y: 167, endPoint x: 219, endPoint y: 167, distance: 4.6
click at [224, 167] on input "Batch" at bounding box center [226, 170] width 156 height 11
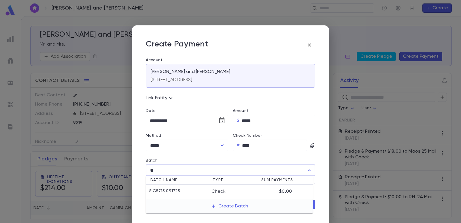
drag, startPoint x: 195, startPoint y: 191, endPoint x: 243, endPoint y: 180, distance: 48.5
click at [195, 191] on div "SIG5715 091725" at bounding box center [180, 192] width 62 height 6
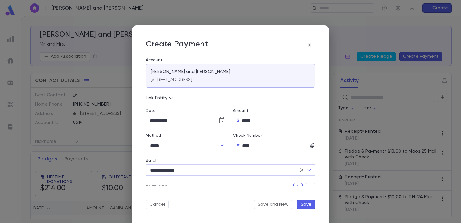
type input "**********"
click at [220, 118] on icon "Choose date, selected date is Sep 17, 2025" at bounding box center [221, 120] width 5 height 6
drag, startPoint x: 146, startPoint y: 182, endPoint x: 307, endPoint y: 188, distance: 161.0
click at [146, 182] on button "14" at bounding box center [145, 181] width 10 height 10
type input "**********"
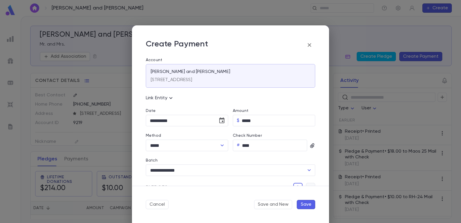
click at [308, 184] on button "button" at bounding box center [310, 187] width 9 height 9
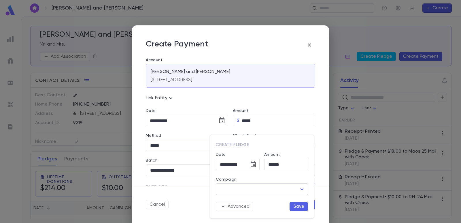
click at [263, 189] on input "Campaign" at bounding box center [258, 189] width 78 height 11
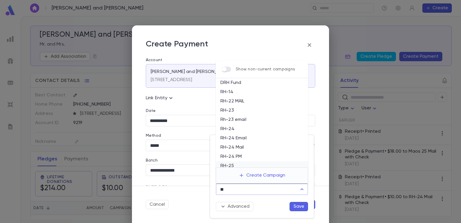
scroll to position [22, 0]
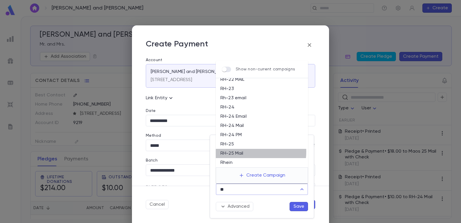
click at [242, 152] on li "RH-25 Mail" at bounding box center [262, 153] width 92 height 9
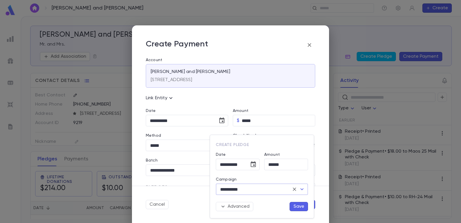
type input "**********"
click at [295, 206] on button "Save" at bounding box center [299, 206] width 18 height 9
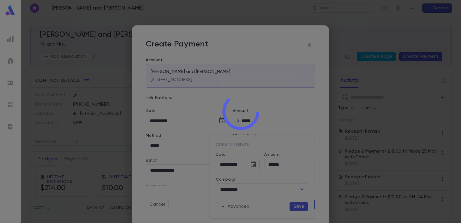
scroll to position [6, 0]
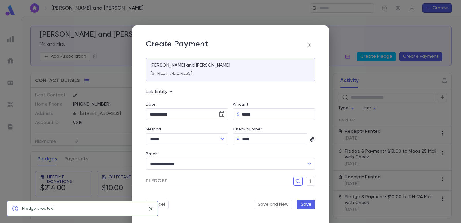
click at [307, 206] on button "Save" at bounding box center [306, 204] width 18 height 9
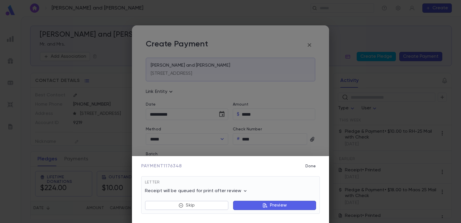
click at [255, 208] on button "Preview" at bounding box center [274, 205] width 83 height 9
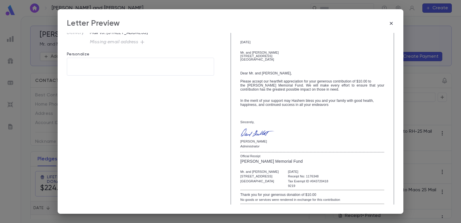
scroll to position [99, 0]
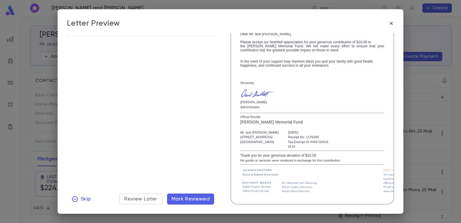
click at [84, 198] on span "Skip" at bounding box center [86, 199] width 10 height 6
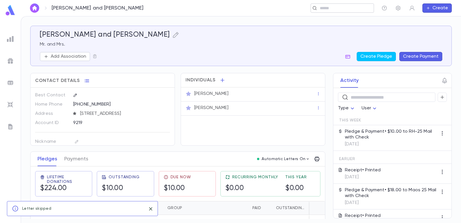
click at [332, 6] on input "text" at bounding box center [340, 7] width 45 height 5
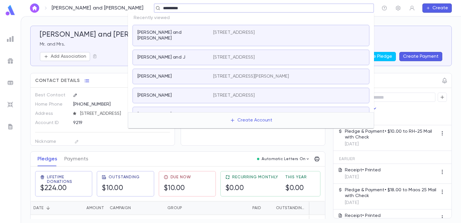
type input "**********"
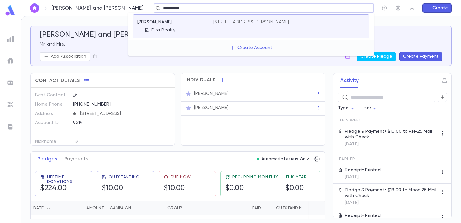
click at [213, 23] on div "[PERSON_NAME] Realty" at bounding box center [176, 26] width 76 height 14
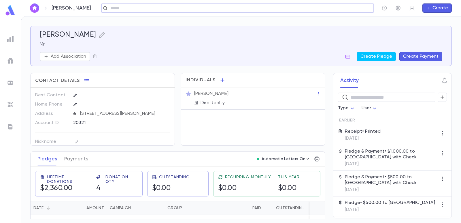
click at [421, 49] on div "[PERSON_NAME] Mr. Add Association Create Pledge Create Payment" at bounding box center [241, 46] width 403 height 31
click at [418, 56] on button "Create Payment" at bounding box center [421, 56] width 43 height 9
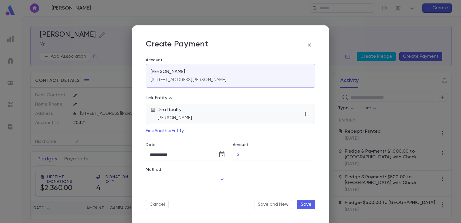
click at [243, 122] on div "Dira Realty [PERSON_NAME]" at bounding box center [231, 114] width 170 height 20
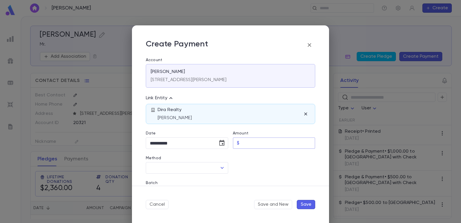
click at [256, 142] on input "Amount" at bounding box center [279, 143] width 74 height 11
type input "******"
drag, startPoint x: 259, startPoint y: 168, endPoint x: 252, endPoint y: 168, distance: 7.2
click at [252, 168] on div at bounding box center [271, 161] width 87 height 25
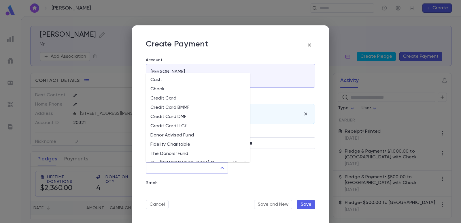
click at [192, 170] on input "Method" at bounding box center [182, 167] width 69 height 11
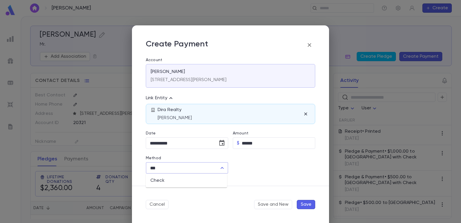
click at [178, 182] on li "Check" at bounding box center [186, 180] width 81 height 9
type input "*****"
click at [244, 168] on input "Check Number" at bounding box center [274, 167] width 65 height 11
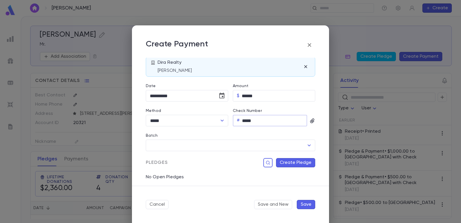
scroll to position [58, 0]
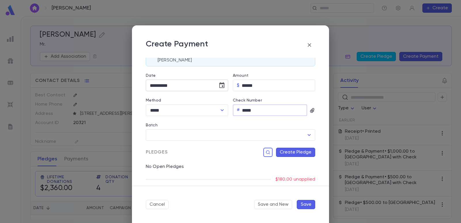
type input "*****"
click at [220, 85] on icon "Choose date, selected date is Sep 17, 2025" at bounding box center [222, 85] width 7 height 7
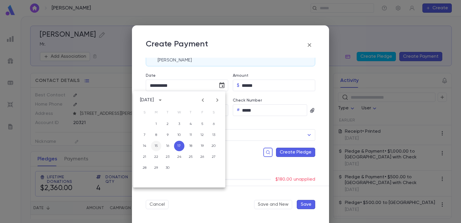
click at [156, 146] on button "15" at bounding box center [156, 146] width 10 height 10
type input "**********"
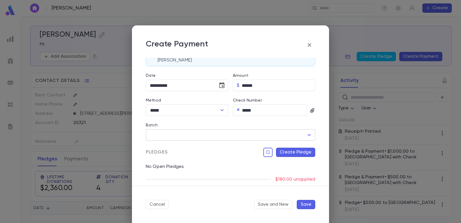
click at [185, 136] on input "Batch" at bounding box center [226, 134] width 156 height 11
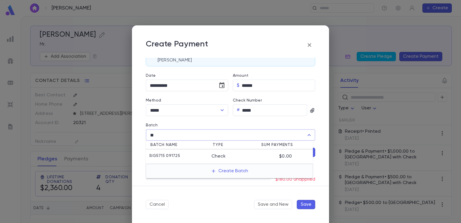
drag, startPoint x: 189, startPoint y: 161, endPoint x: 226, endPoint y: 159, distance: 37.2
click at [190, 159] on li "SIG5715 091725 Check $0.00" at bounding box center [229, 156] width 167 height 14
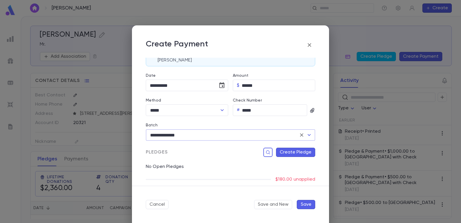
type input "**********"
click at [282, 153] on button "Create Pledge" at bounding box center [295, 152] width 39 height 9
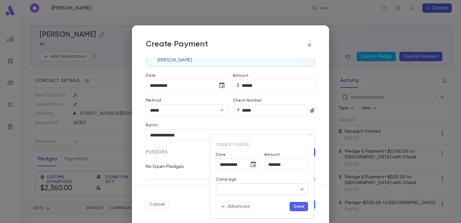
click at [243, 190] on input "Campaign" at bounding box center [258, 189] width 78 height 11
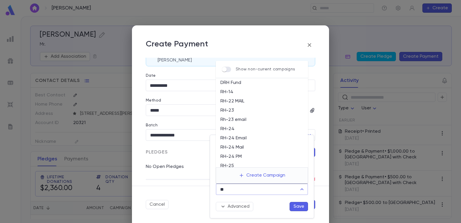
scroll to position [22, 0]
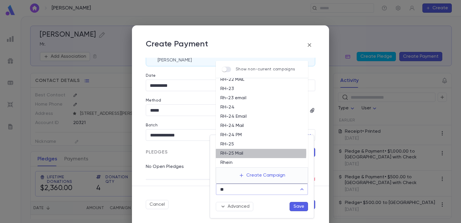
click at [245, 153] on li "RH-25 Mail" at bounding box center [262, 153] width 92 height 9
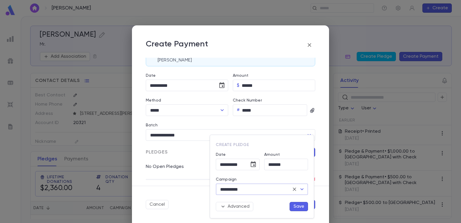
type input "**********"
click at [296, 205] on button "Save" at bounding box center [299, 206] width 18 height 9
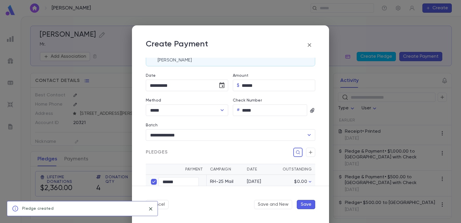
click at [307, 204] on button "Save" at bounding box center [306, 204] width 18 height 9
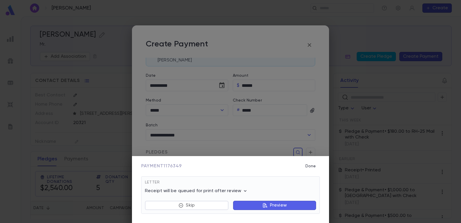
click at [266, 205] on icon "button" at bounding box center [265, 205] width 5 height 5
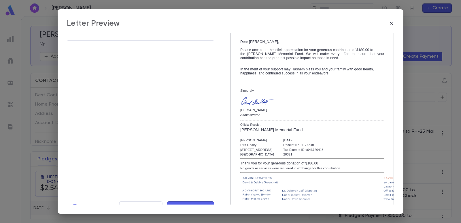
scroll to position [103, 0]
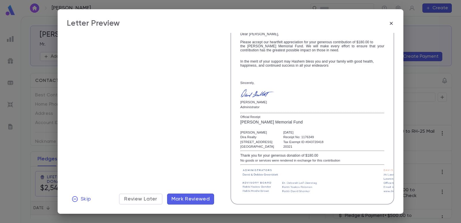
click at [196, 201] on span "Mark Reviewed" at bounding box center [191, 199] width 39 height 6
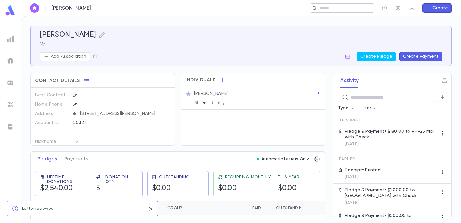
click at [326, 5] on div "​" at bounding box center [342, 7] width 63 height 9
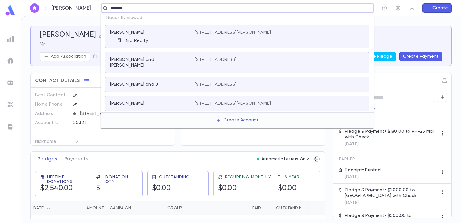
type input "*********"
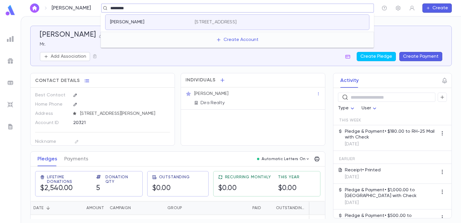
click at [237, 19] on p "[STREET_ADDRESS]" at bounding box center [216, 22] width 42 height 6
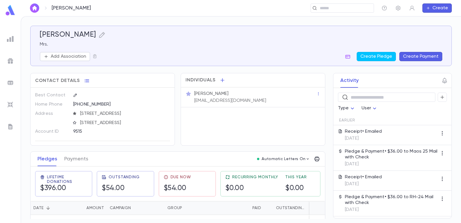
click at [427, 54] on button "Create Payment" at bounding box center [421, 56] width 43 height 9
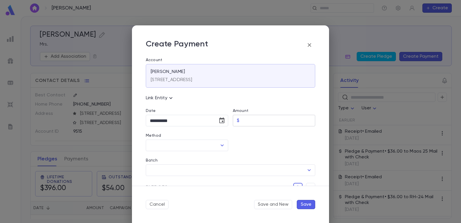
click at [247, 121] on input "Amount" at bounding box center [279, 120] width 74 height 11
type input "*****"
drag, startPoint x: 246, startPoint y: 137, endPoint x: 196, endPoint y: 146, distance: 51.5
click at [245, 137] on div at bounding box center [271, 138] width 87 height 25
click at [188, 146] on input "Method" at bounding box center [182, 145] width 69 height 11
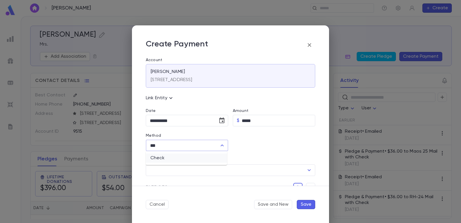
drag, startPoint x: 178, startPoint y: 164, endPoint x: 177, endPoint y: 158, distance: 5.8
click at [177, 162] on ul "Check" at bounding box center [186, 158] width 81 height 14
click at [177, 158] on li "Check" at bounding box center [186, 157] width 81 height 9
type input "*****"
click at [243, 146] on input "Check Number" at bounding box center [274, 145] width 65 height 11
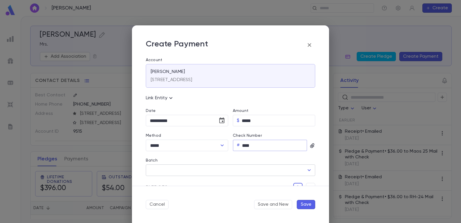
type input "****"
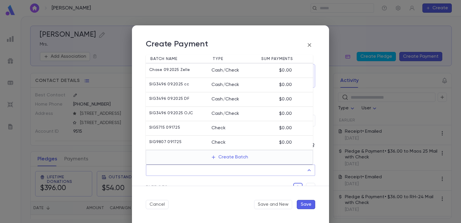
click at [217, 171] on input "Batch" at bounding box center [226, 170] width 156 height 11
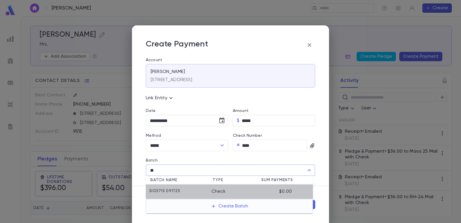
click at [200, 189] on div "SIG5715 091725" at bounding box center [180, 192] width 62 height 6
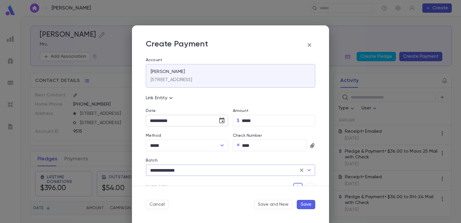
type input "**********"
click at [221, 120] on icon "Choose date, selected date is Sep 17, 2025" at bounding box center [222, 120] width 7 height 7
drag, startPoint x: 191, startPoint y: 171, endPoint x: 195, endPoint y: 170, distance: 3.5
click at [192, 171] on button "11" at bounding box center [191, 170] width 10 height 10
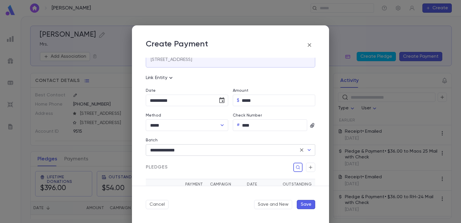
scroll to position [29, 0]
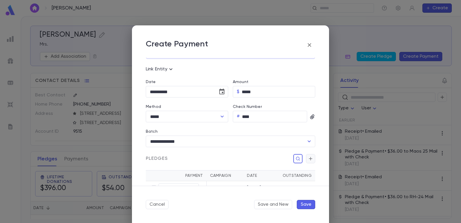
click at [309, 159] on icon "button" at bounding box center [310, 159] width 5 height 6
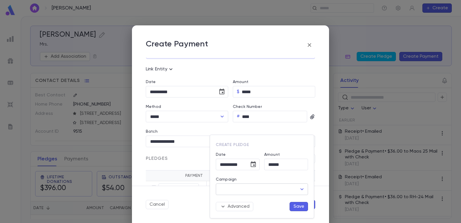
click at [233, 188] on input "Campaign" at bounding box center [258, 189] width 78 height 11
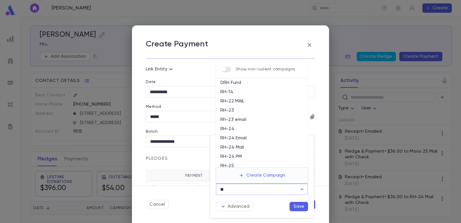
scroll to position [22, 0]
click at [237, 155] on li "RH-25 Mail" at bounding box center [262, 153] width 92 height 9
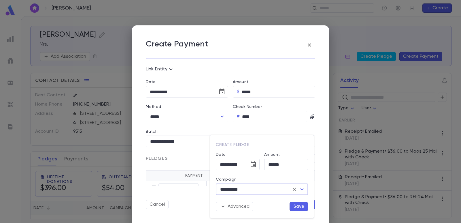
click at [298, 206] on button "Save" at bounding box center [299, 206] width 18 height 9
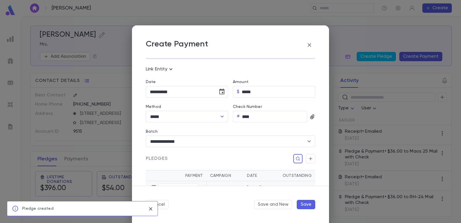
click at [309, 205] on button "Save" at bounding box center [306, 204] width 18 height 9
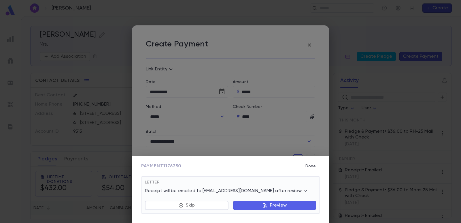
click at [288, 207] on button "Preview" at bounding box center [274, 205] width 83 height 9
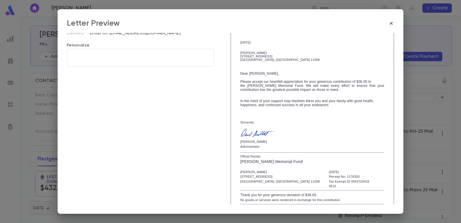
scroll to position [99, 0]
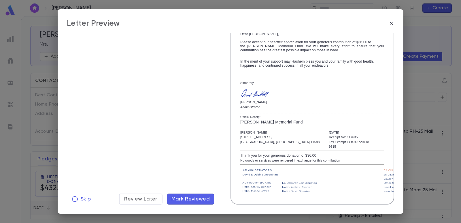
click at [193, 200] on span "Mark Reviewed" at bounding box center [191, 199] width 39 height 6
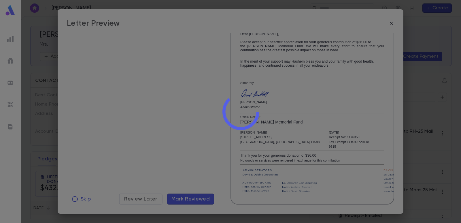
scroll to position [0, 0]
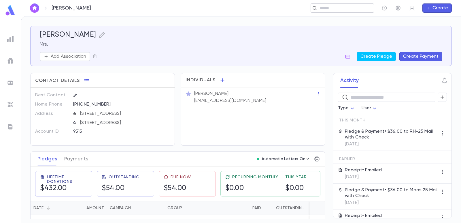
click at [345, 10] on input "text" at bounding box center [340, 7] width 45 height 5
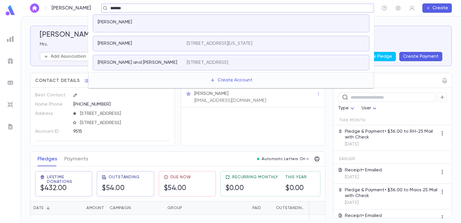
click at [179, 44] on div "[PERSON_NAME]" at bounding box center [139, 44] width 82 height 6
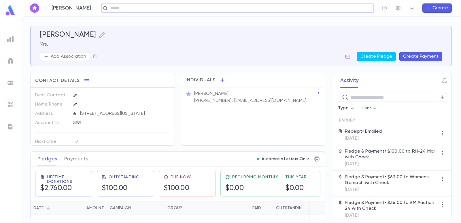
click at [414, 58] on button "Create Payment" at bounding box center [421, 56] width 43 height 9
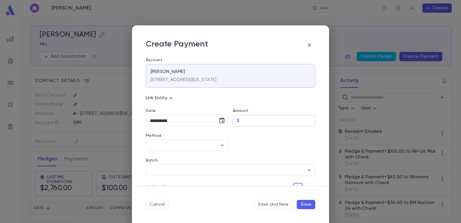
click at [255, 120] on input "Amount" at bounding box center [279, 120] width 74 height 11
click at [255, 133] on div at bounding box center [271, 138] width 87 height 25
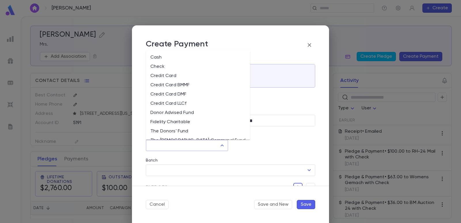
click at [203, 145] on input "Method" at bounding box center [182, 145] width 69 height 11
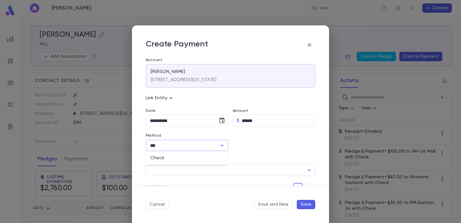
click at [181, 160] on li "Check" at bounding box center [186, 157] width 81 height 9
click at [254, 145] on input "Check Number" at bounding box center [274, 145] width 65 height 11
click at [216, 174] on input "Batch" at bounding box center [226, 170] width 156 height 11
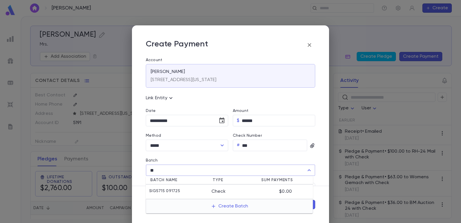
click at [203, 191] on div "SIG5715 091725" at bounding box center [180, 192] width 62 height 6
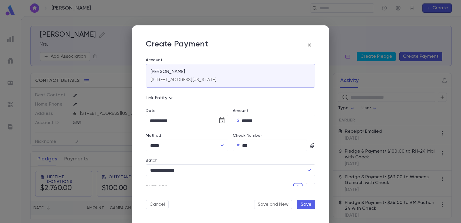
click at [214, 119] on div "**********" at bounding box center [187, 121] width 82 height 12
click at [217, 122] on button "Choose date, selected date is Sep 17, 2025" at bounding box center [222, 121] width 12 height 12
drag, startPoint x: 167, startPoint y: 169, endPoint x: 276, endPoint y: 175, distance: 109.7
click at [167, 169] on button "9" at bounding box center [168, 170] width 10 height 10
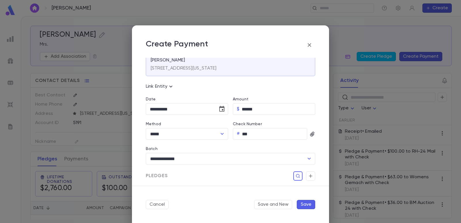
scroll to position [29, 0]
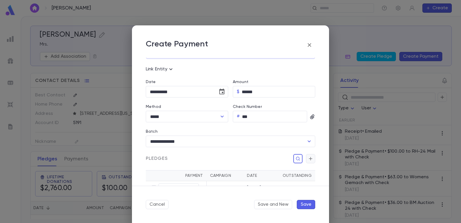
click at [306, 160] on button "button" at bounding box center [310, 158] width 9 height 9
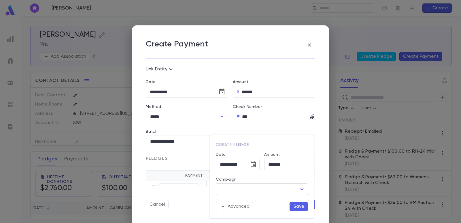
click at [257, 189] on input "Campaign" at bounding box center [258, 189] width 78 height 11
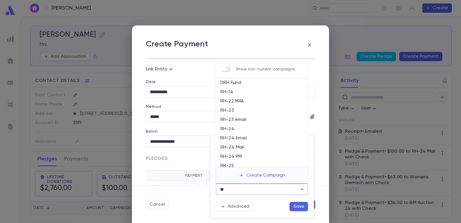
scroll to position [22, 0]
click at [245, 153] on li "RH-25 Mail" at bounding box center [262, 153] width 92 height 9
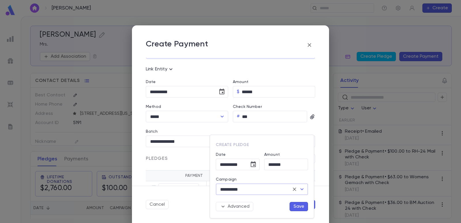
click at [294, 203] on button "Save" at bounding box center [299, 206] width 18 height 9
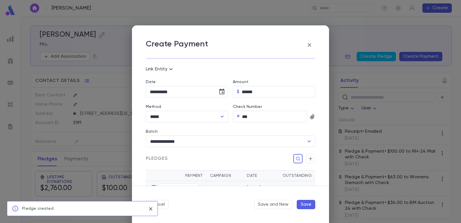
click at [310, 203] on button "Save" at bounding box center [306, 204] width 18 height 9
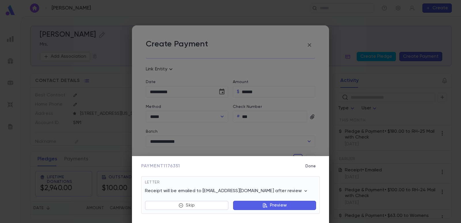
click at [257, 206] on button "Preview" at bounding box center [274, 205] width 83 height 9
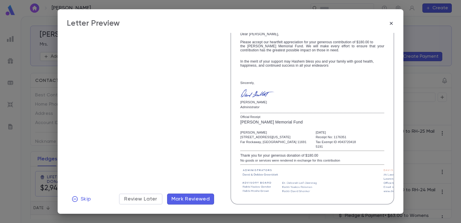
scroll to position [99, 0]
click at [200, 202] on button "Mark Reviewed" at bounding box center [190, 198] width 47 height 11
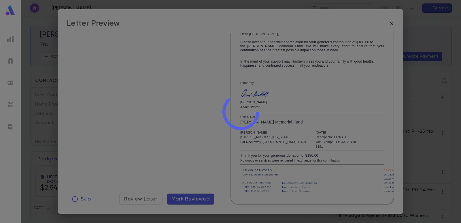
scroll to position [0, 0]
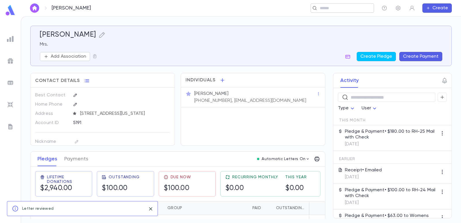
click at [332, 9] on input "text" at bounding box center [340, 7] width 45 height 5
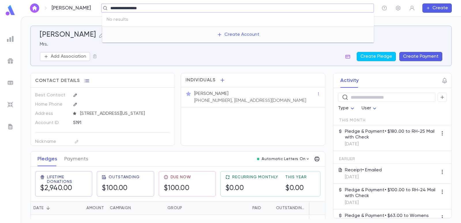
click at [139, 8] on input "**********" at bounding box center [236, 7] width 254 height 5
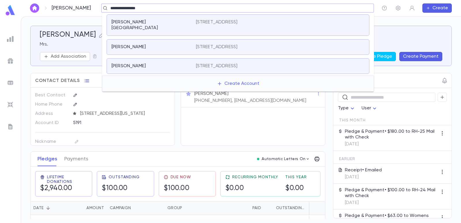
click at [197, 22] on p "[STREET_ADDRESS]" at bounding box center [217, 22] width 42 height 6
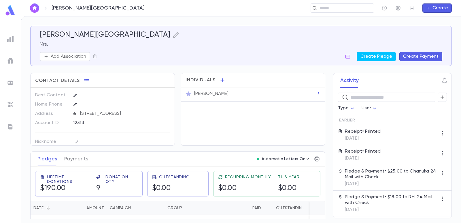
click at [423, 54] on button "Create Payment" at bounding box center [421, 56] width 43 height 9
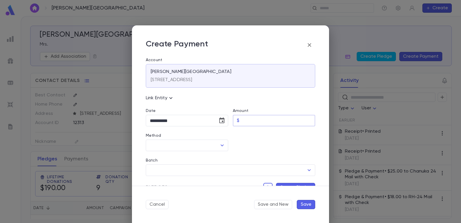
click at [246, 118] on input "Amount" at bounding box center [279, 120] width 74 height 11
click at [252, 146] on div at bounding box center [271, 138] width 87 height 25
drag, startPoint x: 191, startPoint y: 146, endPoint x: 188, endPoint y: 146, distance: 3.5
click at [191, 146] on input "Method" at bounding box center [182, 145] width 69 height 11
click at [180, 154] on ul "Check" at bounding box center [186, 158] width 81 height 14
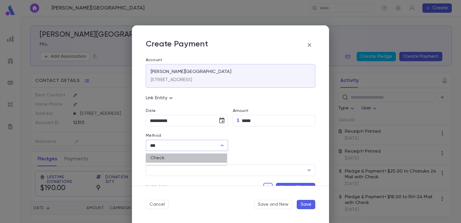
drag, startPoint x: 180, startPoint y: 156, endPoint x: 225, endPoint y: 147, distance: 45.9
click at [180, 157] on li "Check" at bounding box center [186, 157] width 81 height 9
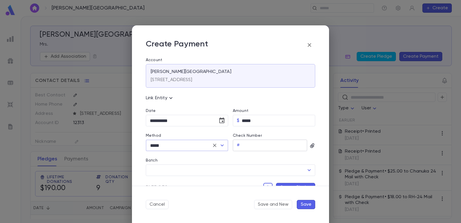
click at [249, 143] on input "Check Number" at bounding box center [274, 145] width 65 height 11
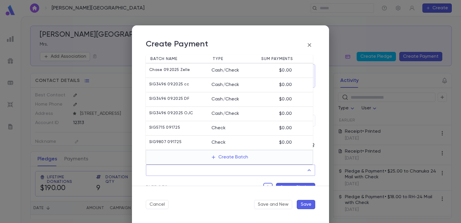
click at [218, 168] on input "Batch" at bounding box center [226, 170] width 156 height 11
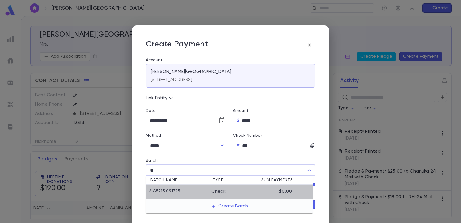
drag, startPoint x: 206, startPoint y: 190, endPoint x: 213, endPoint y: 138, distance: 52.7
click at [206, 189] on div "SIG5715 091725" at bounding box center [180, 192] width 62 height 6
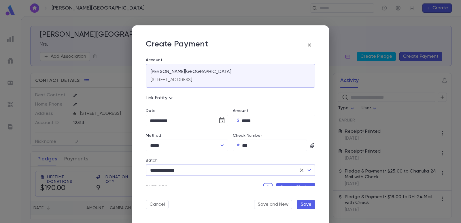
click at [221, 120] on icon "Choose date, selected date is Sep 17, 2025" at bounding box center [222, 120] width 7 height 7
click at [168, 168] on button "9" at bounding box center [168, 170] width 10 height 10
click at [280, 182] on div "Pledges Create Pledge" at bounding box center [228, 184] width 174 height 16
click at [278, 184] on button "Create Pledge" at bounding box center [295, 187] width 39 height 9
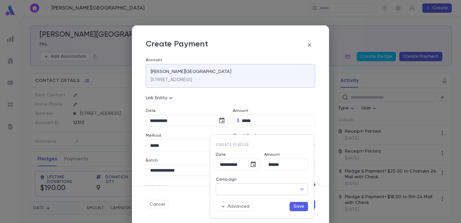
click at [242, 192] on input "Campaign" at bounding box center [258, 189] width 78 height 11
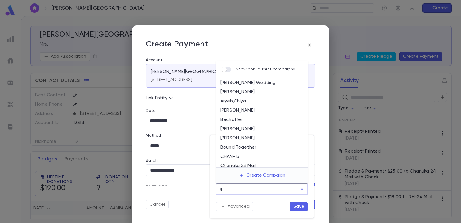
drag, startPoint x: 228, startPoint y: 189, endPoint x: 197, endPoint y: 188, distance: 30.9
click at [198, 188] on div "**********" at bounding box center [230, 111] width 461 height 223
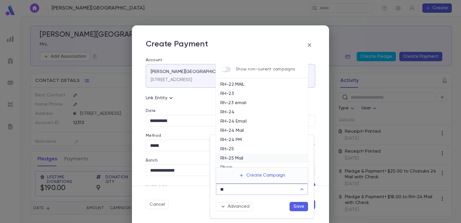
scroll to position [22, 0]
click at [238, 154] on li "RH-25 Mail" at bounding box center [262, 153] width 92 height 9
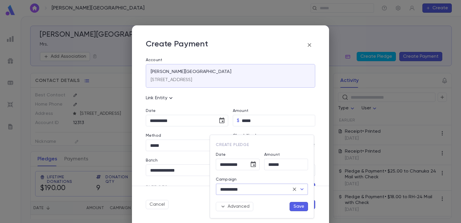
click at [295, 208] on button "Save" at bounding box center [299, 206] width 18 height 9
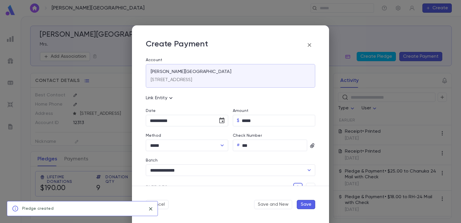
click at [306, 205] on button "Save" at bounding box center [306, 204] width 18 height 9
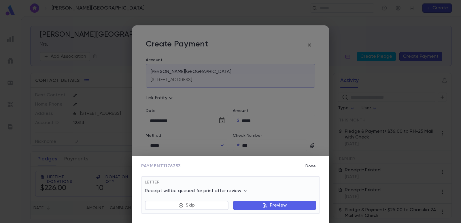
click at [253, 206] on button "Preview" at bounding box center [274, 205] width 83 height 9
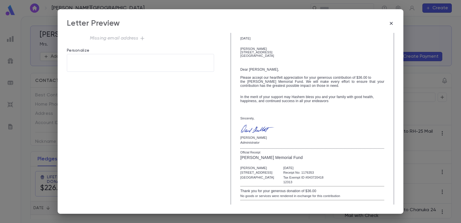
scroll to position [99, 0]
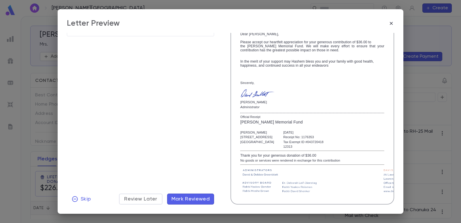
click at [195, 204] on button "Mark Reviewed" at bounding box center [190, 198] width 47 height 11
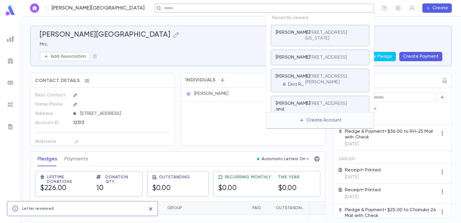
click at [327, 8] on input "text" at bounding box center [262, 7] width 201 height 5
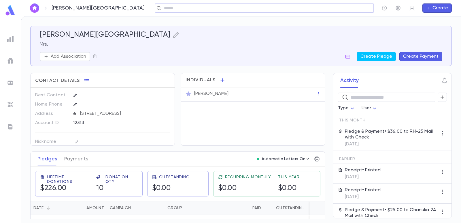
click at [307, 8] on input "text" at bounding box center [262, 7] width 201 height 5
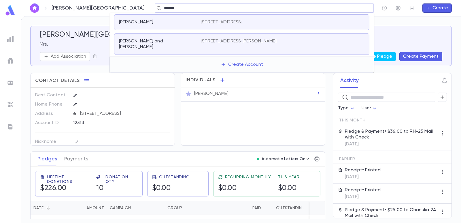
click at [186, 22] on div "[PERSON_NAME]" at bounding box center [156, 22] width 75 height 6
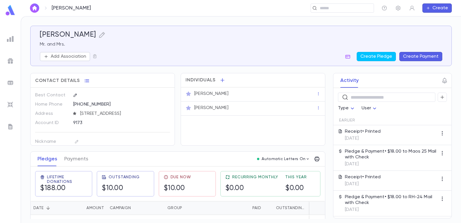
click at [417, 54] on button "Create Payment" at bounding box center [421, 56] width 43 height 9
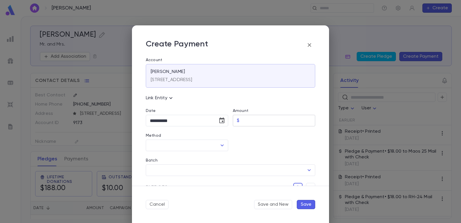
click at [254, 121] on input "Amount" at bounding box center [279, 120] width 74 height 11
click at [250, 137] on div at bounding box center [271, 138] width 87 height 25
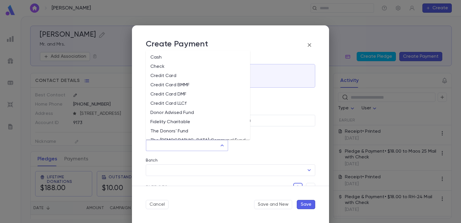
click at [188, 148] on input "Method" at bounding box center [182, 145] width 69 height 11
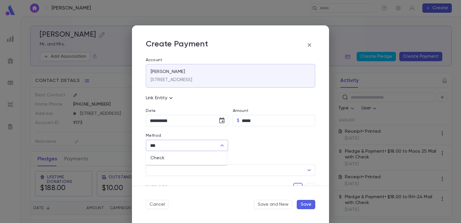
click at [179, 161] on li "Check" at bounding box center [186, 157] width 81 height 9
click at [254, 144] on input "Check Number" at bounding box center [274, 145] width 65 height 11
click at [225, 169] on input "Batch" at bounding box center [226, 170] width 156 height 11
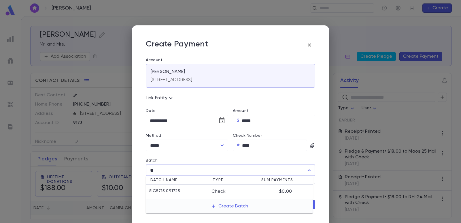
click at [219, 194] on div "Check" at bounding box center [230, 192] width 37 height 6
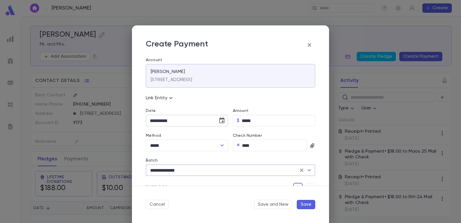
click at [221, 122] on icon "Choose date, selected date is Sep 17, 2025" at bounding box center [222, 120] width 7 height 7
click at [188, 172] on button "11" at bounding box center [191, 170] width 10 height 10
click at [306, 185] on button "button" at bounding box center [310, 187] width 9 height 9
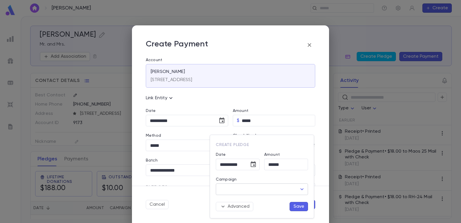
click at [230, 186] on input "Campaign" at bounding box center [258, 189] width 78 height 11
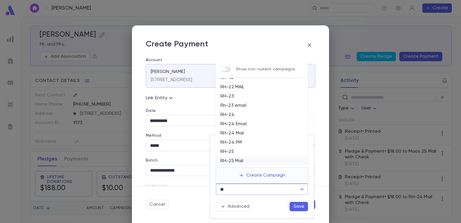
scroll to position [22, 0]
click at [242, 151] on li "RH-25 Mail" at bounding box center [262, 153] width 92 height 9
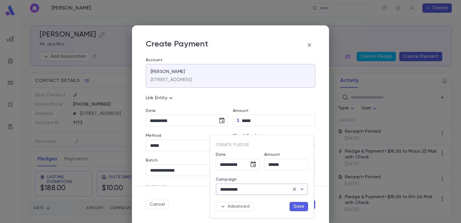
click at [299, 206] on button "Save" at bounding box center [299, 206] width 18 height 9
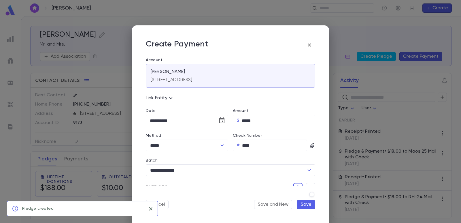
scroll to position [6, 0]
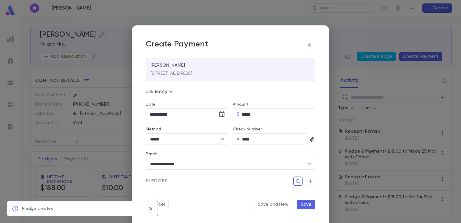
click at [308, 205] on button "Save" at bounding box center [306, 204] width 18 height 9
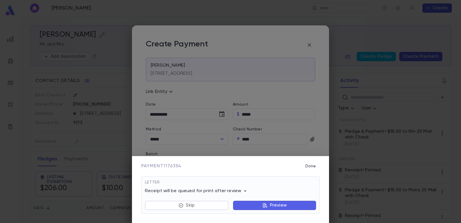
click at [260, 206] on button "Preview" at bounding box center [274, 205] width 83 height 9
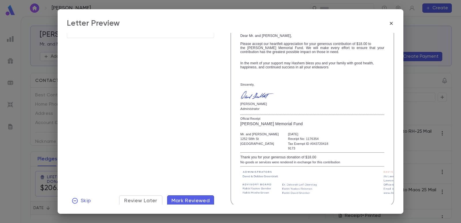
scroll to position [99, 0]
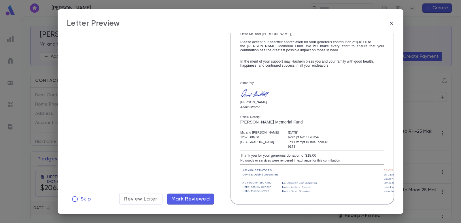
click at [198, 202] on span "Mark Reviewed" at bounding box center [191, 199] width 39 height 6
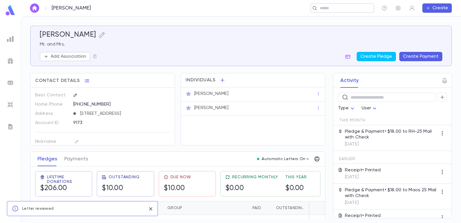
click at [337, 6] on input "text" at bounding box center [340, 7] width 45 height 5
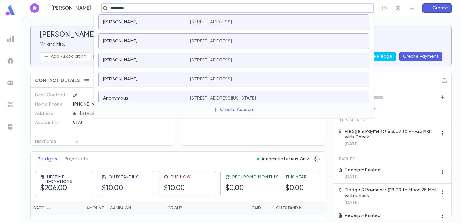
click at [232, 25] on p "[STREET_ADDRESS]" at bounding box center [211, 22] width 42 height 6
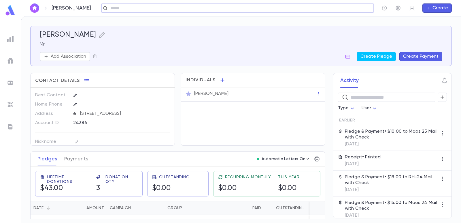
click at [415, 54] on button "Create Payment" at bounding box center [421, 56] width 43 height 9
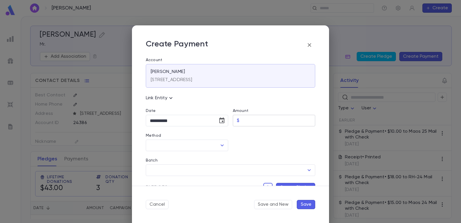
click at [246, 120] on input "Amount" at bounding box center [279, 120] width 74 height 11
click at [255, 150] on div at bounding box center [271, 138] width 87 height 25
click at [188, 144] on input "Method" at bounding box center [182, 145] width 69 height 11
drag, startPoint x: 179, startPoint y: 152, endPoint x: 178, endPoint y: 156, distance: 4.4
click at [179, 154] on ul "Check" at bounding box center [186, 158] width 81 height 14
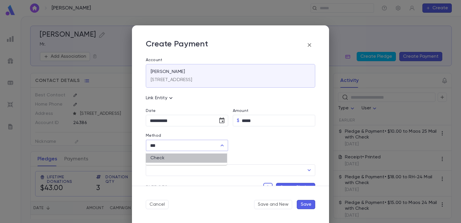
click at [177, 157] on li "Check" at bounding box center [186, 157] width 81 height 9
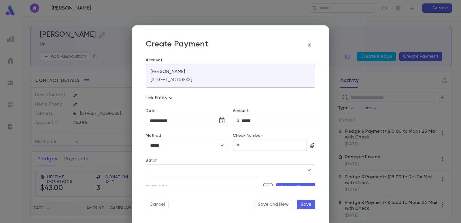
click at [248, 146] on input "Check Number" at bounding box center [274, 145] width 65 height 11
click at [203, 169] on input "Batch" at bounding box center [226, 170] width 156 height 11
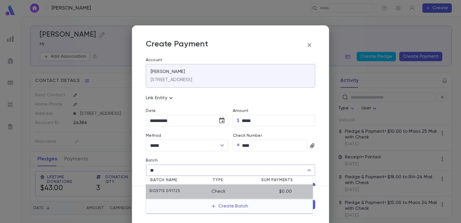
click at [197, 189] on li "SIG5715 091725 Check $0.00" at bounding box center [229, 192] width 167 height 14
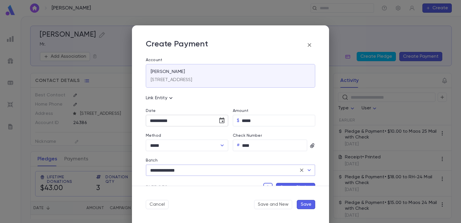
click at [221, 119] on icon "Choose date, selected date is Sep 17, 2025" at bounding box center [221, 120] width 5 height 6
click at [193, 167] on button "11" at bounding box center [191, 170] width 10 height 10
click at [287, 185] on button "Create Pledge" at bounding box center [295, 187] width 39 height 9
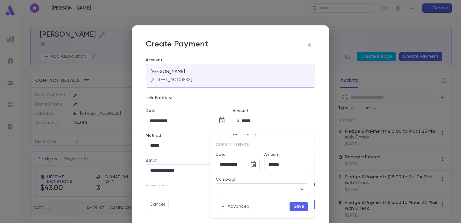
click at [260, 191] on input "Campaign" at bounding box center [258, 189] width 78 height 11
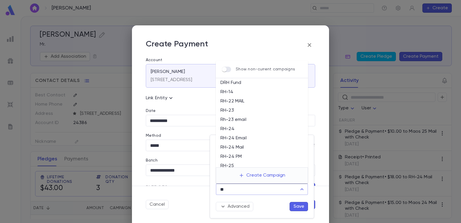
scroll to position [22, 0]
click at [240, 152] on li "RH-25 Mail" at bounding box center [262, 153] width 92 height 9
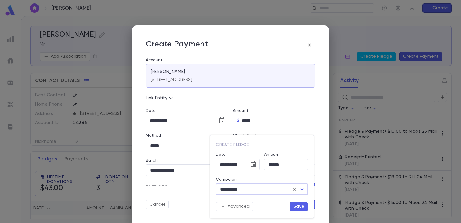
click at [303, 207] on button "Save" at bounding box center [299, 206] width 18 height 9
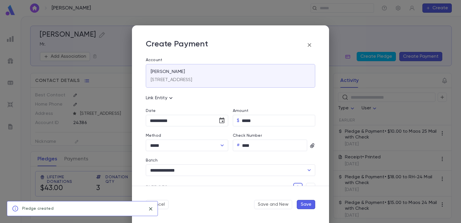
click at [308, 205] on button "Save" at bounding box center [306, 204] width 18 height 9
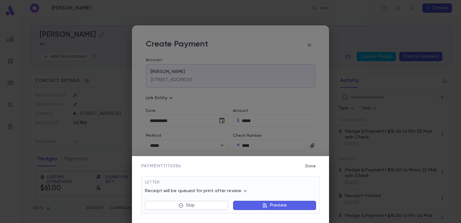
click at [265, 201] on button "Preview" at bounding box center [274, 205] width 83 height 9
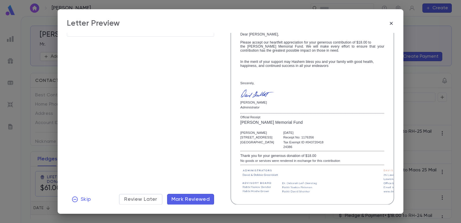
scroll to position [99, 0]
click at [198, 199] on span "Mark Reviewed" at bounding box center [191, 199] width 39 height 6
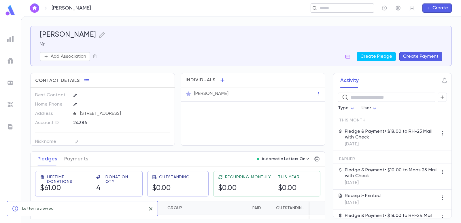
click at [334, 4] on div "​" at bounding box center [342, 7] width 63 height 9
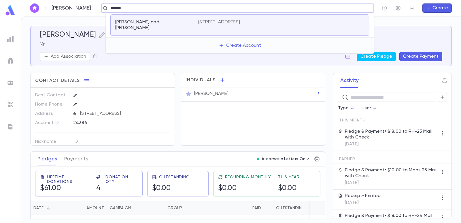
click at [165, 20] on p "[PERSON_NAME] and [PERSON_NAME]" at bounding box center [153, 25] width 76 height 12
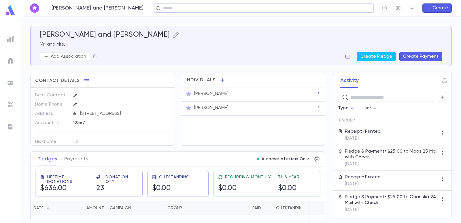
click at [422, 57] on button "Create Payment" at bounding box center [421, 56] width 43 height 9
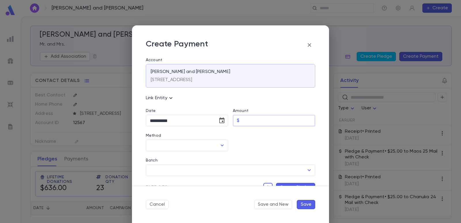
click at [243, 120] on input "Amount" at bounding box center [279, 120] width 74 height 11
click at [250, 151] on div "Batch ​" at bounding box center [228, 163] width 174 height 25
click at [183, 145] on input "Method" at bounding box center [182, 145] width 69 height 11
drag, startPoint x: 180, startPoint y: 159, endPoint x: 197, endPoint y: 157, distance: 16.8
click at [180, 158] on li "Check" at bounding box center [186, 157] width 81 height 9
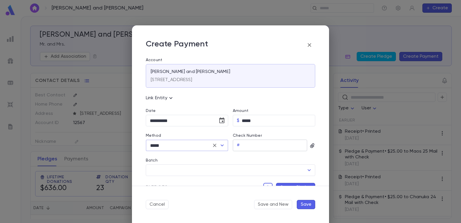
drag, startPoint x: 253, startPoint y: 151, endPoint x: 257, endPoint y: 146, distance: 6.2
click at [257, 146] on input "Check Number" at bounding box center [274, 145] width 65 height 11
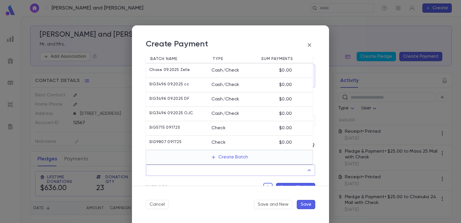
click at [230, 170] on input "Batch" at bounding box center [226, 170] width 156 height 11
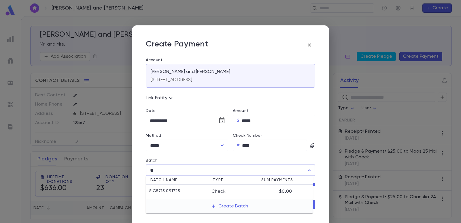
drag, startPoint x: 206, startPoint y: 193, endPoint x: 209, endPoint y: 173, distance: 19.8
click at [206, 190] on div "SIG5715 091725" at bounding box center [180, 192] width 62 height 6
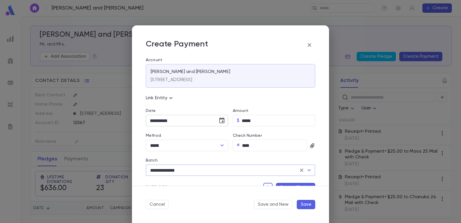
click at [223, 121] on icon "Choose date, selected date is Sep 17, 2025" at bounding box center [222, 120] width 7 height 7
drag, startPoint x: 154, startPoint y: 167, endPoint x: 187, endPoint y: 172, distance: 32.7
click at [154, 167] on button "8" at bounding box center [156, 170] width 10 height 10
click at [281, 183] on button "Create Pledge" at bounding box center [295, 187] width 39 height 9
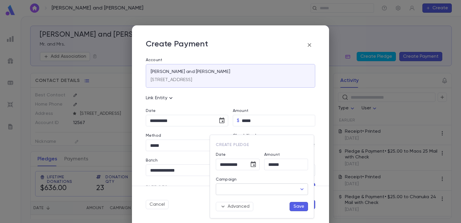
click at [250, 189] on input "Campaign" at bounding box center [258, 189] width 78 height 11
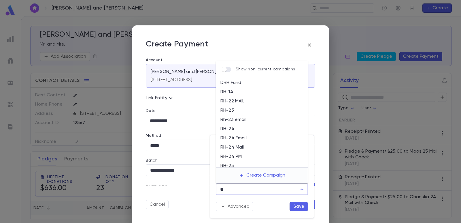
scroll to position [22, 0]
click at [244, 149] on li "RH-25 Mail" at bounding box center [262, 153] width 92 height 9
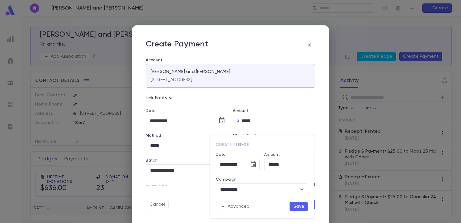
click at [294, 208] on button "Save" at bounding box center [299, 206] width 18 height 9
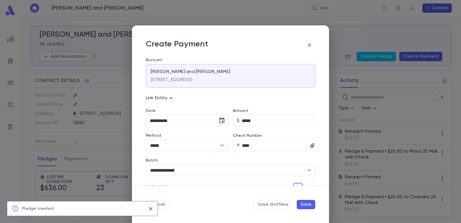
click at [306, 204] on button "Save" at bounding box center [306, 204] width 18 height 9
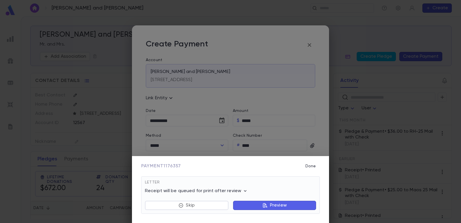
click at [244, 201] on button "Preview" at bounding box center [274, 205] width 83 height 9
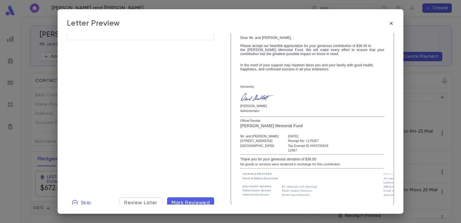
scroll to position [99, 0]
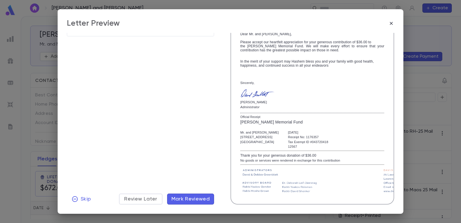
click at [197, 200] on span "Mark Reviewed" at bounding box center [191, 199] width 39 height 6
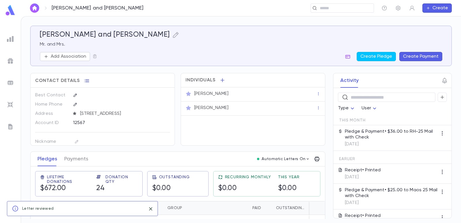
scroll to position [0, 0]
click at [324, 8] on input "text" at bounding box center [340, 7] width 45 height 5
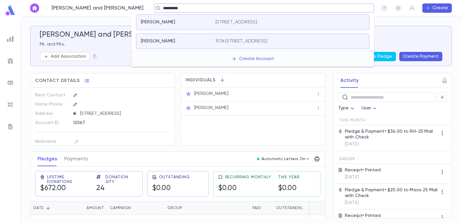
drag, startPoint x: 171, startPoint y: 7, endPoint x: 104, endPoint y: 5, distance: 66.9
click at [104, 5] on div "**********" at bounding box center [241, 8] width 441 height 16
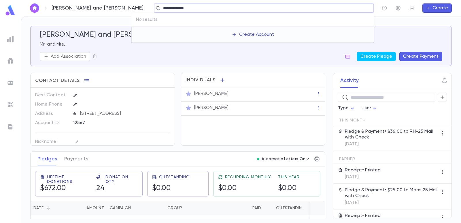
click at [260, 36] on button "Create Account" at bounding box center [253, 34] width 52 height 11
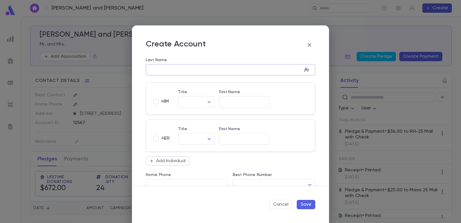
click at [195, 68] on input "Last Name" at bounding box center [224, 70] width 156 height 7
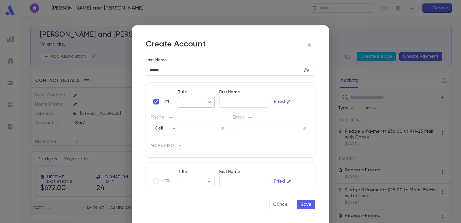
click at [193, 106] on body "[PERSON_NAME] and [PERSON_NAME] ​ Create [PERSON_NAME] and [PERSON_NAME] Mr. an…" at bounding box center [230, 119] width 461 height 207
click at [195, 113] on span "Mr." at bounding box center [208, 114] width 49 height 6
click at [222, 97] on div "​" at bounding box center [244, 102] width 50 height 12
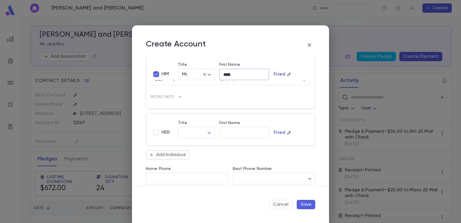
scroll to position [115, 0]
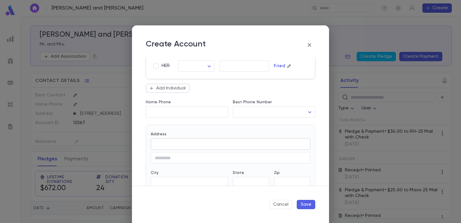
click at [198, 144] on input "Address" at bounding box center [231, 144] width 160 height 7
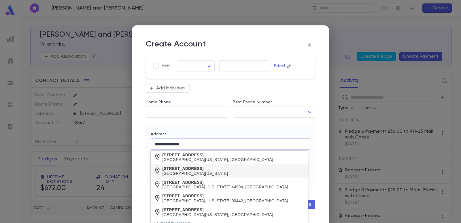
click at [204, 172] on div "[GEOGRAPHIC_DATA][US_STATE]" at bounding box center [196, 173] width 66 height 5
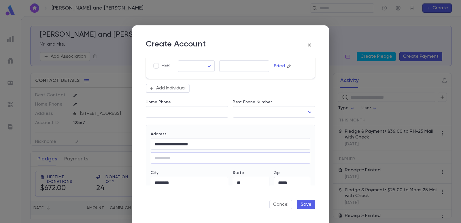
click at [302, 203] on button "Save" at bounding box center [306, 204] width 18 height 9
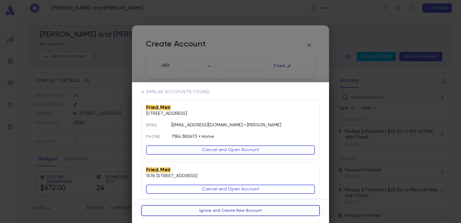
click at [195, 212] on button "Ignore and Create New Account" at bounding box center [230, 210] width 179 height 11
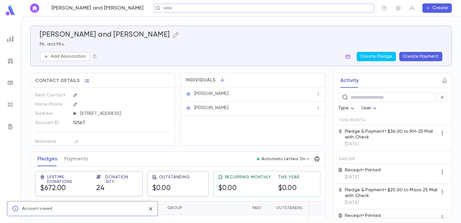
click at [167, 6] on input "text" at bounding box center [262, 7] width 202 height 5
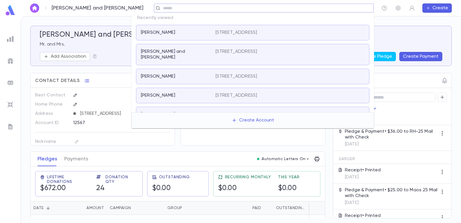
click at [168, 32] on div "[PERSON_NAME]" at bounding box center [175, 33] width 68 height 6
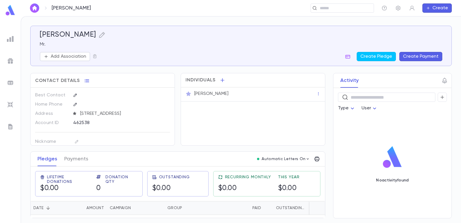
click at [413, 56] on button "Create Payment" at bounding box center [421, 56] width 43 height 9
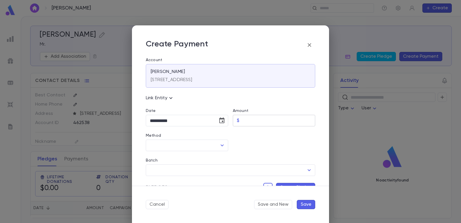
click at [259, 122] on input "Amount" at bounding box center [279, 120] width 74 height 11
click at [253, 145] on div at bounding box center [271, 138] width 87 height 25
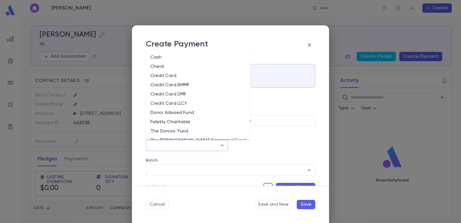
click at [184, 149] on input "Method" at bounding box center [182, 145] width 69 height 11
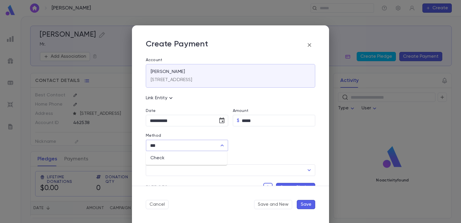
click at [175, 162] on li "Check" at bounding box center [186, 157] width 81 height 9
click at [253, 145] on input "Check Number" at bounding box center [274, 145] width 65 height 11
click at [187, 173] on input "Batch" at bounding box center [226, 170] width 156 height 11
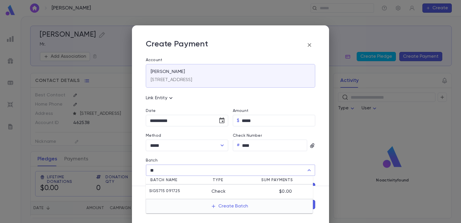
drag, startPoint x: 174, startPoint y: 191, endPoint x: 210, endPoint y: 137, distance: 64.8
click at [174, 191] on p "SIG5715 091725" at bounding box center [164, 192] width 31 height 6
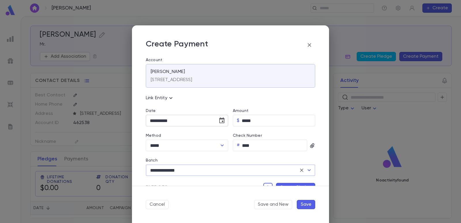
click at [219, 123] on icon "Choose date, selected date is Sep 17, 2025" at bounding box center [222, 120] width 7 height 7
drag, startPoint x: 192, startPoint y: 171, endPoint x: 261, endPoint y: 176, distance: 69.4
click at [192, 171] on button "11" at bounding box center [191, 170] width 10 height 10
click at [278, 184] on button "Create Pledge" at bounding box center [295, 187] width 39 height 9
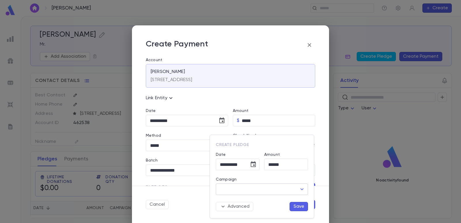
click at [249, 187] on input "Campaign" at bounding box center [258, 189] width 78 height 11
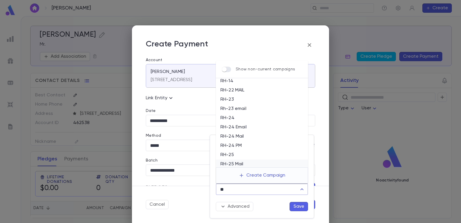
scroll to position [22, 0]
click at [240, 152] on li "RH-25 Mail" at bounding box center [262, 153] width 92 height 9
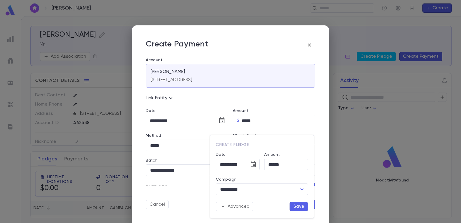
click at [296, 207] on button "Save" at bounding box center [299, 206] width 18 height 9
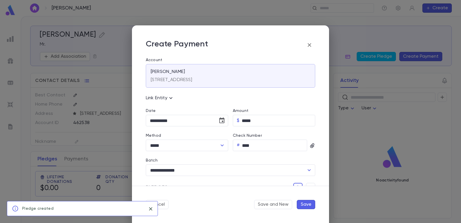
click at [310, 204] on button "Save" at bounding box center [306, 204] width 18 height 9
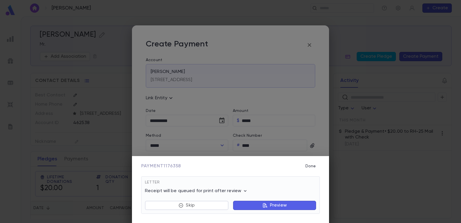
click at [263, 205] on icon "button" at bounding box center [265, 205] width 5 height 5
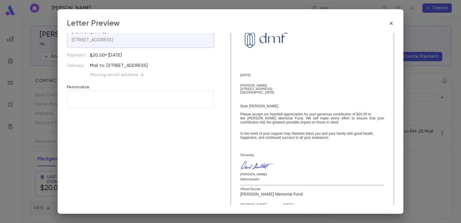
scroll to position [99, 0]
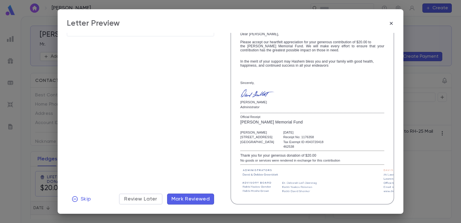
click at [193, 196] on span "Mark Reviewed" at bounding box center [191, 199] width 39 height 6
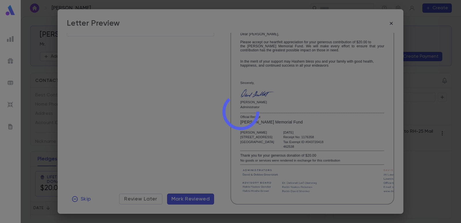
scroll to position [0, 0]
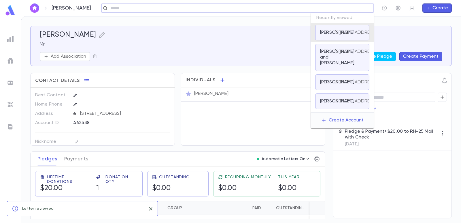
click at [331, 6] on input "text" at bounding box center [236, 7] width 254 height 5
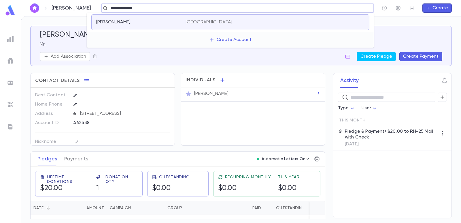
click at [226, 25] on p "[GEOGRAPHIC_DATA]" at bounding box center [209, 22] width 47 height 6
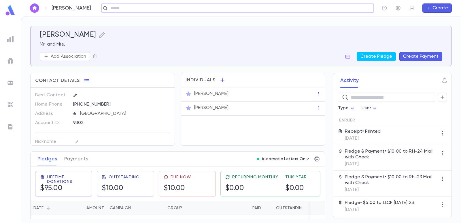
click at [410, 53] on button "Create Payment" at bounding box center [421, 56] width 43 height 9
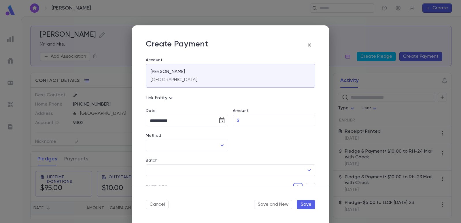
click at [250, 115] on input "Amount" at bounding box center [279, 120] width 74 height 11
drag, startPoint x: 248, startPoint y: 142, endPoint x: 201, endPoint y: 142, distance: 47.0
click at [240, 140] on div at bounding box center [271, 138] width 87 height 25
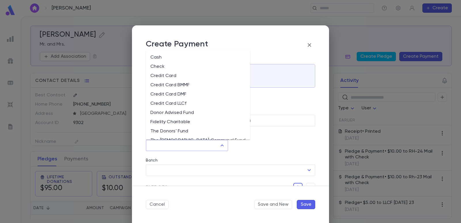
click at [185, 144] on input "Method" at bounding box center [182, 145] width 69 height 11
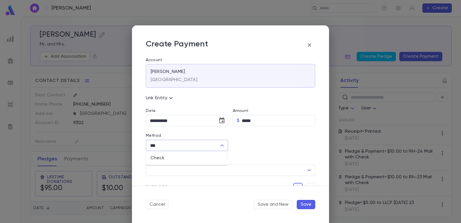
click at [178, 157] on li "Check" at bounding box center [186, 157] width 81 height 9
click at [266, 149] on input "Check Number" at bounding box center [274, 145] width 65 height 11
click at [206, 175] on div "​" at bounding box center [231, 170] width 170 height 12
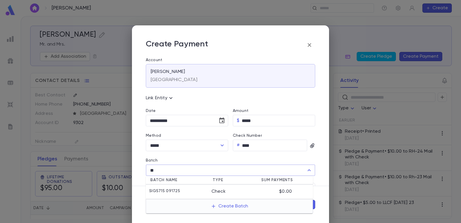
drag, startPoint x: 185, startPoint y: 189, endPoint x: 197, endPoint y: 155, distance: 36.5
click at [185, 189] on div "SIG5715 091725" at bounding box center [180, 192] width 62 height 6
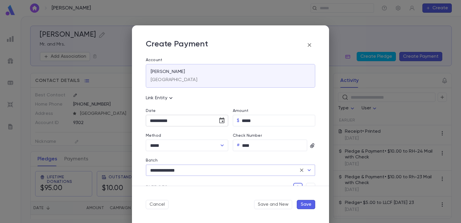
click at [223, 120] on icon "Choose date, selected date is Sep 17, 2025" at bounding box center [221, 120] width 5 height 6
click at [205, 170] on button "12" at bounding box center [202, 170] width 10 height 10
click at [309, 187] on div "Cancel Save and New Save" at bounding box center [230, 204] width 197 height 37
click at [308, 184] on button "button" at bounding box center [310, 187] width 9 height 9
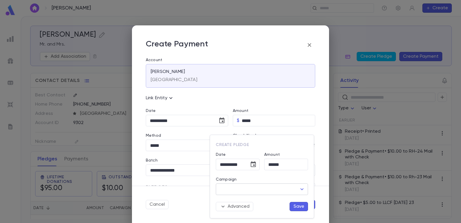
click at [259, 188] on input "Campaign" at bounding box center [258, 189] width 78 height 11
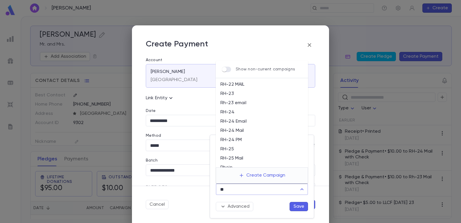
scroll to position [22, 0]
click at [244, 155] on li "RH-25 Mail" at bounding box center [262, 153] width 92 height 9
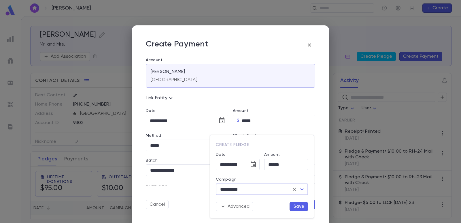
click at [298, 208] on button "Save" at bounding box center [299, 206] width 18 height 9
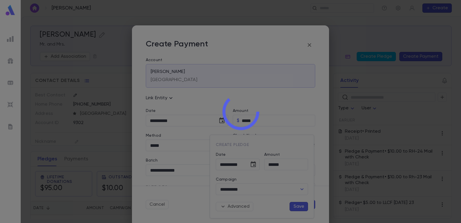
scroll to position [6, 0]
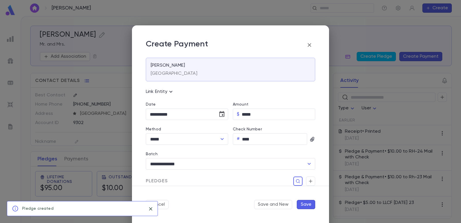
click at [308, 205] on button "Save" at bounding box center [306, 204] width 18 height 9
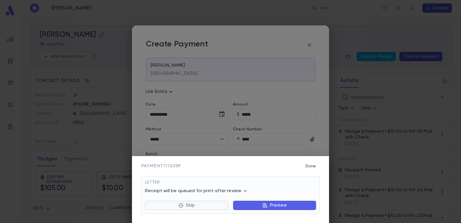
click at [206, 205] on button "Skip" at bounding box center [187, 205] width 84 height 9
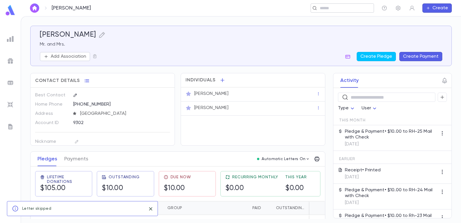
click at [332, 11] on div "​" at bounding box center [342, 7] width 63 height 9
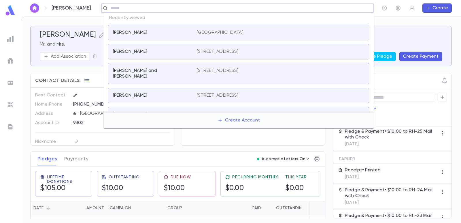
click at [332, 9] on input "text" at bounding box center [236, 7] width 254 height 5
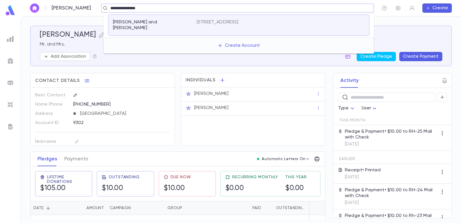
click at [172, 24] on p "[PERSON_NAME] and [PERSON_NAME]" at bounding box center [151, 25] width 77 height 12
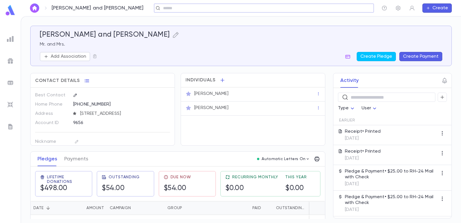
click at [426, 57] on button "Create Payment" at bounding box center [421, 56] width 43 height 9
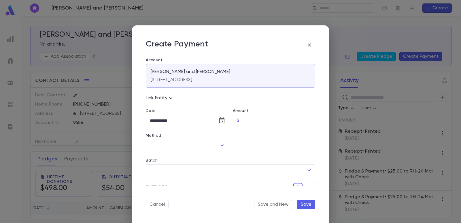
click at [252, 119] on input "Amount" at bounding box center [279, 120] width 74 height 11
drag, startPoint x: 240, startPoint y: 144, endPoint x: 198, endPoint y: 150, distance: 41.6
click at [238, 144] on div at bounding box center [271, 138] width 87 height 25
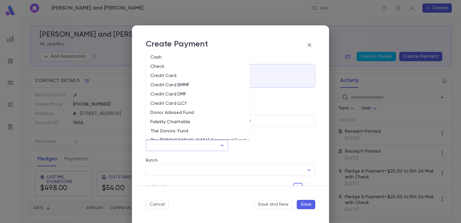
click at [186, 148] on input "Method" at bounding box center [182, 145] width 69 height 11
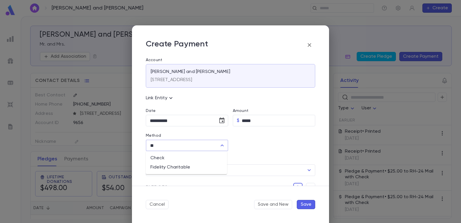
click at [174, 161] on li "Check" at bounding box center [186, 157] width 81 height 9
click at [253, 146] on input "Check Number" at bounding box center [274, 145] width 65 height 11
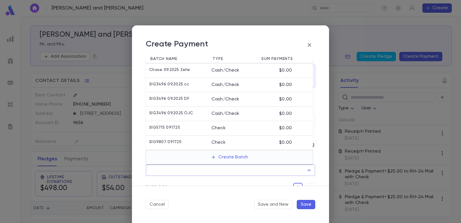
click at [200, 169] on input "Batch" at bounding box center [226, 170] width 156 height 11
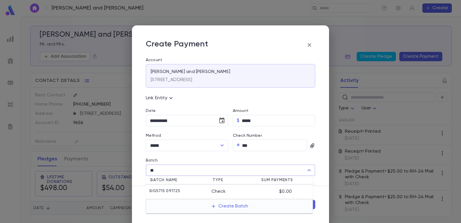
click at [175, 188] on li "SIG5715 091725 Check $0.00" at bounding box center [229, 192] width 167 height 14
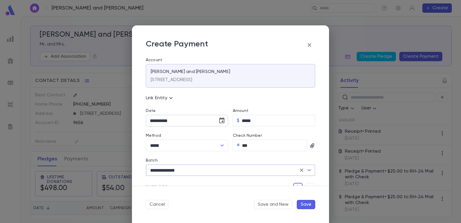
click at [224, 121] on icon "Choose date, selected date is Sep 17, 2025" at bounding box center [222, 120] width 7 height 7
drag, startPoint x: 170, startPoint y: 168, endPoint x: 283, endPoint y: 182, distance: 113.4
click at [170, 168] on button "9" at bounding box center [168, 170] width 10 height 10
click at [306, 185] on button "button" at bounding box center [310, 187] width 9 height 9
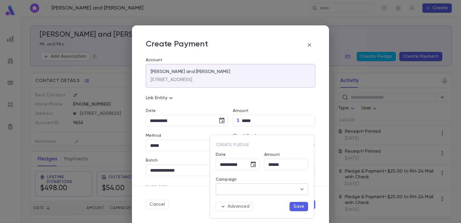
click at [258, 190] on input "Campaign" at bounding box center [258, 189] width 78 height 11
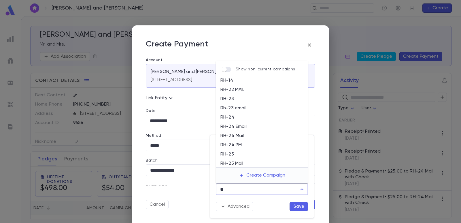
scroll to position [22, 0]
click at [238, 157] on ul "DRH Fund RH-14 RH-22 MAIL RH-23 Rh-23 email RH-24 RH-24 Email RH-24 Mail RH-24 …" at bounding box center [262, 122] width 92 height 89
click at [241, 156] on li "RH-25 Mail" at bounding box center [262, 153] width 92 height 9
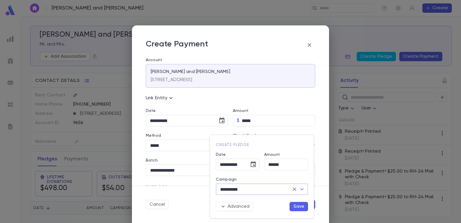
click at [300, 208] on button "Save" at bounding box center [299, 206] width 18 height 9
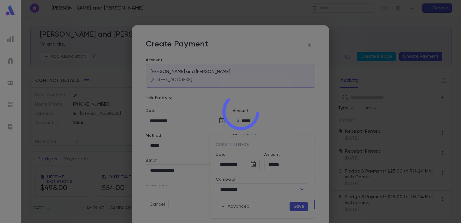
scroll to position [6, 0]
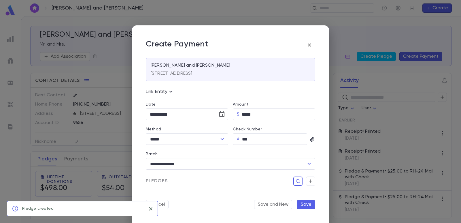
click at [308, 205] on button "Save" at bounding box center [306, 204] width 18 height 9
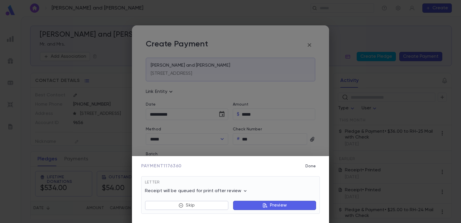
click at [261, 204] on button "Preview" at bounding box center [274, 205] width 83 height 9
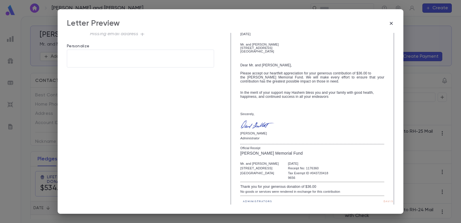
scroll to position [99, 0]
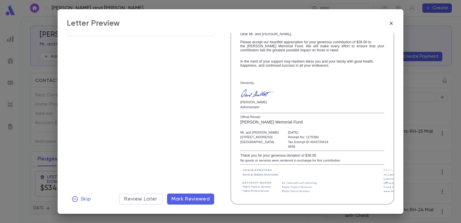
click at [201, 200] on span "Mark Reviewed" at bounding box center [191, 199] width 39 height 6
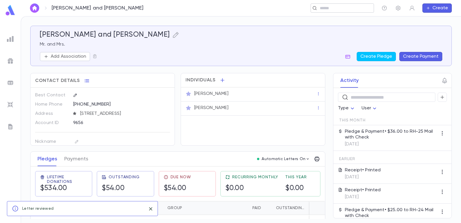
click at [323, 7] on input "text" at bounding box center [340, 7] width 45 height 5
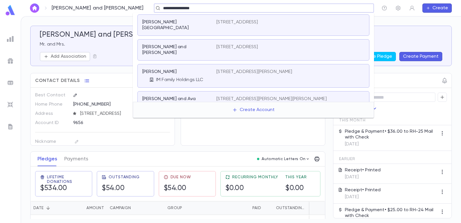
click at [244, 44] on p "[STREET_ADDRESS]" at bounding box center [238, 47] width 42 height 6
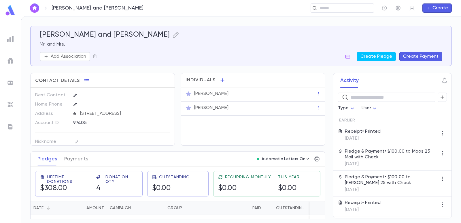
click at [422, 56] on button "Create Payment" at bounding box center [421, 56] width 43 height 9
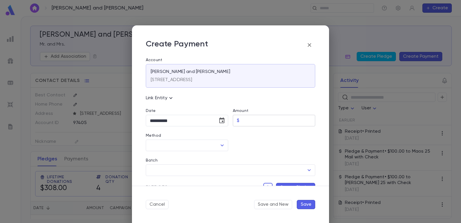
click at [262, 120] on input "Amount" at bounding box center [279, 120] width 74 height 11
click at [259, 148] on div at bounding box center [271, 138] width 87 height 25
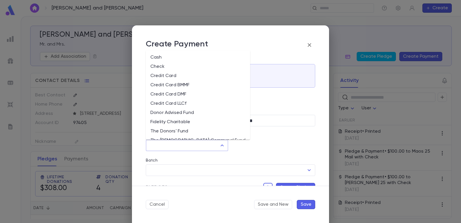
click at [200, 144] on input "Method" at bounding box center [182, 145] width 69 height 11
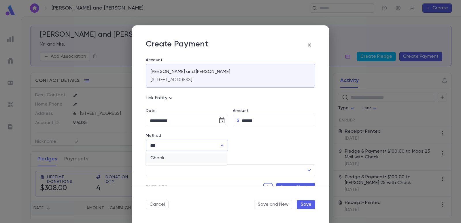
click at [192, 156] on li "Check" at bounding box center [186, 157] width 81 height 9
click at [251, 143] on input "Check Number" at bounding box center [274, 145] width 65 height 11
drag, startPoint x: 247, startPoint y: 157, endPoint x: 232, endPoint y: 158, distance: 15.1
click at [246, 157] on div "Batch ​" at bounding box center [228, 163] width 174 height 25
click at [221, 122] on icon "Choose date, selected date is Sep 17, 2025" at bounding box center [222, 120] width 7 height 7
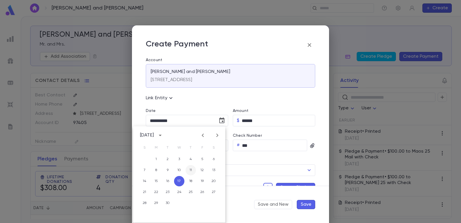
click at [195, 169] on button "11" at bounding box center [191, 170] width 10 height 10
click at [236, 169] on input "Batch" at bounding box center [226, 170] width 156 height 11
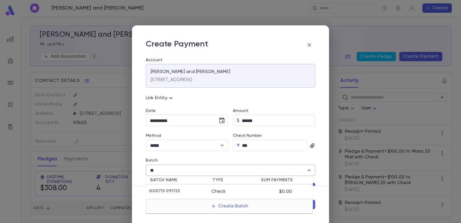
click at [225, 188] on li "SIG5715 091725 Check $0.00" at bounding box center [229, 192] width 167 height 14
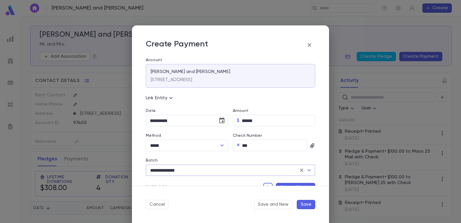
click at [225, 189] on div "Cancel Save and New Save" at bounding box center [230, 204] width 197 height 37
click at [278, 185] on button "Create Pledge" at bounding box center [295, 187] width 39 height 9
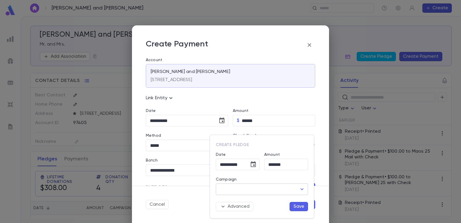
click at [249, 192] on input "Campaign" at bounding box center [258, 189] width 78 height 11
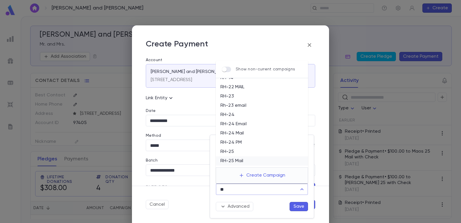
scroll to position [22, 0]
click at [246, 153] on li "RH-25 Mail" at bounding box center [262, 153] width 92 height 9
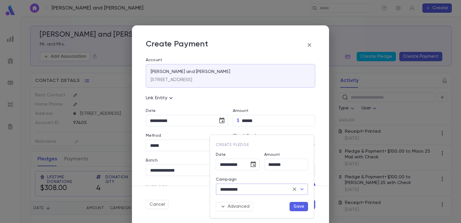
click at [296, 203] on button "Save" at bounding box center [299, 206] width 18 height 9
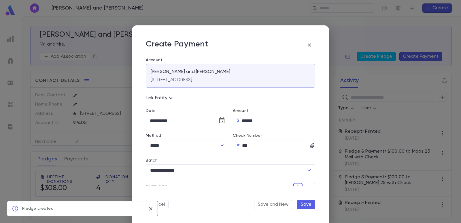
drag, startPoint x: 302, startPoint y: 199, endPoint x: 304, endPoint y: 203, distance: 4.0
click at [302, 200] on div "Cancel Save and New Save" at bounding box center [230, 204] width 197 height 37
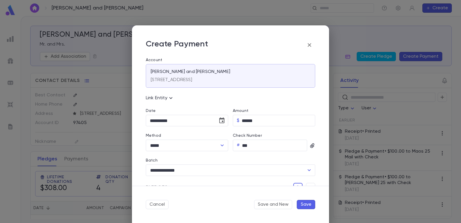
click at [309, 205] on button "Save" at bounding box center [306, 204] width 18 height 9
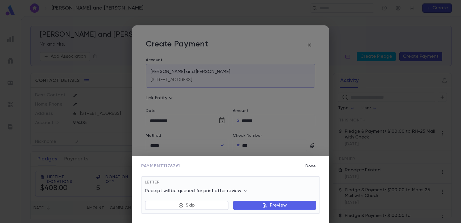
click at [259, 203] on button "Preview" at bounding box center [274, 205] width 83 height 9
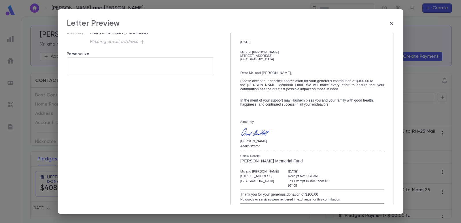
scroll to position [99, 0]
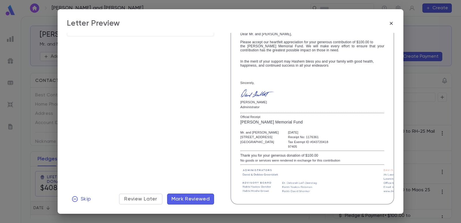
click at [194, 195] on button "Mark Reviewed" at bounding box center [190, 198] width 47 height 11
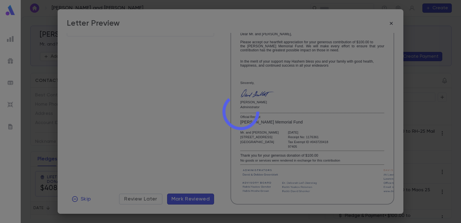
scroll to position [0, 0]
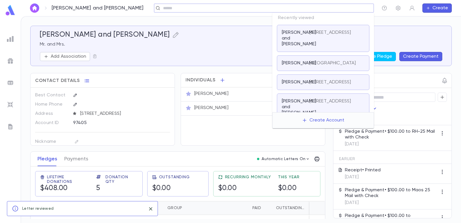
click at [327, 9] on input "text" at bounding box center [262, 7] width 202 height 5
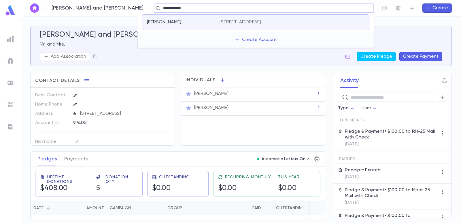
click at [252, 20] on p "[STREET_ADDRESS]" at bounding box center [241, 22] width 42 height 6
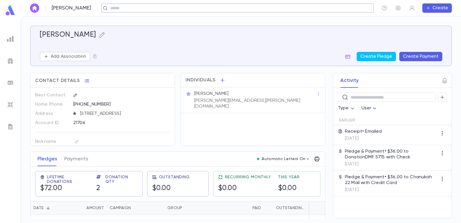
click at [421, 57] on button "Create Payment" at bounding box center [421, 56] width 43 height 9
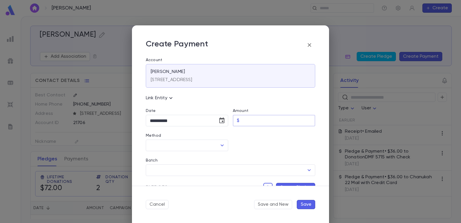
click at [246, 121] on input "Amount" at bounding box center [279, 120] width 74 height 11
drag, startPoint x: 248, startPoint y: 151, endPoint x: 208, endPoint y: 156, distance: 40.6
click at [247, 152] on div "Batch ​" at bounding box center [228, 163] width 174 height 25
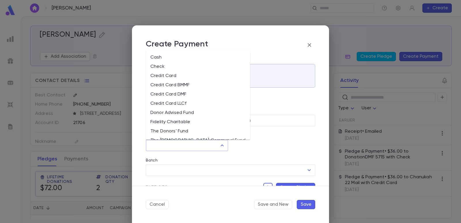
click at [190, 147] on input "Method" at bounding box center [182, 145] width 69 height 11
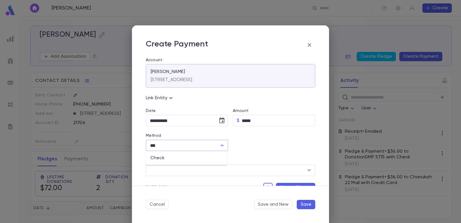
drag, startPoint x: 180, startPoint y: 158, endPoint x: 219, endPoint y: 153, distance: 38.7
click at [179, 158] on li "Check" at bounding box center [186, 157] width 81 height 9
click at [249, 144] on input "Check Number" at bounding box center [274, 145] width 65 height 11
click at [215, 171] on input "Batch" at bounding box center [226, 170] width 156 height 11
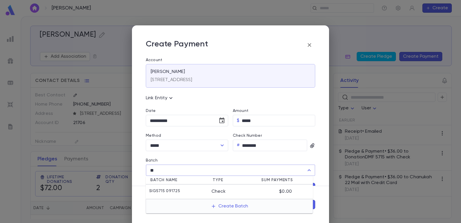
click at [199, 188] on li "SIG5715 091725 Check $0.00" at bounding box center [229, 192] width 167 height 14
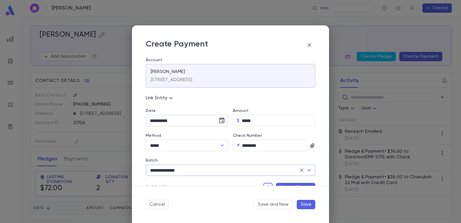
click at [219, 122] on icon "Choose date, selected date is Sep 17, 2025" at bounding box center [222, 120] width 7 height 7
click at [169, 170] on button "9" at bounding box center [168, 170] width 10 height 10
click at [278, 185] on button "Create Pledge" at bounding box center [295, 187] width 39 height 9
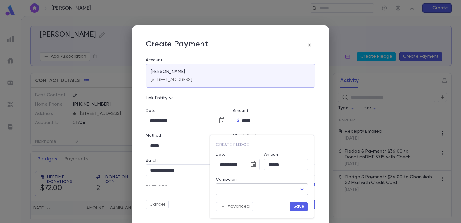
click at [247, 191] on input "Campaign" at bounding box center [258, 189] width 78 height 11
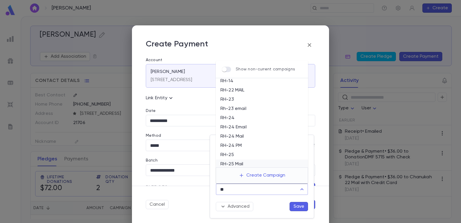
scroll to position [22, 0]
click at [239, 152] on li "RH-25 Mail" at bounding box center [262, 153] width 92 height 9
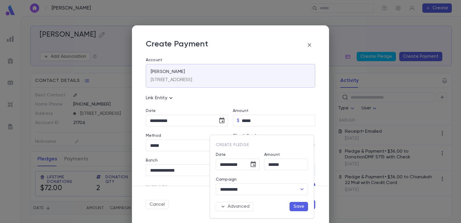
click at [298, 202] on div "Advanced Save" at bounding box center [259, 203] width 97 height 16
click at [300, 204] on button "Save" at bounding box center [299, 206] width 18 height 9
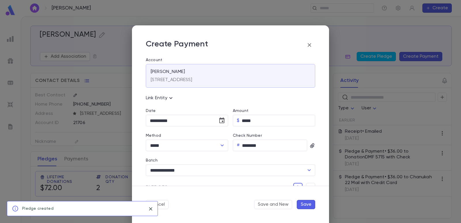
click at [307, 203] on button "Save" at bounding box center [306, 204] width 18 height 9
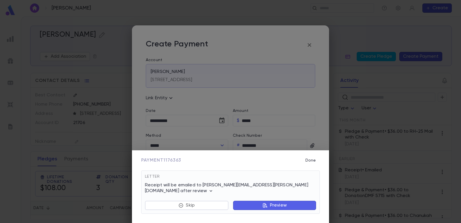
click at [270, 202] on button "Preview" at bounding box center [274, 205] width 83 height 9
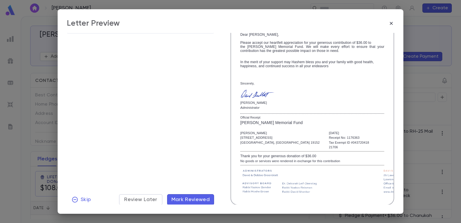
scroll to position [99, 0]
click at [205, 197] on span "Mark Reviewed" at bounding box center [191, 199] width 39 height 6
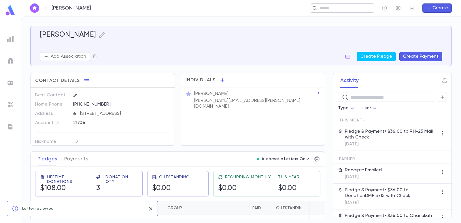
click at [336, 5] on input "text" at bounding box center [340, 7] width 45 height 5
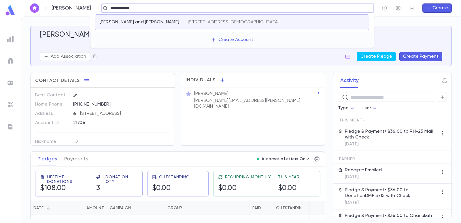
click at [196, 23] on p "[STREET_ADDRESS][DEMOGRAPHIC_DATA]" at bounding box center [233, 22] width 91 height 6
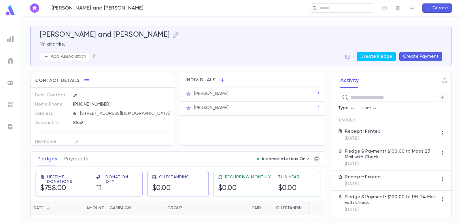
click at [424, 57] on button "Create Payment" at bounding box center [421, 56] width 43 height 9
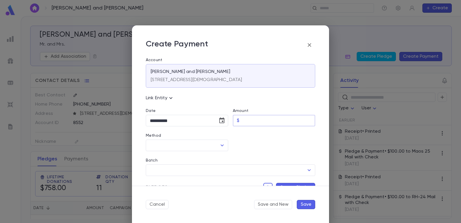
click at [255, 120] on input "Amount" at bounding box center [279, 120] width 74 height 11
click at [258, 142] on div at bounding box center [271, 138] width 87 height 25
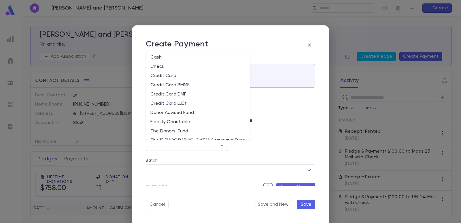
click at [179, 146] on input "Method" at bounding box center [182, 145] width 69 height 11
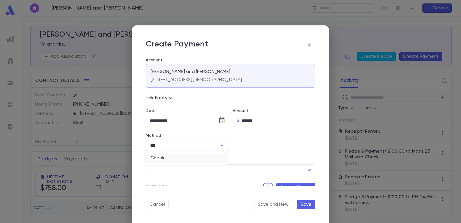
click at [164, 160] on li "Check" at bounding box center [186, 157] width 81 height 9
click at [250, 143] on input "Check Number" at bounding box center [274, 145] width 65 height 11
click at [198, 169] on input "Batch" at bounding box center [226, 170] width 156 height 11
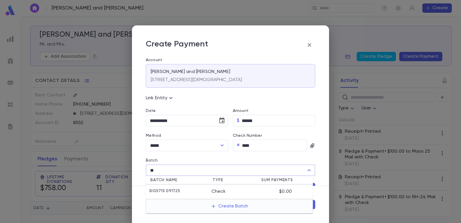
click at [177, 186] on li "SIG5715 091725 Check $0.00" at bounding box center [229, 192] width 167 height 14
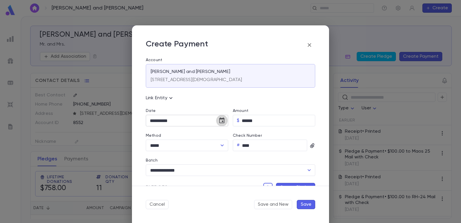
click at [219, 121] on icon "Choose date, selected date is Sep 17, 2025" at bounding box center [222, 120] width 7 height 7
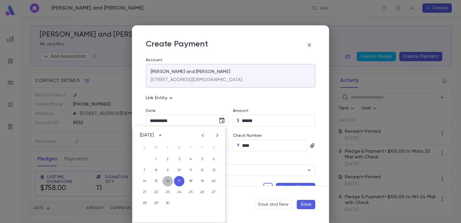
click at [169, 181] on button "16" at bounding box center [168, 181] width 10 height 10
click at [281, 185] on button "Create Pledge" at bounding box center [295, 187] width 39 height 9
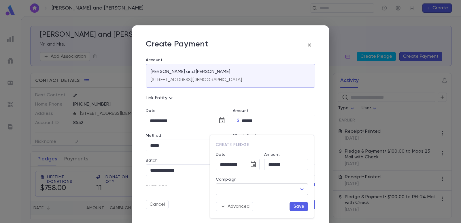
click at [249, 191] on input "Campaign" at bounding box center [258, 189] width 78 height 11
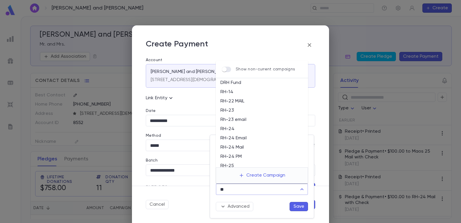
scroll to position [22, 0]
click at [240, 152] on li "RH-25 Mail" at bounding box center [262, 153] width 92 height 9
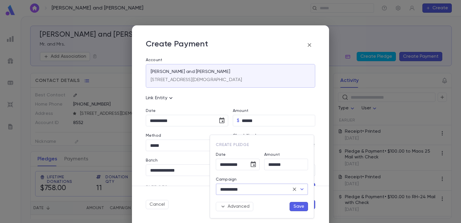
click at [298, 206] on button "Save" at bounding box center [299, 206] width 18 height 9
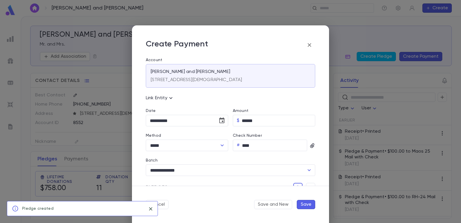
click at [305, 203] on button "Save" at bounding box center [306, 204] width 18 height 9
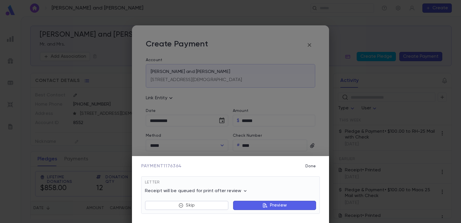
click at [264, 205] on icon "button" at bounding box center [265, 205] width 5 height 5
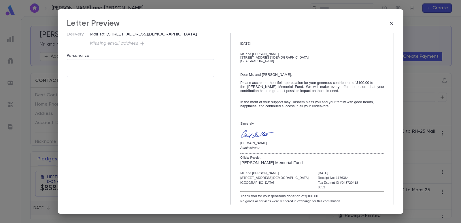
scroll to position [99, 0]
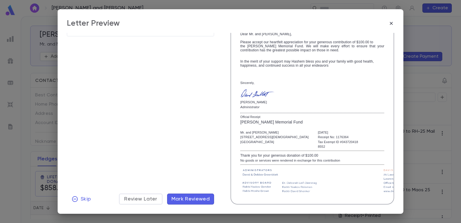
click at [201, 202] on button "Mark Reviewed" at bounding box center [190, 198] width 47 height 11
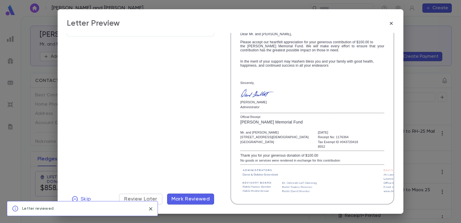
scroll to position [0, 0]
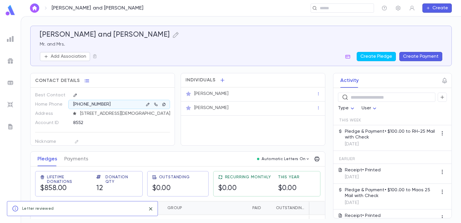
click at [11, 80] on img at bounding box center [10, 82] width 7 height 7
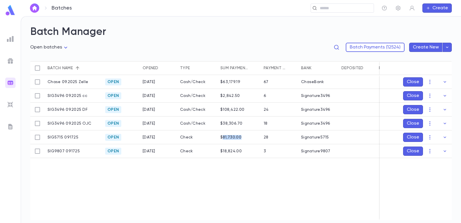
drag, startPoint x: 223, startPoint y: 137, endPoint x: 244, endPoint y: 137, distance: 21.3
click at [244, 137] on div "$81,730.00" at bounding box center [239, 137] width 43 height 14
click at [247, 140] on div "$81,730.00" at bounding box center [239, 137] width 43 height 14
click at [319, 7] on input "text" at bounding box center [340, 7] width 45 height 5
drag, startPoint x: 107, startPoint y: 8, endPoint x: 84, endPoint y: 8, distance: 22.8
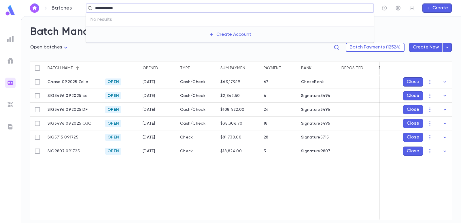
click at [84, 8] on div "**********" at bounding box center [228, 7] width 292 height 9
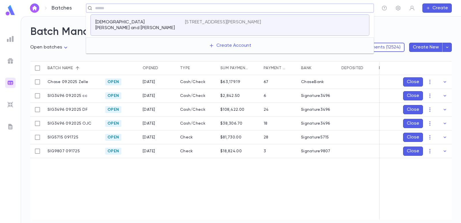
click at [177, 193] on div "Chase 09.2025 Zelle Open [DATE] Cash/Check $63,179.19 67 ChaseBank SIG3496 09.2…" at bounding box center [286, 147] width 513 height 145
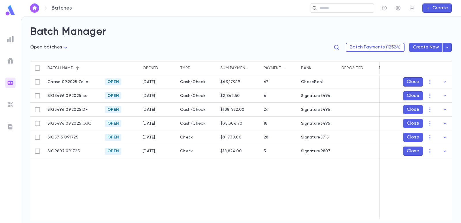
click at [170, 33] on h2 "Batch Manager" at bounding box center [241, 32] width 422 height 13
click at [10, 38] on img at bounding box center [10, 38] width 7 height 7
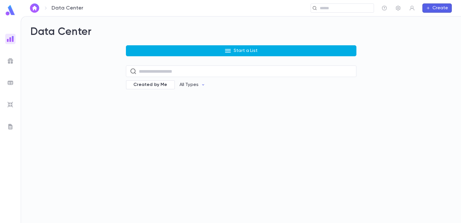
click at [233, 51] on button "Start a List" at bounding box center [241, 50] width 231 height 11
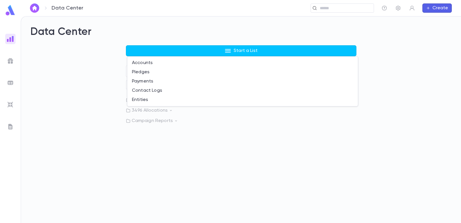
click at [158, 81] on li "Payments" at bounding box center [242, 81] width 231 height 9
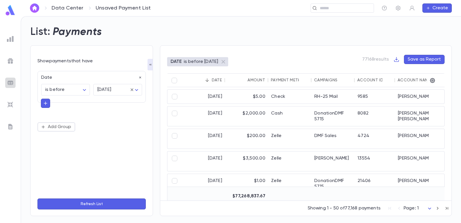
click at [10, 82] on img at bounding box center [10, 82] width 7 height 7
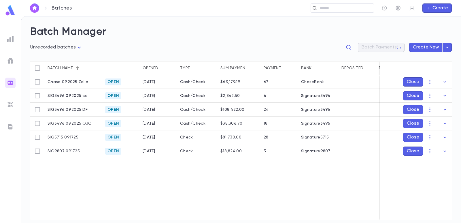
click at [47, 46] on body "**********" at bounding box center [230, 119] width 461 height 207
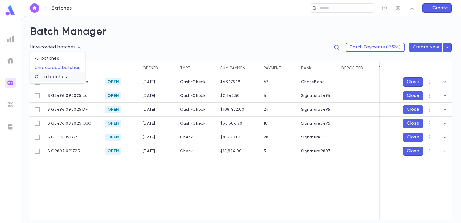
click at [50, 80] on li "Open batches" at bounding box center [57, 76] width 55 height 9
click at [335, 12] on div "​" at bounding box center [342, 7] width 63 height 9
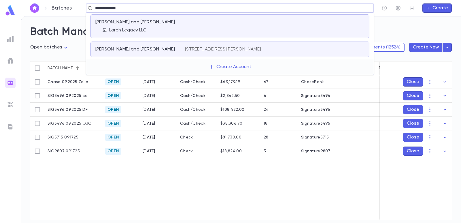
click at [171, 52] on div "[PERSON_NAME] and [PERSON_NAME] [STREET_ADDRESS][PERSON_NAME]" at bounding box center [230, 50] width 279 height 16
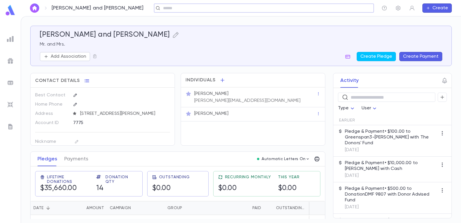
click at [168, 8] on input "text" at bounding box center [262, 7] width 202 height 5
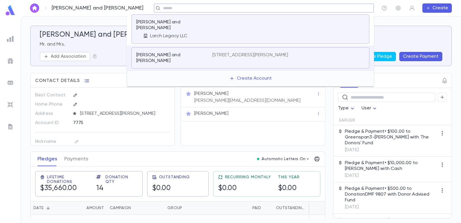
click at [177, 33] on p "Larch Legacy LLC" at bounding box center [168, 36] width 37 height 6
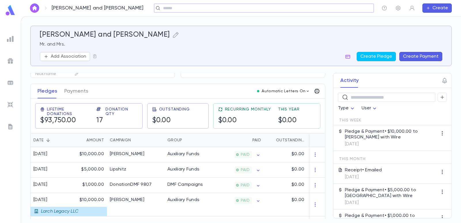
scroll to position [58, 0]
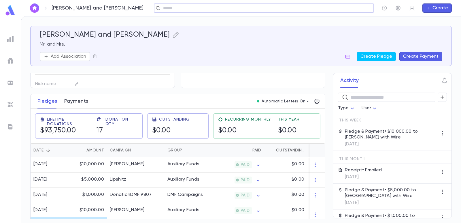
click at [77, 103] on button "Payments" at bounding box center [76, 101] width 24 height 14
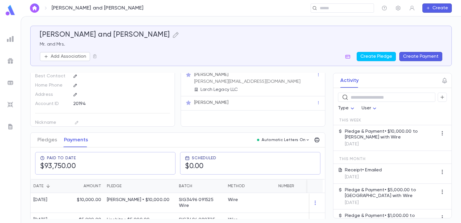
scroll to position [29, 0]
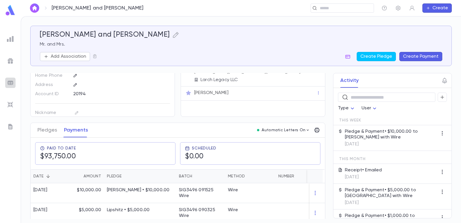
click at [14, 86] on div at bounding box center [10, 83] width 10 height 10
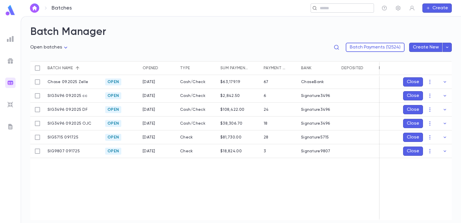
click at [327, 10] on input "text" at bounding box center [340, 7] width 45 height 5
click at [219, 176] on div "Chase 09.2025 Zelle Open [DATE] Cash/Check $63,179.19 67 ChaseBank SIG3496 09.2…" at bounding box center [286, 147] width 513 height 145
click at [445, 150] on icon "button" at bounding box center [445, 151] width 6 height 6
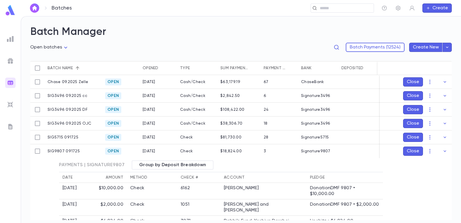
click at [443, 153] on icon "button" at bounding box center [445, 151] width 6 height 6
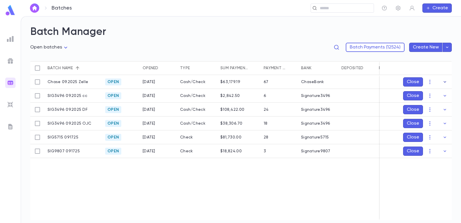
click at [444, 82] on icon "button" at bounding box center [445, 82] width 6 height 6
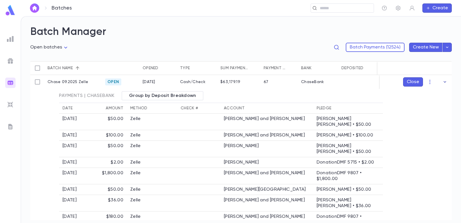
click at [444, 83] on icon "button" at bounding box center [445, 82] width 6 height 6
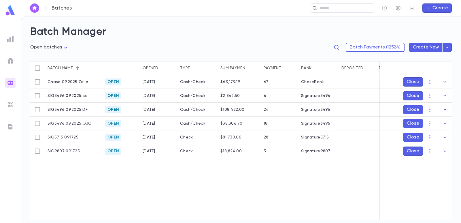
click at [445, 108] on icon "button" at bounding box center [445, 110] width 6 height 6
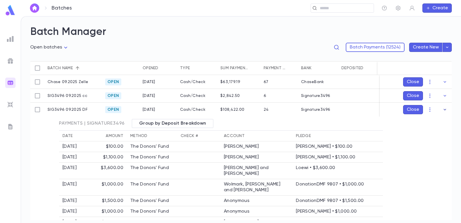
click at [445, 111] on icon "button" at bounding box center [445, 110] width 6 height 6
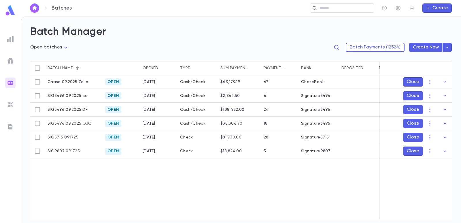
click at [446, 126] on button "button" at bounding box center [445, 123] width 9 height 9
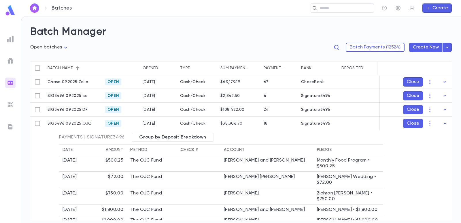
click at [442, 122] on icon "button" at bounding box center [445, 124] width 6 height 6
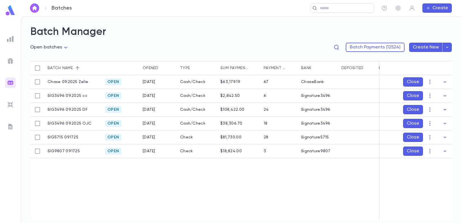
click at [442, 110] on button "button" at bounding box center [445, 109] width 9 height 9
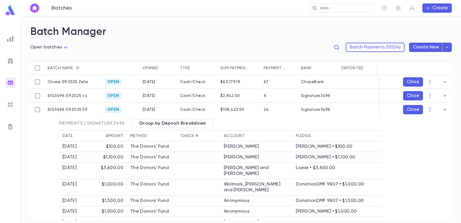
click at [442, 109] on icon "button" at bounding box center [445, 110] width 6 height 6
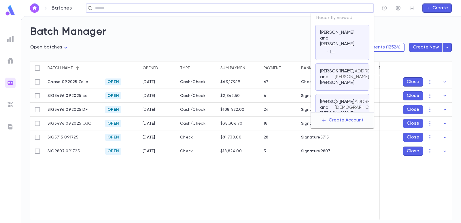
click at [320, 7] on input "text" at bounding box center [228, 7] width 270 height 5
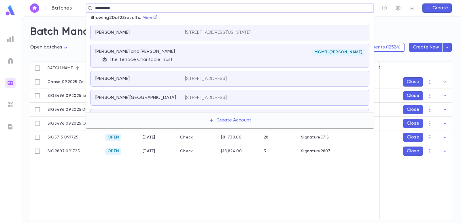
click at [140, 49] on div "[PERSON_NAME] and [PERSON_NAME] The Terrace Charitable Trust MGMT-[PERSON_NAME]" at bounding box center [230, 56] width 279 height 24
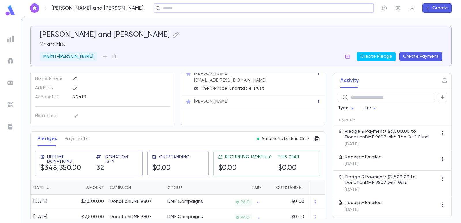
scroll to position [29, 0]
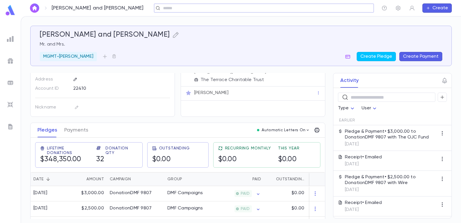
click at [74, 131] on button "Payments" at bounding box center [76, 130] width 24 height 14
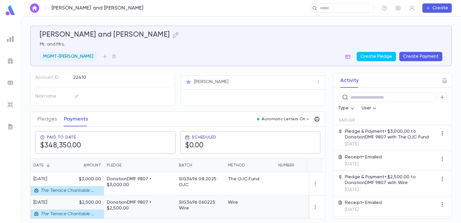
scroll to position [58, 0]
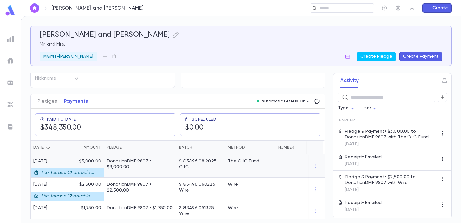
click at [143, 166] on p "DonationDMF 9807 • $3,000.00" at bounding box center [140, 164] width 66 height 12
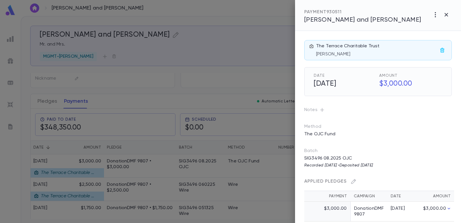
click at [204, 54] on div at bounding box center [230, 111] width 461 height 223
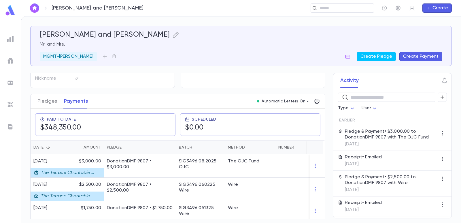
click at [11, 81] on img at bounding box center [10, 82] width 7 height 7
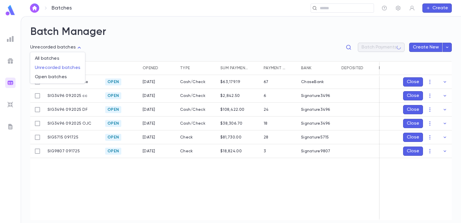
click at [59, 44] on body "**********" at bounding box center [230, 119] width 461 height 207
click at [58, 78] on span "Open batches" at bounding box center [58, 77] width 46 height 6
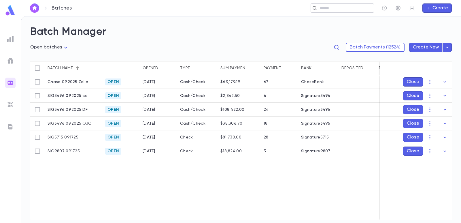
click at [329, 10] on input "text" at bounding box center [340, 7] width 45 height 5
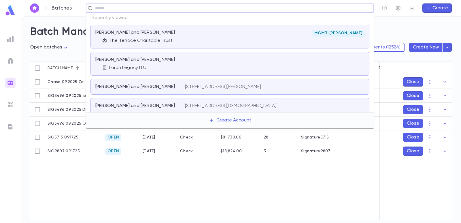
click at [176, 41] on div "The Terrace Charitable Trust" at bounding box center [143, 41] width 83 height 6
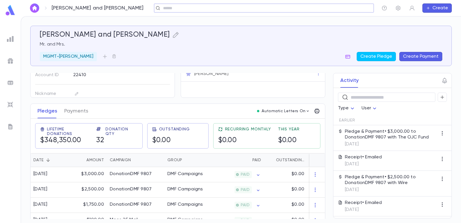
scroll to position [58, 0]
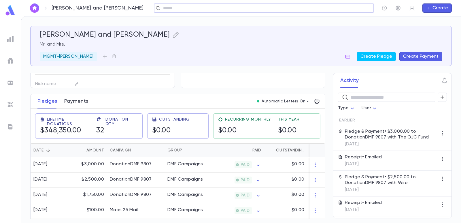
click at [77, 97] on button "Payments" at bounding box center [76, 101] width 24 height 14
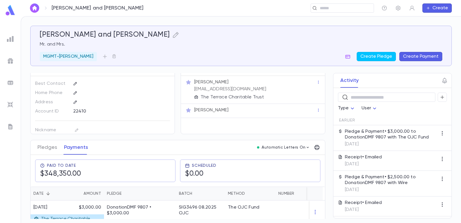
scroll to position [58, 0]
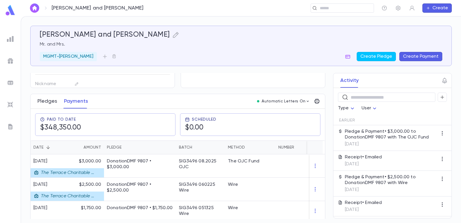
click at [50, 106] on button "Pledges" at bounding box center [47, 101] width 20 height 14
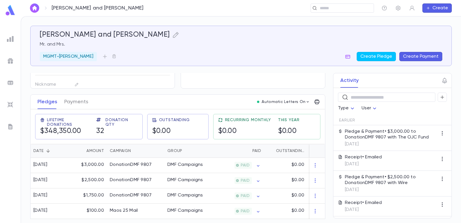
scroll to position [58, 0]
click at [82, 104] on button "Payments" at bounding box center [76, 101] width 24 height 14
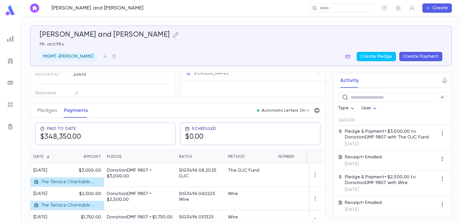
scroll to position [58, 0]
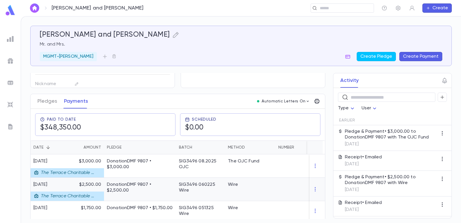
click at [182, 190] on div "SIG3496 060225 Wire" at bounding box center [200, 188] width 43 height 12
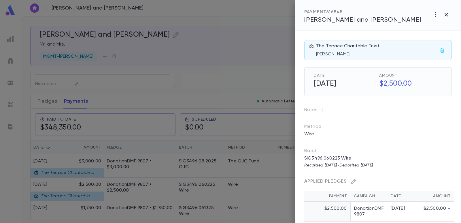
click at [230, 63] on div at bounding box center [230, 111] width 461 height 223
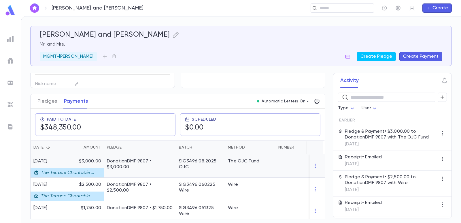
click at [172, 163] on p "DonationDMF 9807 • $3,000.00" at bounding box center [140, 164] width 66 height 12
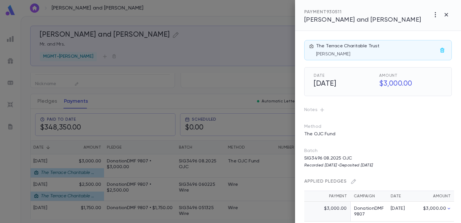
click at [227, 59] on div at bounding box center [230, 111] width 461 height 223
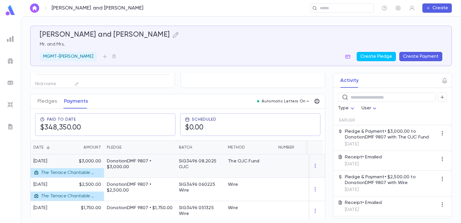
scroll to position [86, 0]
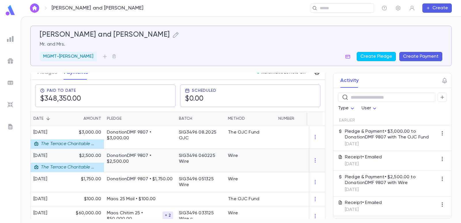
click at [156, 160] on p "DonationDMF 9807 • $2,500.00" at bounding box center [140, 159] width 66 height 12
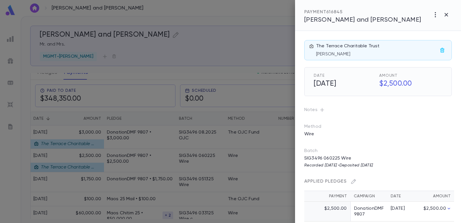
click at [222, 67] on div at bounding box center [230, 111] width 461 height 223
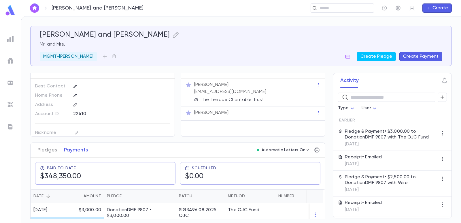
scroll to position [0, 0]
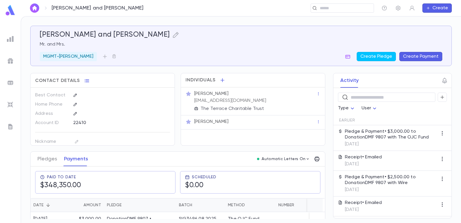
click at [12, 38] on img at bounding box center [10, 38] width 7 height 7
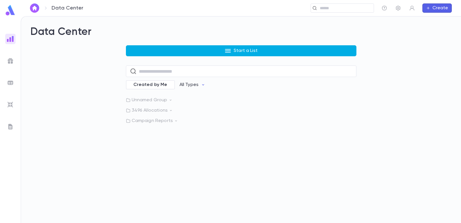
click at [146, 52] on button "Start a List" at bounding box center [241, 50] width 231 height 11
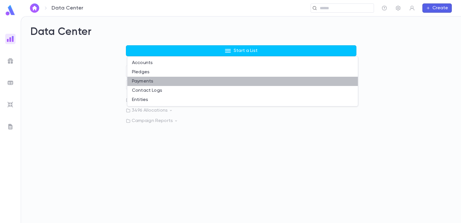
click at [137, 81] on li "Payments" at bounding box center [242, 81] width 231 height 9
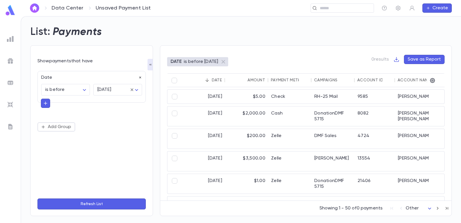
click at [140, 76] on icon "button" at bounding box center [140, 78] width 4 height 4
click at [62, 80] on button "Add Condition" at bounding box center [59, 78] width 45 height 9
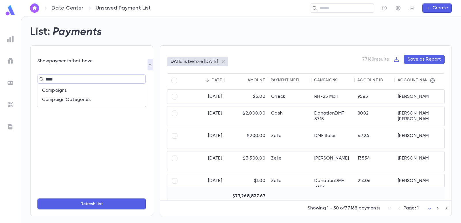
drag, startPoint x: 70, startPoint y: 82, endPoint x: 41, endPoint y: 77, distance: 29.2
click at [44, 78] on input "****" at bounding box center [89, 79] width 91 height 8
click at [58, 89] on li "Campaigns" at bounding box center [91, 90] width 108 height 9
click at [113, 92] on input "text" at bounding box center [113, 89] width 35 height 11
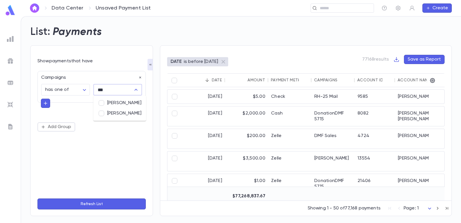
click at [115, 103] on li "[PERSON_NAME]" at bounding box center [119, 103] width 53 height 10
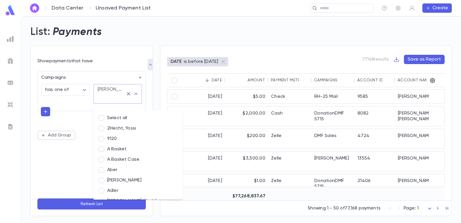
scroll to position [4220, 0]
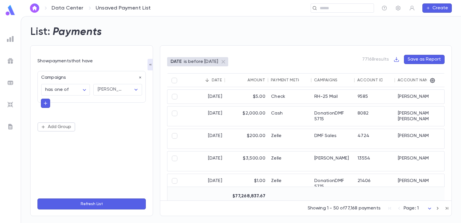
click at [45, 119] on div "**********" at bounding box center [91, 101] width 108 height 61
drag, startPoint x: 43, startPoint y: 104, endPoint x: 53, endPoint y: 110, distance: 12.3
click at [42, 103] on button "button" at bounding box center [45, 103] width 9 height 9
click at [57, 111] on li "Note" at bounding box center [91, 114] width 101 height 9
click at [75, 127] on body "**********" at bounding box center [230, 119] width 461 height 207
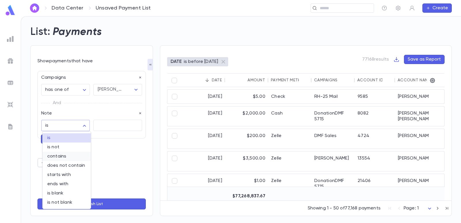
click at [58, 156] on span "contains" at bounding box center [66, 156] width 39 height 6
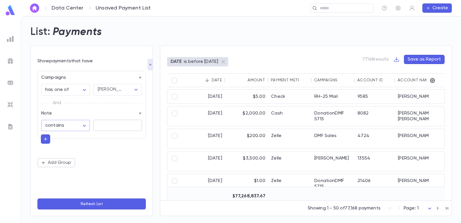
click at [101, 126] on textarea at bounding box center [117, 125] width 41 height 11
drag, startPoint x: 91, startPoint y: 202, endPoint x: 3, endPoint y: 36, distance: 187.0
click at [91, 202] on button "Refresh List" at bounding box center [91, 203] width 108 height 11
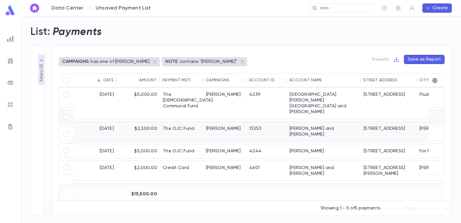
scroll to position [3, 0]
click at [187, 121] on div "The OJC Fund" at bounding box center [181, 131] width 43 height 20
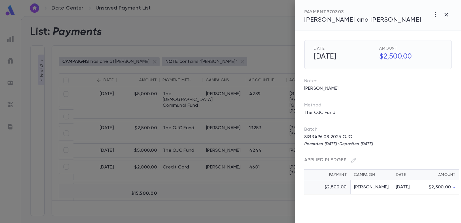
click at [311, 20] on span "[PERSON_NAME] and [PERSON_NAME]" at bounding box center [362, 20] width 117 height 6
click at [217, 29] on div at bounding box center [230, 111] width 461 height 223
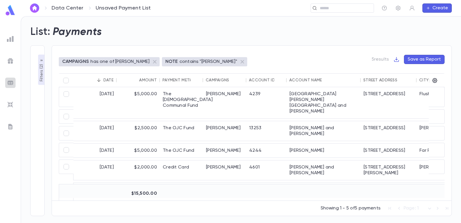
click at [9, 80] on img at bounding box center [10, 82] width 7 height 7
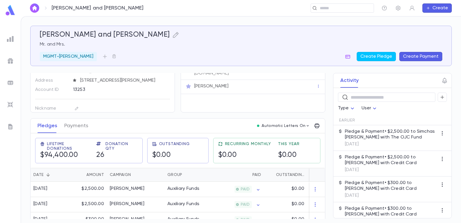
scroll to position [58, 0]
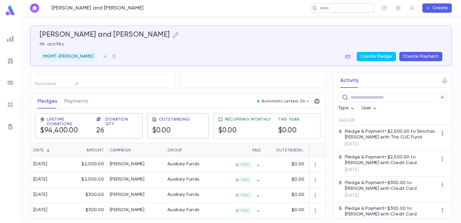
click at [333, 7] on input "text" at bounding box center [344, 7] width 53 height 5
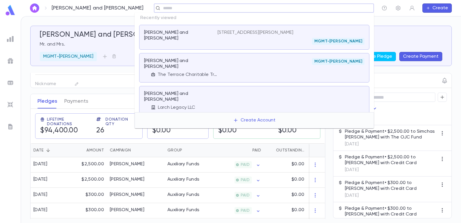
click at [196, 62] on p "[PERSON_NAME] and [PERSON_NAME]" at bounding box center [177, 64] width 67 height 12
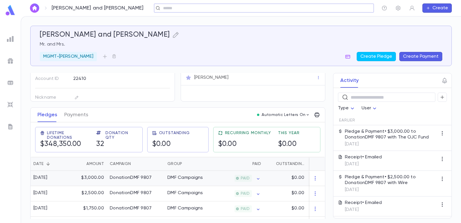
scroll to position [58, 0]
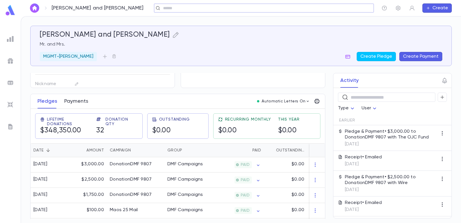
click at [80, 97] on button "Payments" at bounding box center [76, 101] width 24 height 14
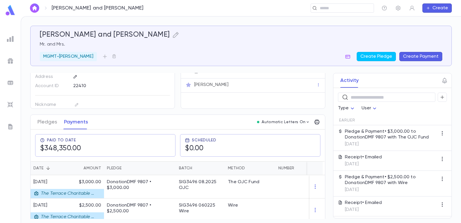
scroll to position [58, 0]
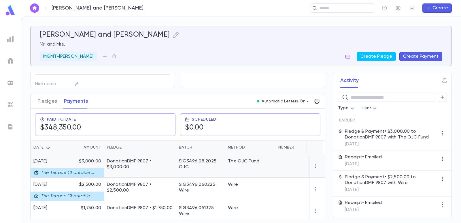
click at [159, 163] on p "DonationDMF 9807 • $3,000.00" at bounding box center [140, 164] width 66 height 12
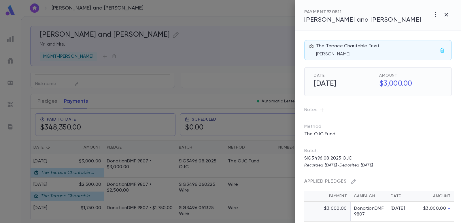
click at [193, 71] on div at bounding box center [230, 111] width 461 height 223
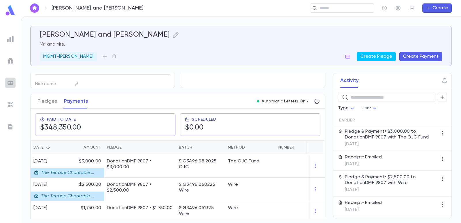
click at [11, 83] on img at bounding box center [10, 82] width 7 height 7
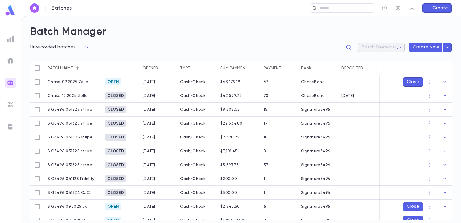
click at [53, 46] on body "**********" at bounding box center [230, 119] width 461 height 207
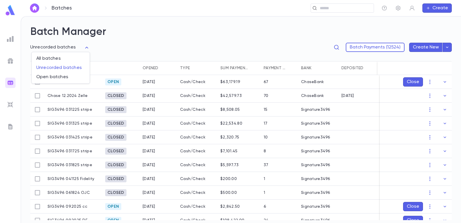
click at [65, 78] on span "Open batches" at bounding box center [60, 77] width 49 height 6
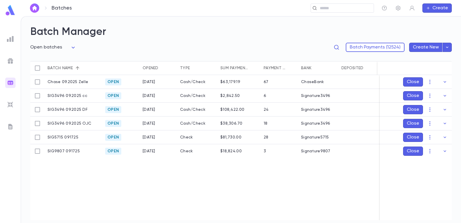
type input "****"
drag, startPoint x: 347, startPoint y: 6, endPoint x: 301, endPoint y: 12, distance: 46.2
click at [346, 6] on input "text" at bounding box center [340, 7] width 45 height 5
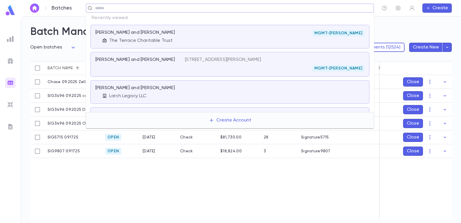
click at [174, 61] on div "[PERSON_NAME] and [PERSON_NAME]" at bounding box center [136, 60] width 83 height 6
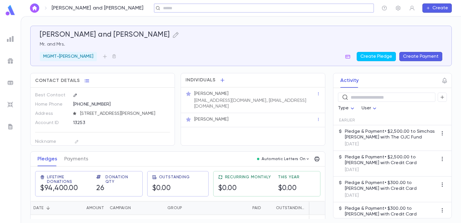
scroll to position [58, 0]
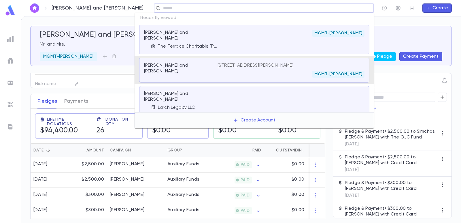
click at [215, 8] on input "text" at bounding box center [262, 7] width 202 height 5
click at [197, 35] on div "Mandelbaum, Elliot and Chavi The Terrace Charitable Trust" at bounding box center [181, 40] width 74 height 20
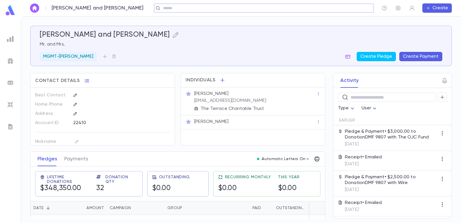
scroll to position [58, 0]
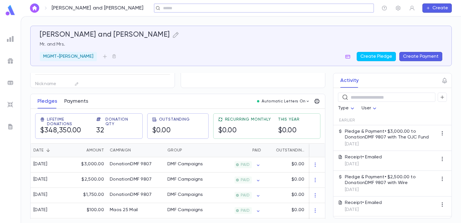
click at [79, 100] on button "Payments" at bounding box center [76, 101] width 24 height 14
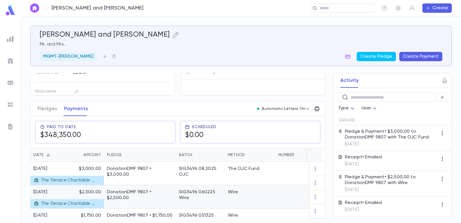
scroll to position [86, 0]
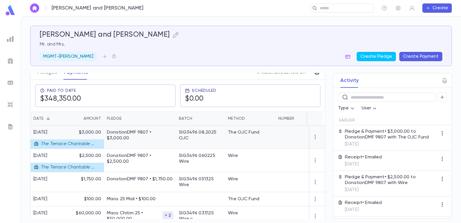
click at [186, 136] on div "SIG3496 08.2025 OJC" at bounding box center [200, 135] width 43 height 12
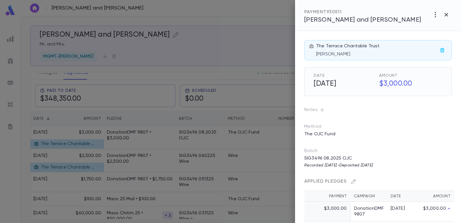
click at [202, 51] on div at bounding box center [230, 111] width 461 height 223
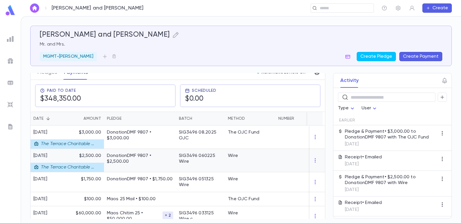
click at [130, 161] on p "DonationDMF 9807 • $2,500.00" at bounding box center [140, 159] width 66 height 12
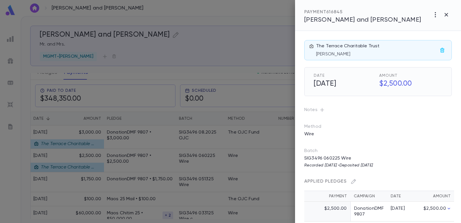
click at [231, 37] on div at bounding box center [230, 111] width 461 height 223
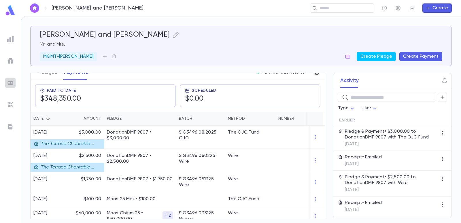
click at [8, 84] on img at bounding box center [10, 82] width 7 height 7
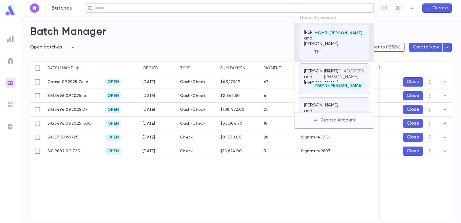
click at [321, 10] on input "text" at bounding box center [228, 7] width 270 height 5
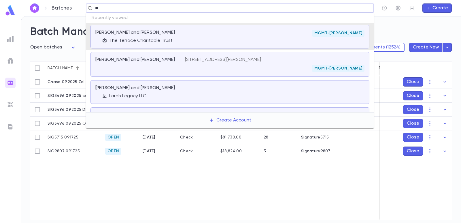
type input "*"
type input "**********"
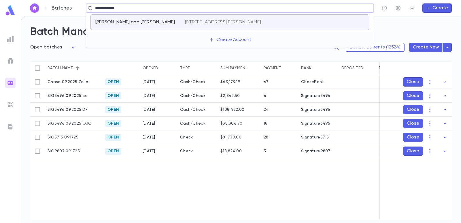
click at [247, 24] on p "836 Dorian Court, Far Rockaway NY 11691" at bounding box center [223, 22] width 76 height 6
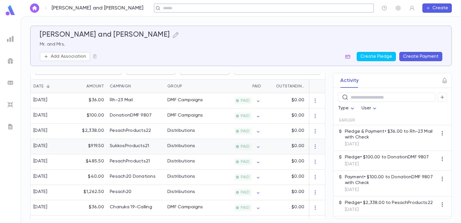
scroll to position [86, 0]
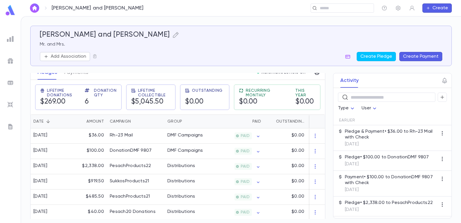
click at [411, 58] on button "Create Payment" at bounding box center [421, 56] width 43 height 9
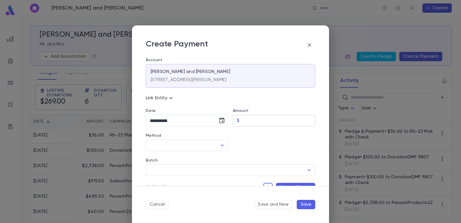
click at [247, 119] on input "Amount" at bounding box center [279, 120] width 74 height 11
type input "*****"
click at [246, 143] on div at bounding box center [271, 138] width 87 height 25
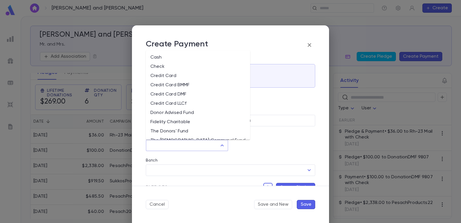
click at [167, 145] on input "Method" at bounding box center [182, 145] width 69 height 11
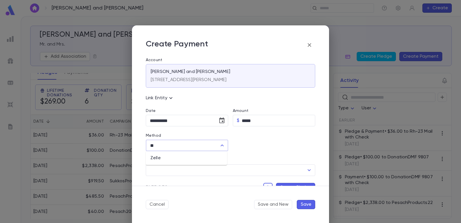
click at [165, 163] on ul "Zelle" at bounding box center [186, 158] width 81 height 14
type input "**"
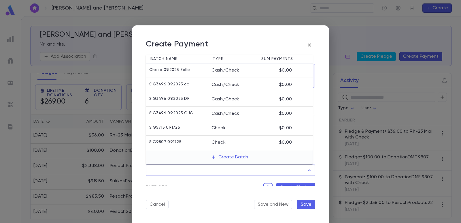
drag, startPoint x: 163, startPoint y: 174, endPoint x: 162, endPoint y: 163, distance: 10.4
click at [163, 174] on input "Batch" at bounding box center [226, 170] width 156 height 11
click at [164, 177] on div "Pledges Create Pledge" at bounding box center [228, 184] width 174 height 16
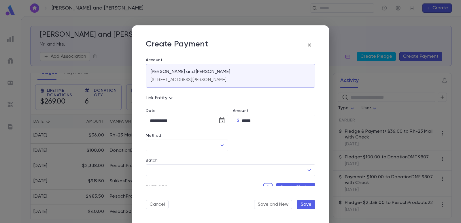
click at [165, 145] on input "Method" at bounding box center [182, 145] width 69 height 11
click at [165, 156] on li "Zelle" at bounding box center [186, 157] width 81 height 9
type input "*****"
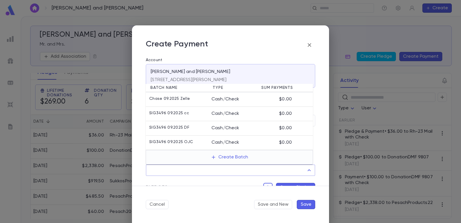
click at [155, 174] on input "Batch" at bounding box center [226, 170] width 156 height 11
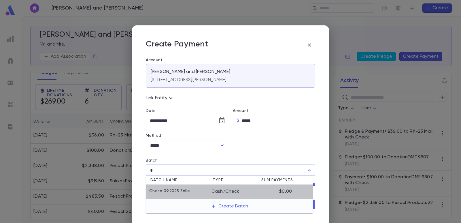
click at [162, 193] on p "Chase 09.2025 Zelle" at bounding box center [169, 192] width 41 height 6
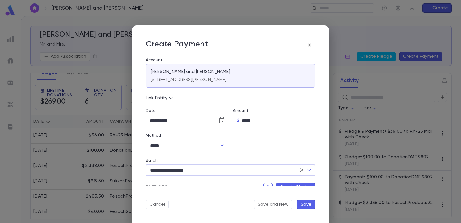
type input "**********"
click at [295, 183] on button "Create Pledge" at bounding box center [295, 187] width 39 height 9
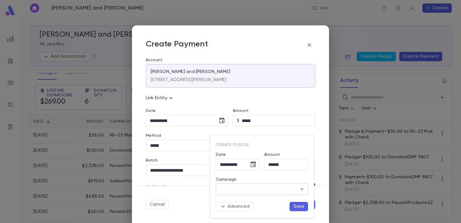
click at [247, 190] on input "Campaign" at bounding box center [258, 189] width 78 height 11
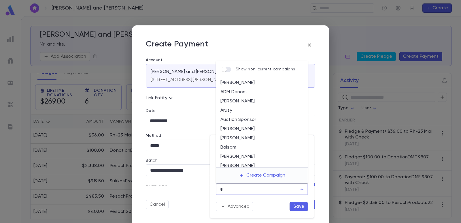
drag, startPoint x: 237, startPoint y: 189, endPoint x: 223, endPoint y: 186, distance: 13.9
click at [223, 186] on input "*" at bounding box center [258, 189] width 78 height 11
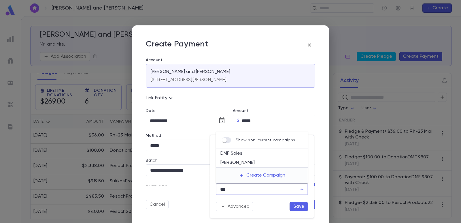
drag, startPoint x: 227, startPoint y: 154, endPoint x: 227, endPoint y: 151, distance: 2.9
click at [227, 151] on li "DMF Sales" at bounding box center [262, 153] width 92 height 9
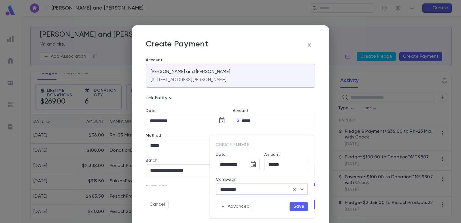
type input "*********"
click at [300, 204] on button "Save" at bounding box center [299, 206] width 18 height 9
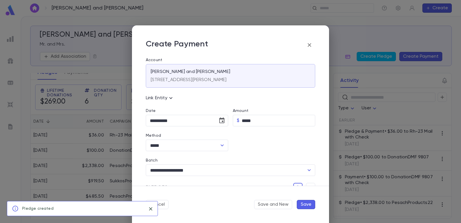
click at [309, 203] on button "Save" at bounding box center [306, 204] width 18 height 9
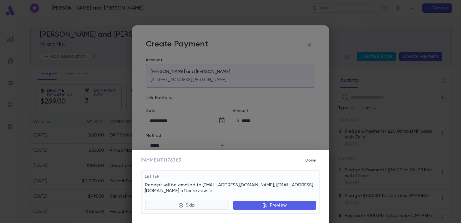
click at [200, 207] on button "Skip" at bounding box center [187, 205] width 84 height 9
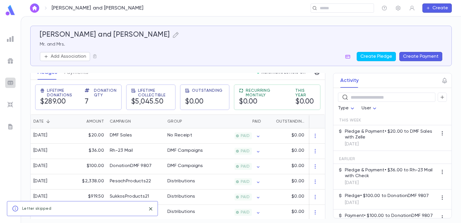
click at [8, 83] on img at bounding box center [10, 82] width 7 height 7
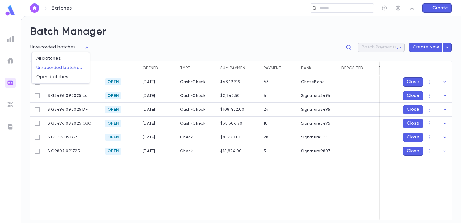
drag, startPoint x: 48, startPoint y: 43, endPoint x: 45, endPoint y: 63, distance: 19.5
click at [48, 44] on body "**********" at bounding box center [230, 119] width 461 height 207
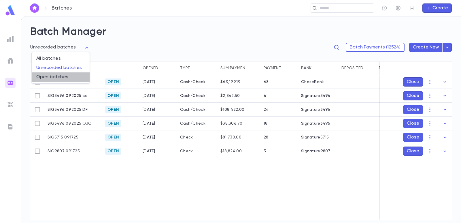
drag, startPoint x: 46, startPoint y: 73, endPoint x: 27, endPoint y: 54, distance: 26.7
click at [46, 74] on li "Open batches" at bounding box center [61, 76] width 58 height 9
type input "****"
